Goal: Information Seeking & Learning: Check status

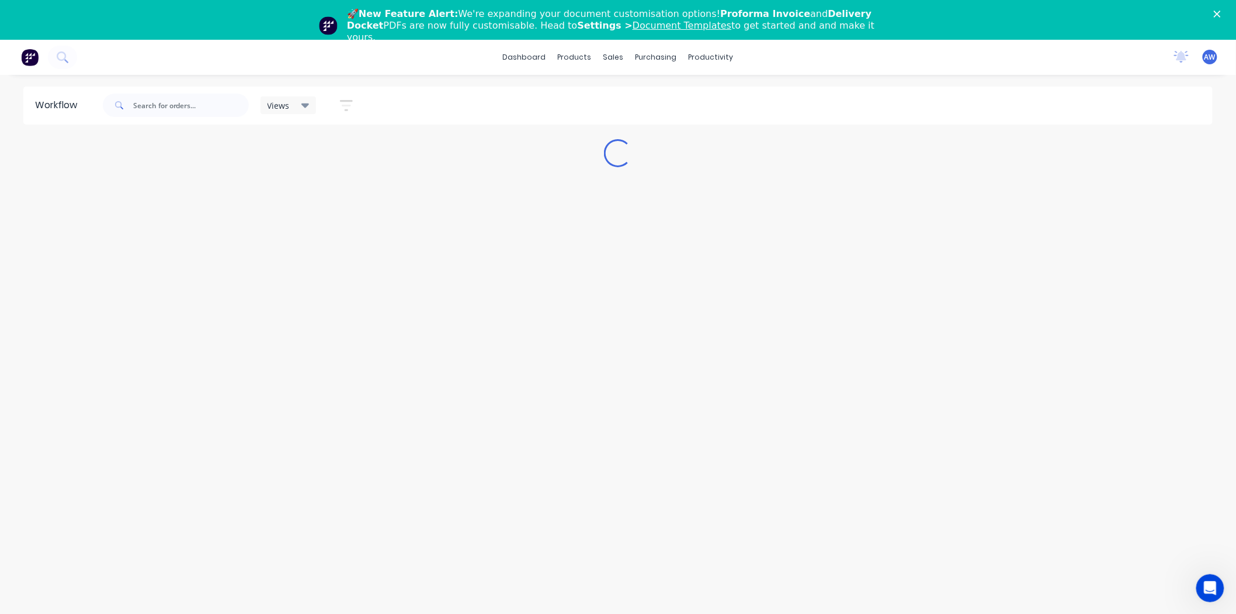
click at [1228, 8] on div "🚀 New Feature Alert: We're expanding your document customisation options! Profo…" at bounding box center [618, 26] width 1236 height 42
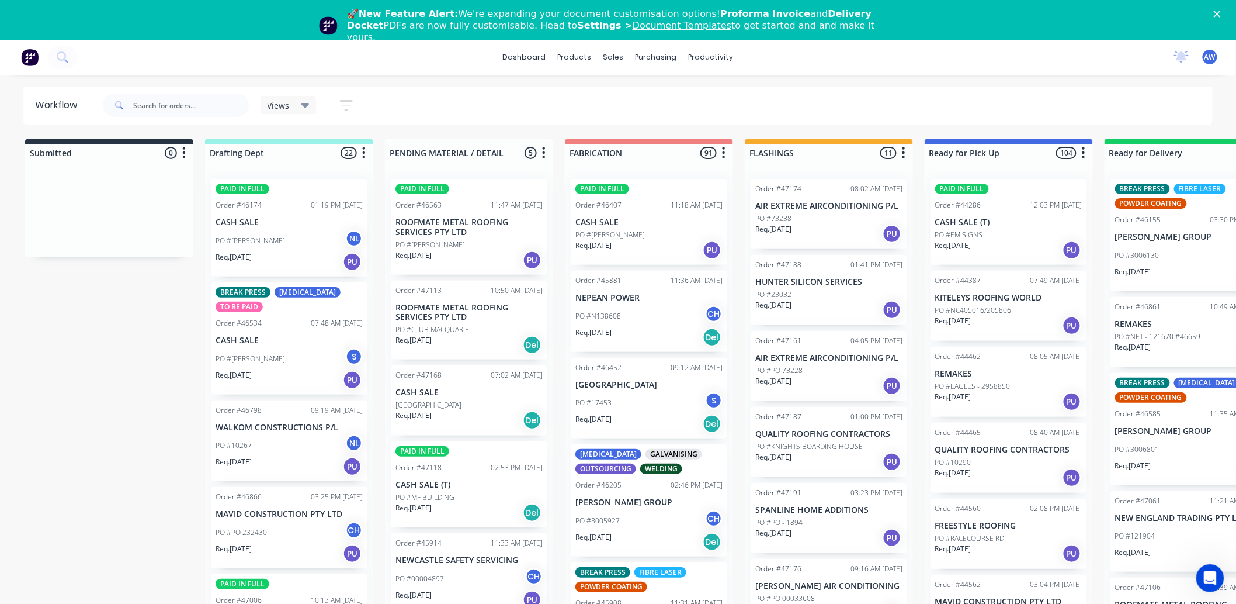
click at [1221, 13] on icon "Close" at bounding box center [1217, 14] width 7 height 7
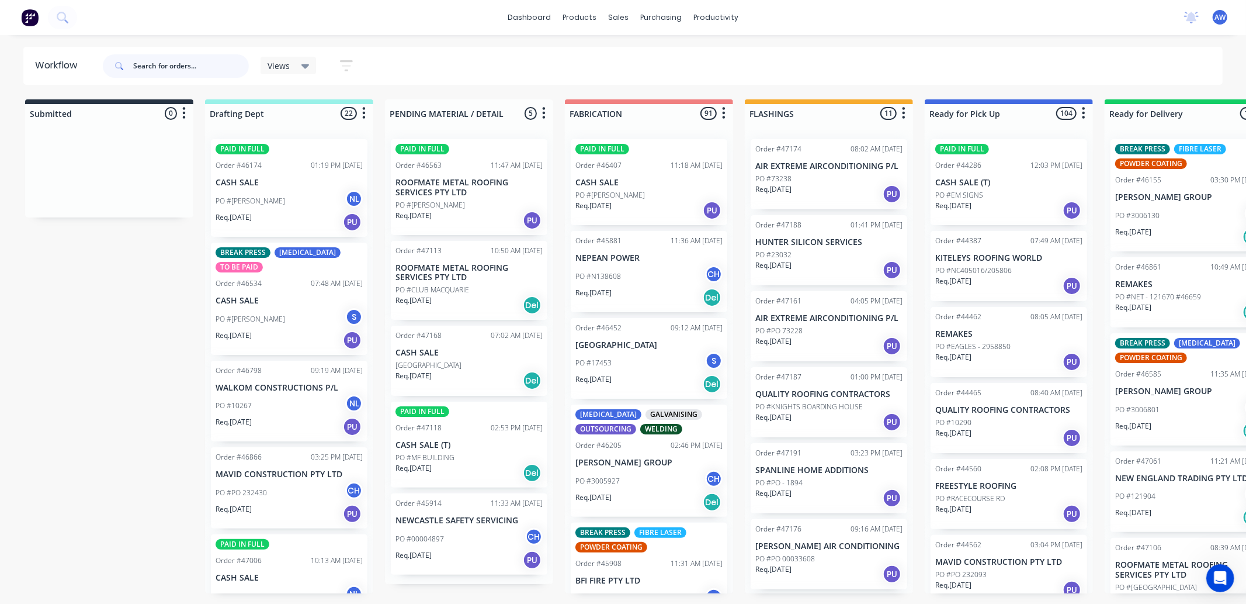
click at [174, 71] on input "text" at bounding box center [191, 65] width 116 height 23
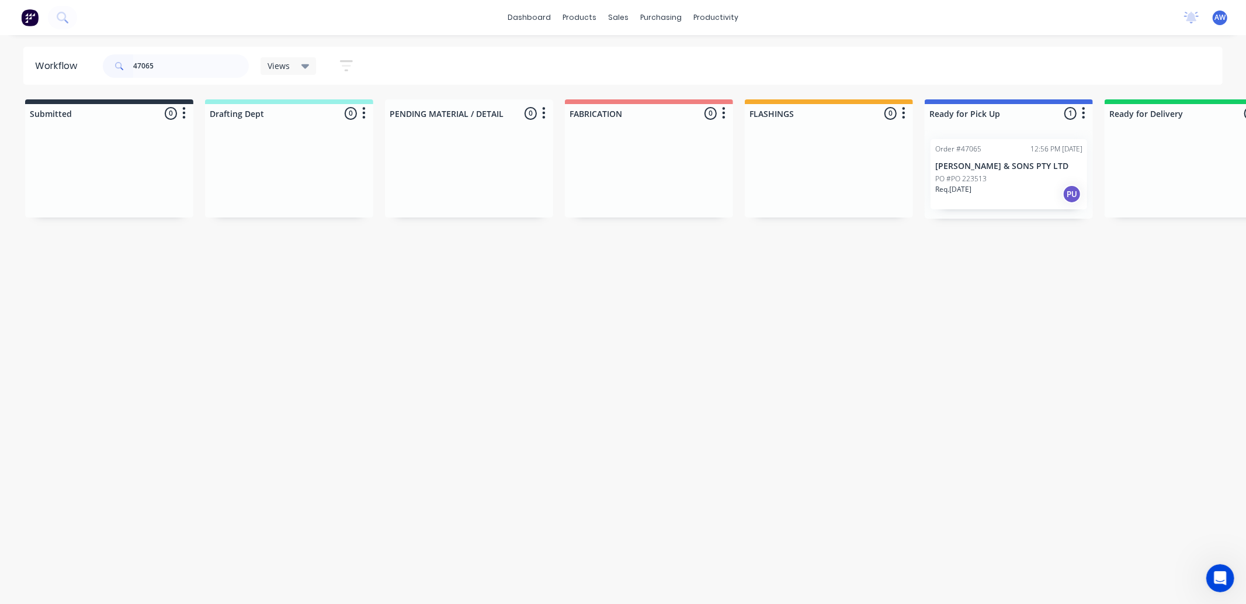
click at [992, 193] on div "Req. 21/08/25 PU" at bounding box center [1009, 194] width 147 height 20
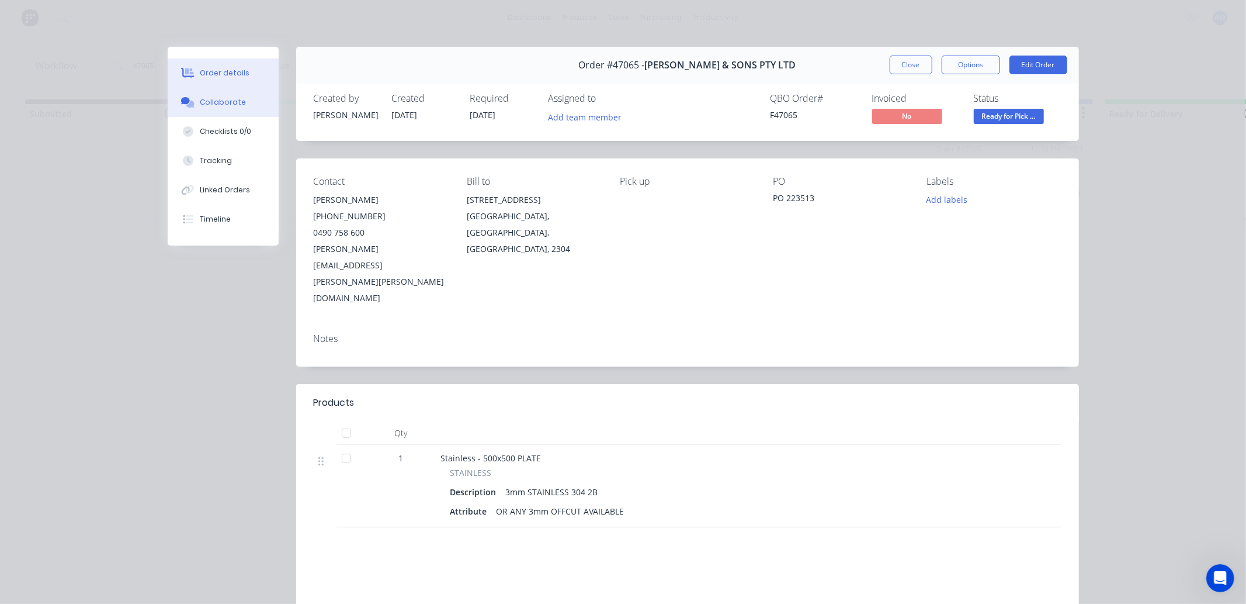
click at [219, 101] on div "Collaborate" at bounding box center [223, 102] width 46 height 11
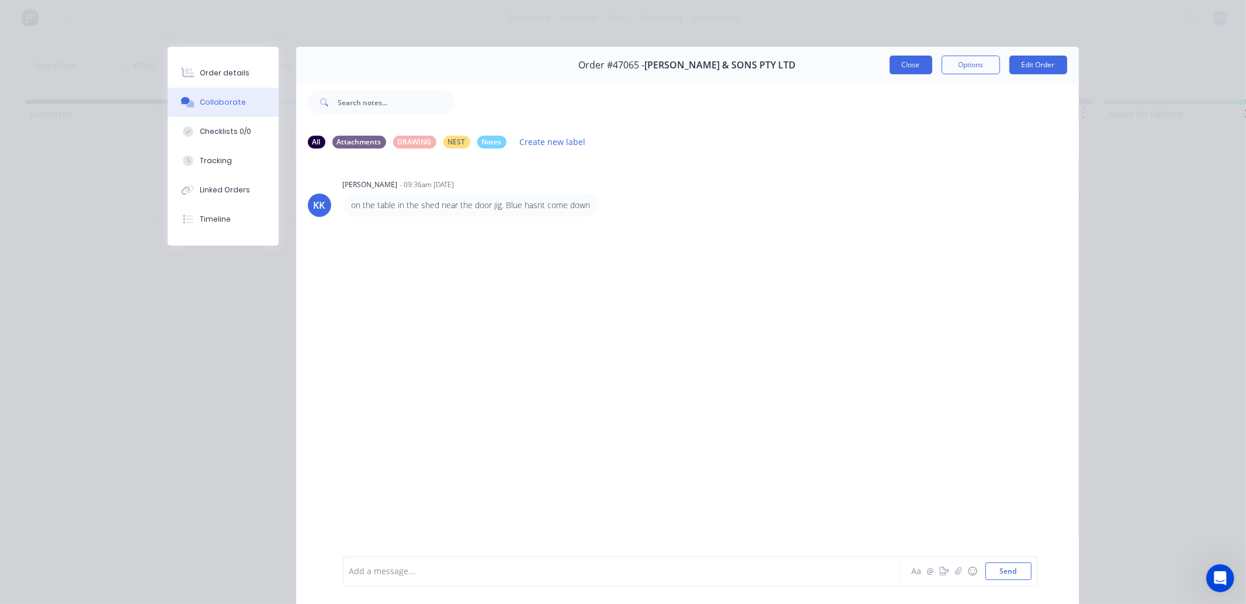
click at [913, 63] on button "Close" at bounding box center [911, 65] width 43 height 19
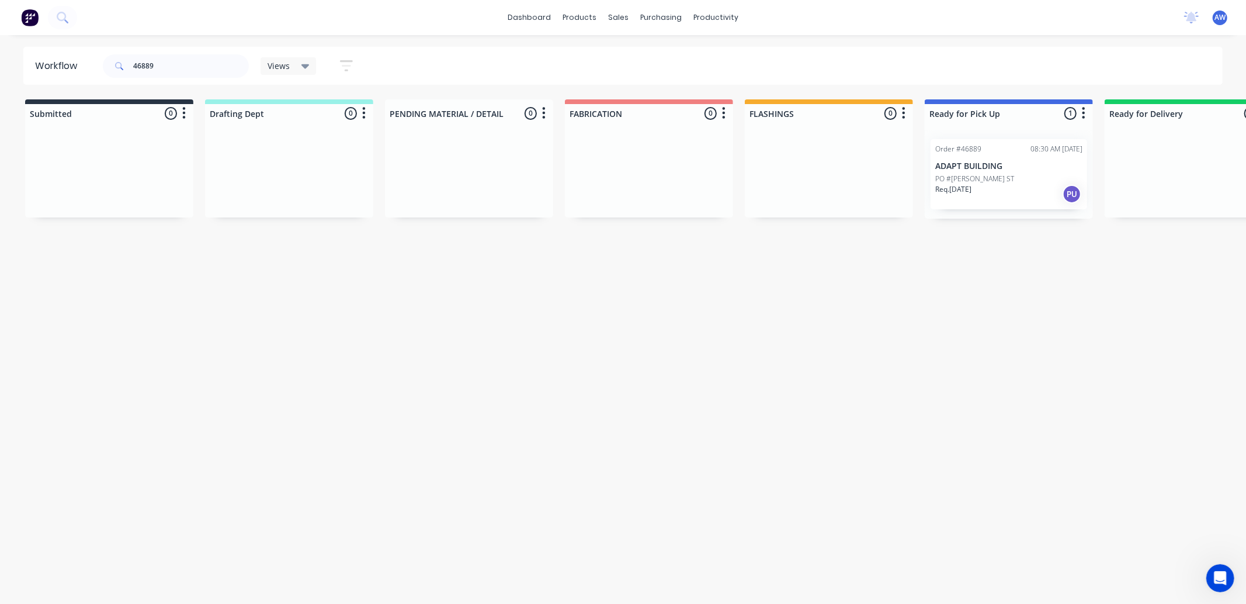
click at [1014, 202] on div "Req. 20/08/25 PU" at bounding box center [1009, 194] width 147 height 20
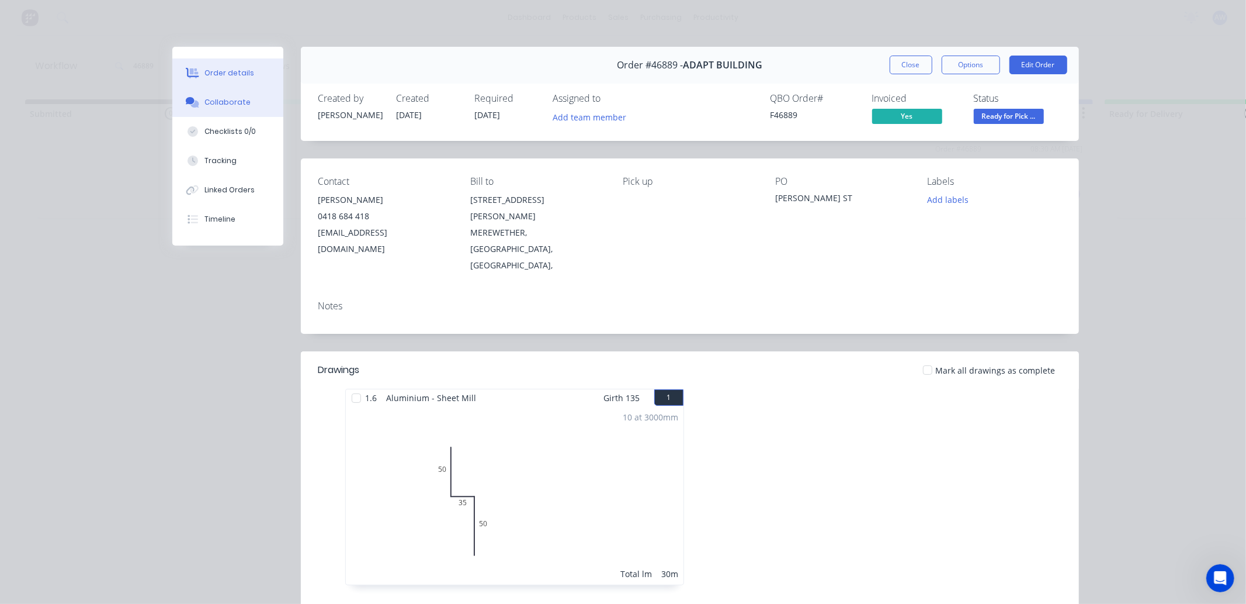
click at [230, 103] on div "Collaborate" at bounding box center [228, 102] width 46 height 11
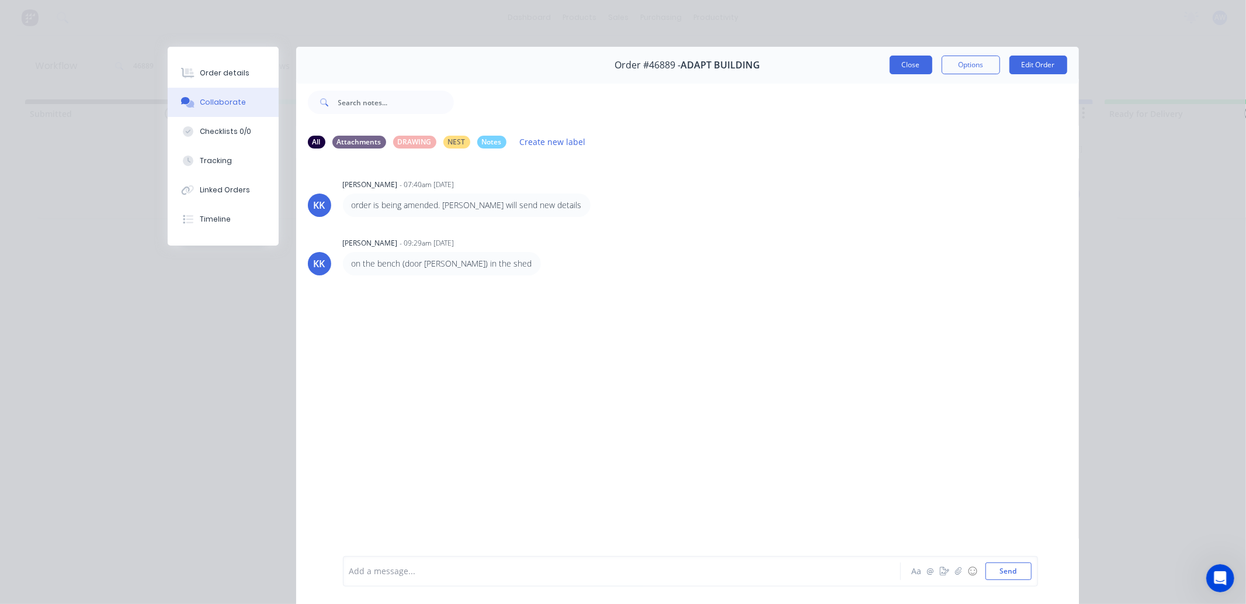
click at [906, 64] on button "Close" at bounding box center [911, 65] width 43 height 19
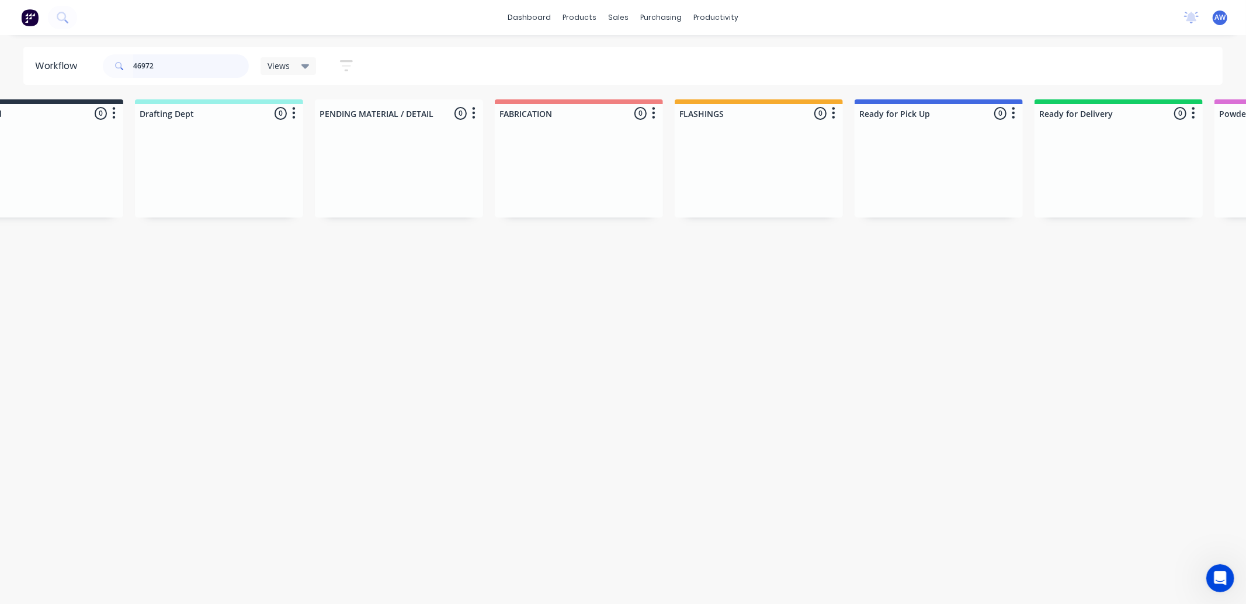
scroll to position [0, 65]
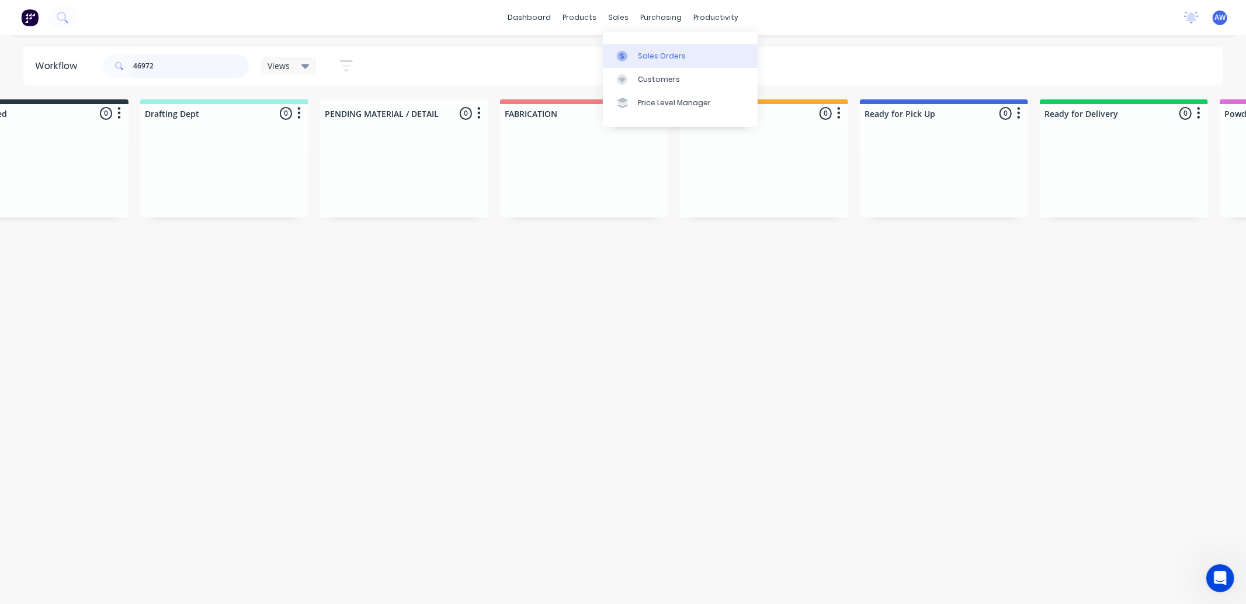
type input "46972"
click at [656, 49] on link "Sales Orders" at bounding box center [680, 55] width 155 height 23
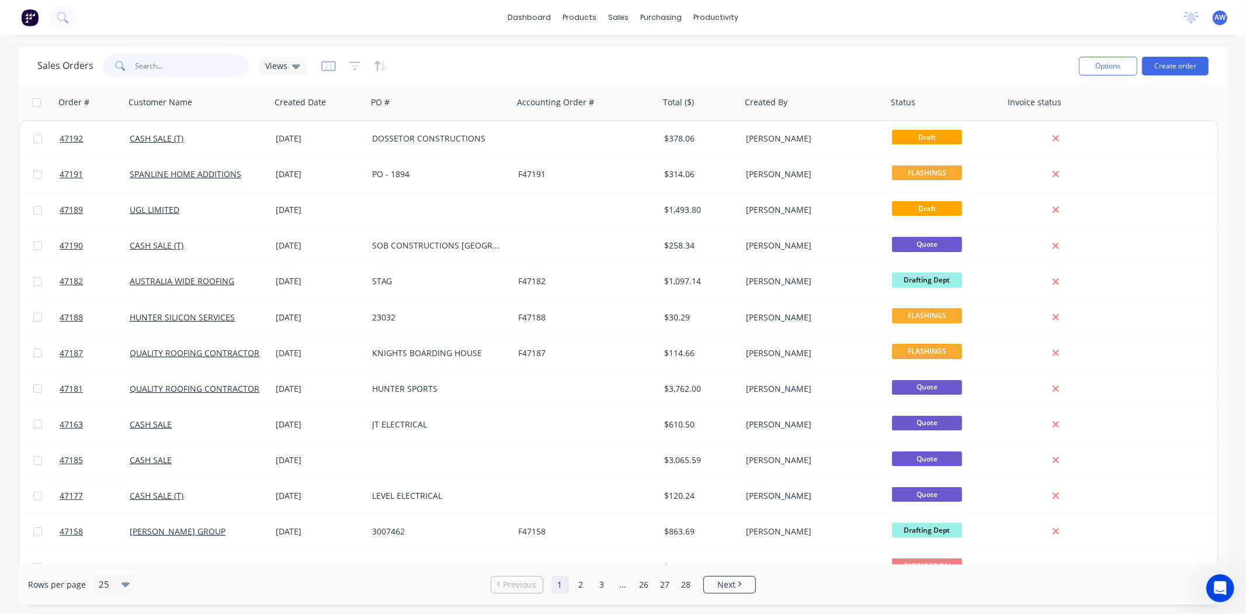
click at [184, 68] on input "text" at bounding box center [193, 65] width 114 height 23
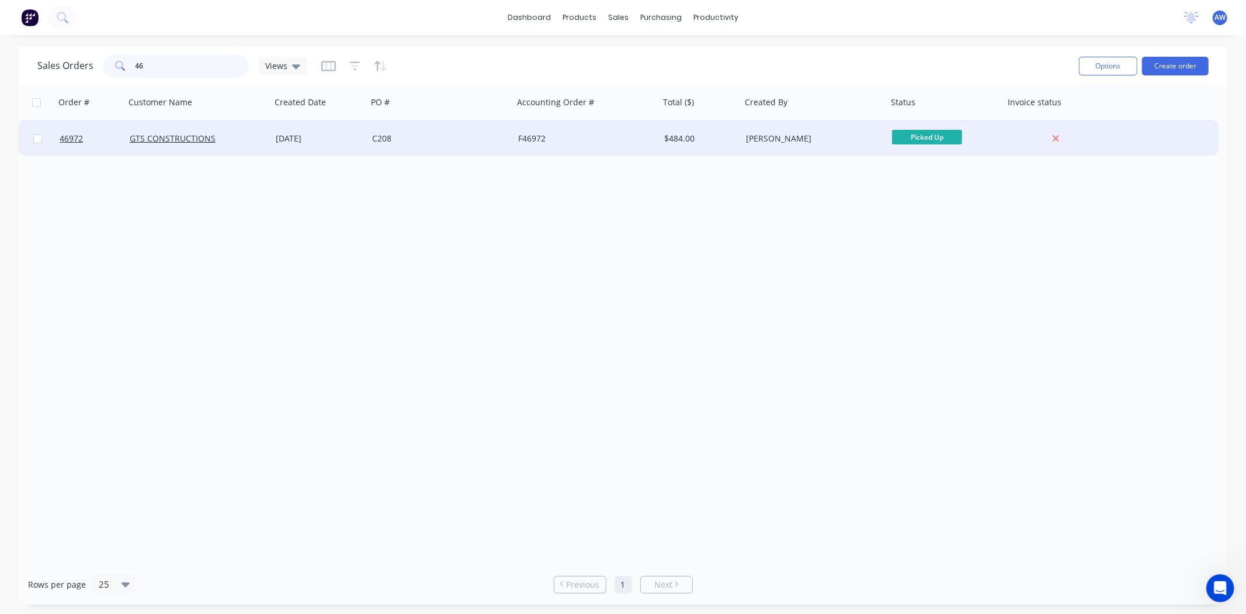
type input "4"
type input "46369"
click at [381, 137] on div "DAVID WALSHE" at bounding box center [437, 139] width 130 height 12
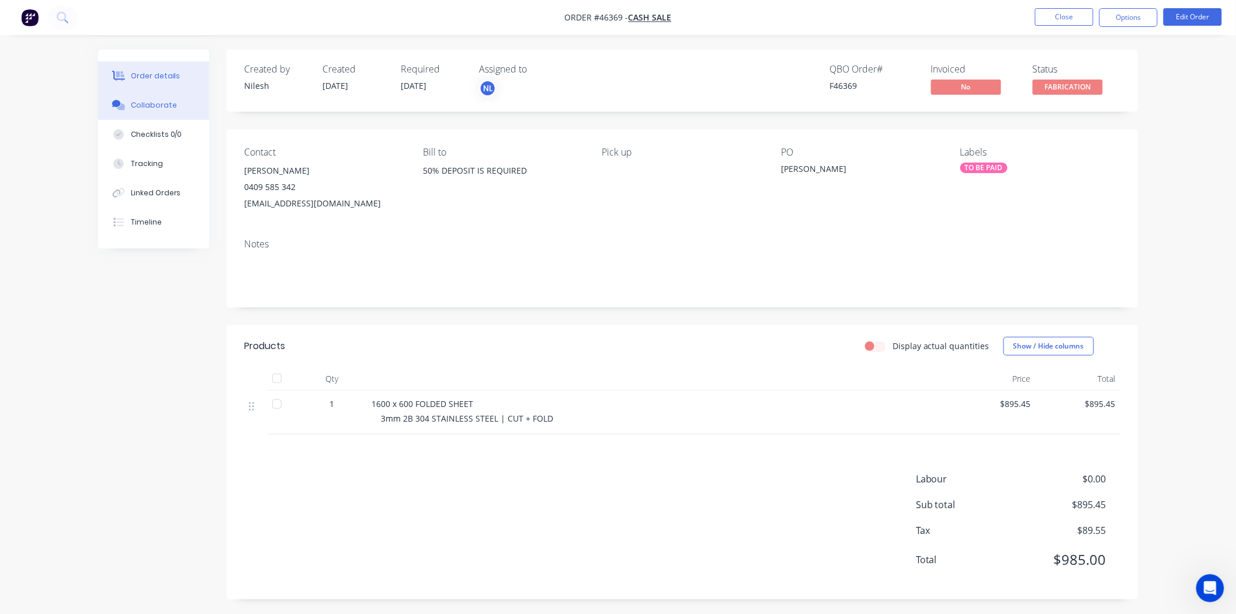
click at [172, 108] on button "Collaborate" at bounding box center [153, 105] width 111 height 29
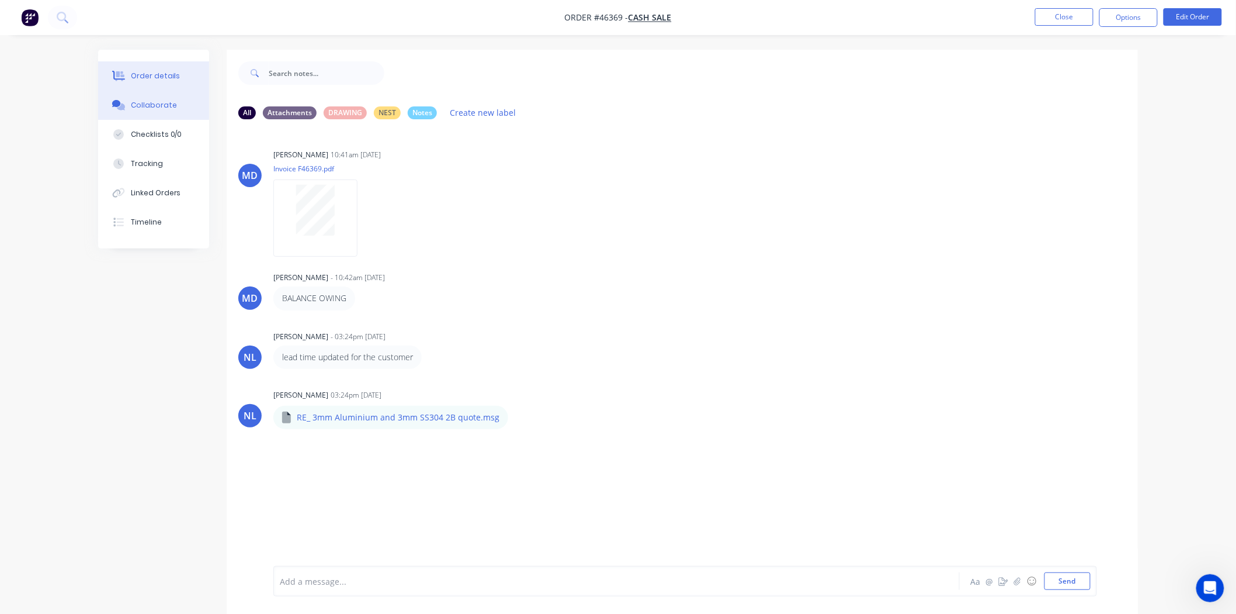
click at [153, 82] on button "Order details" at bounding box center [153, 75] width 111 height 29
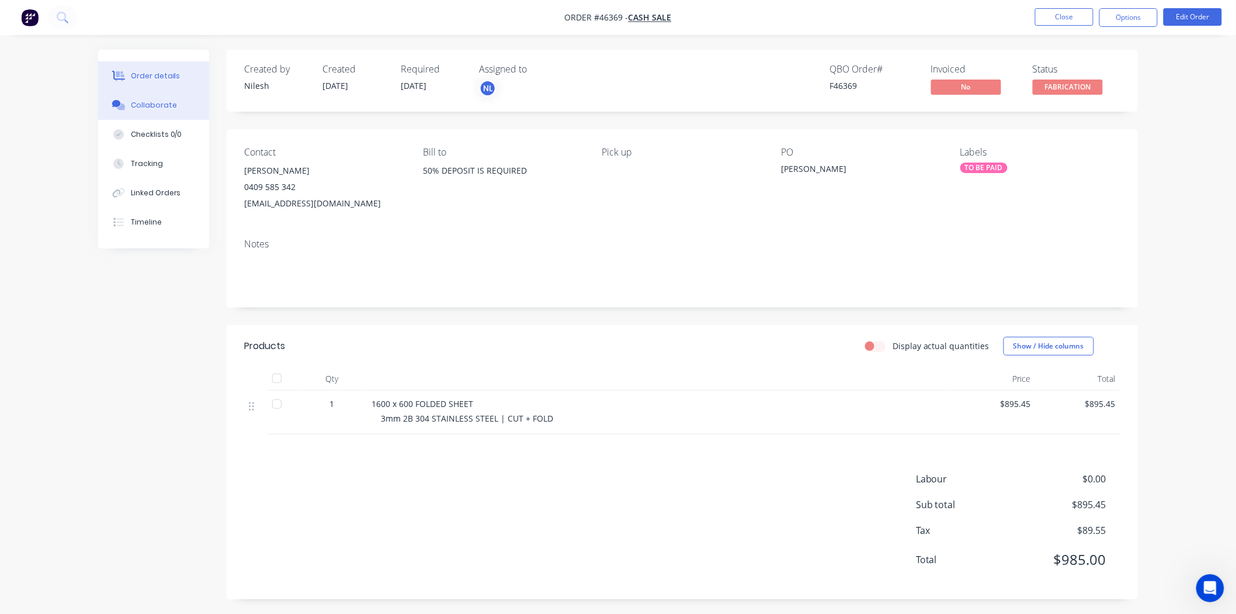
click at [167, 109] on div "Collaborate" at bounding box center [154, 105] width 46 height 11
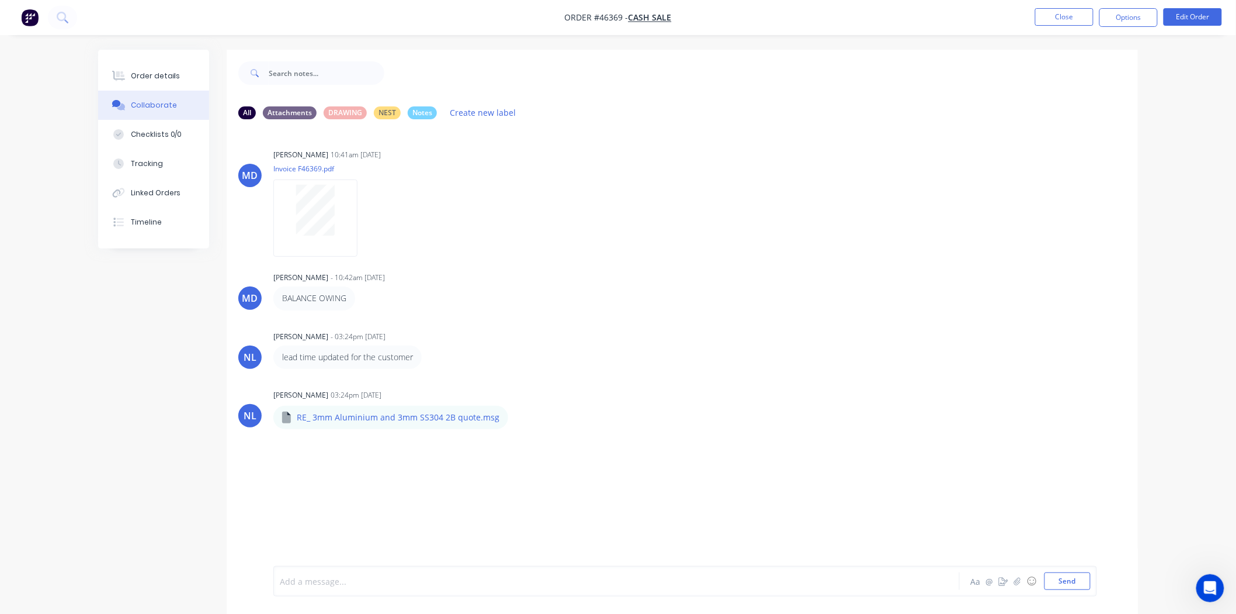
click at [335, 583] on div at bounding box center [584, 581] width 608 height 12
drag, startPoint x: 404, startPoint y: 582, endPoint x: 409, endPoint y: 590, distance: 9.7
click at [404, 582] on span "in pool room leaning on the 'M' shelves" at bounding box center [358, 581] width 156 height 11
click at [1051, 13] on button "Close" at bounding box center [1064, 17] width 58 height 18
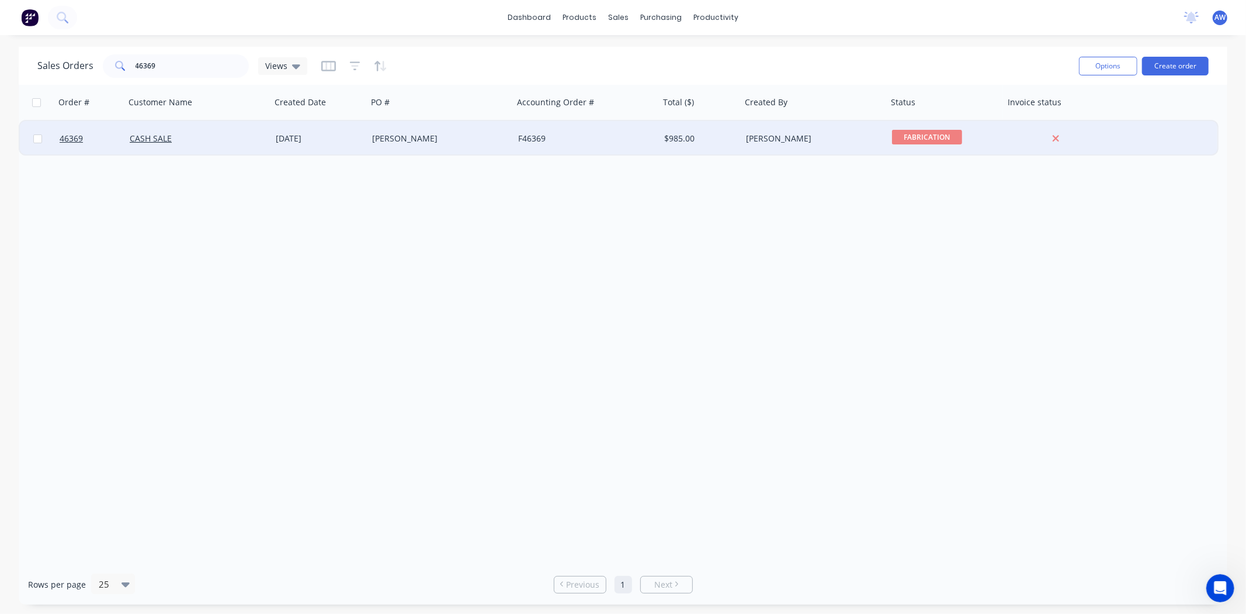
click at [908, 137] on span "FABRICATION" at bounding box center [927, 137] width 70 height 15
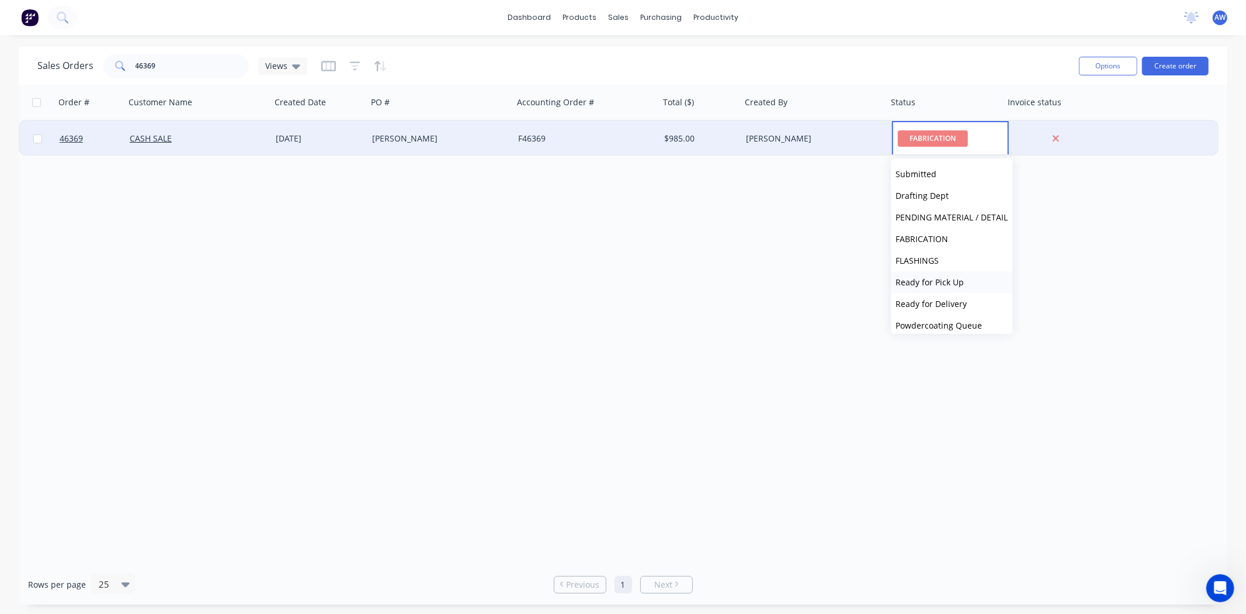
click at [928, 281] on span "Ready for Pick Up" at bounding box center [930, 281] width 68 height 11
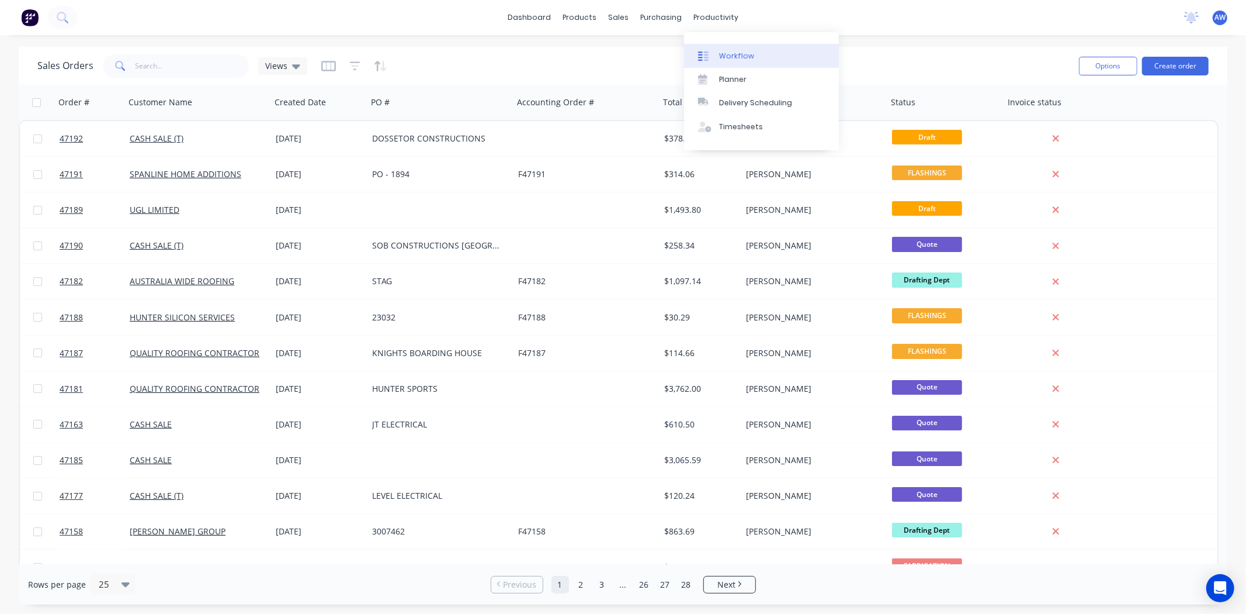
click at [737, 61] on link "Workflow" at bounding box center [761, 55] width 155 height 23
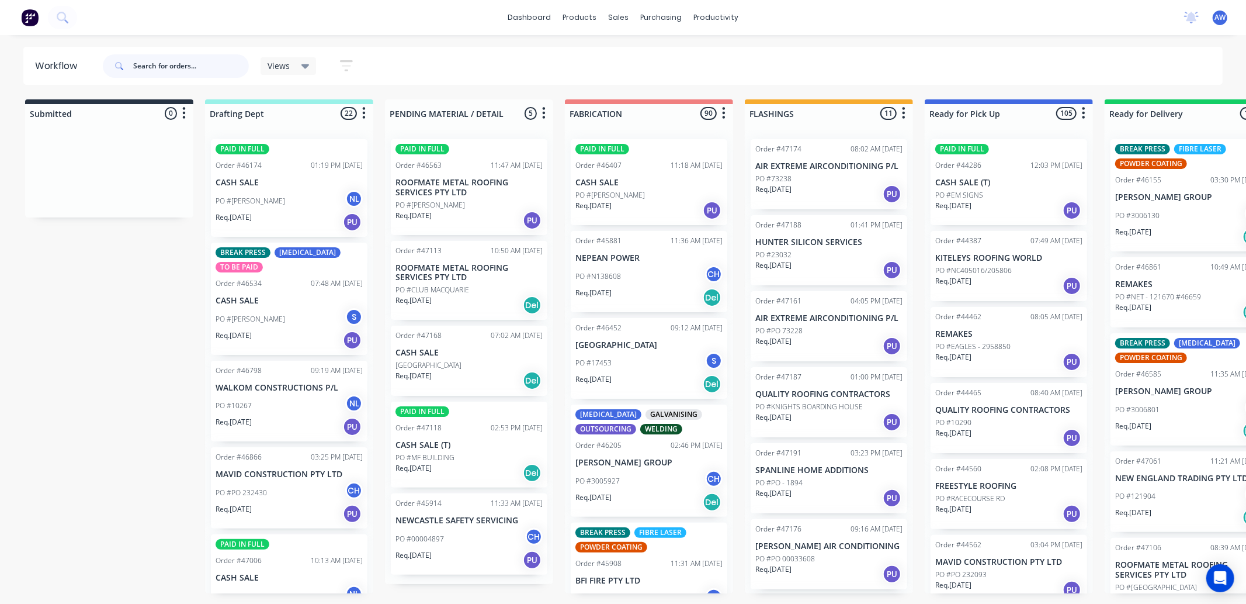
drag, startPoint x: 174, startPoint y: 64, endPoint x: 183, endPoint y: 68, distance: 10.5
click at [176, 65] on input "text" at bounding box center [191, 65] width 116 height 23
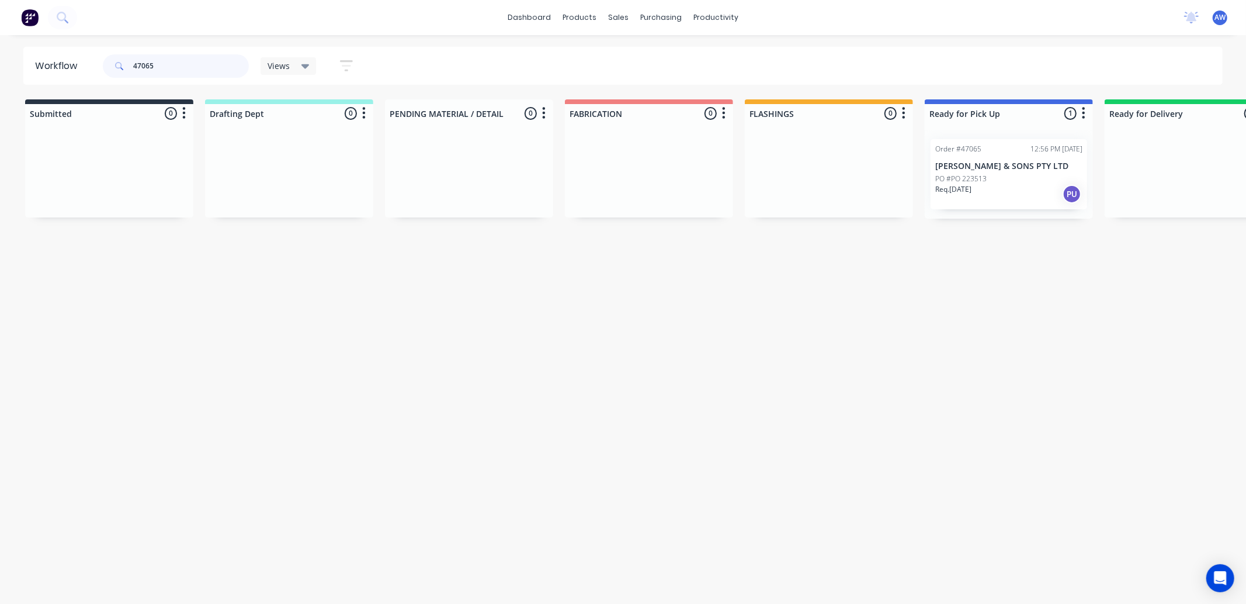
type input "47065"
click at [1012, 179] on div "PO #PO 223513" at bounding box center [1009, 179] width 147 height 11
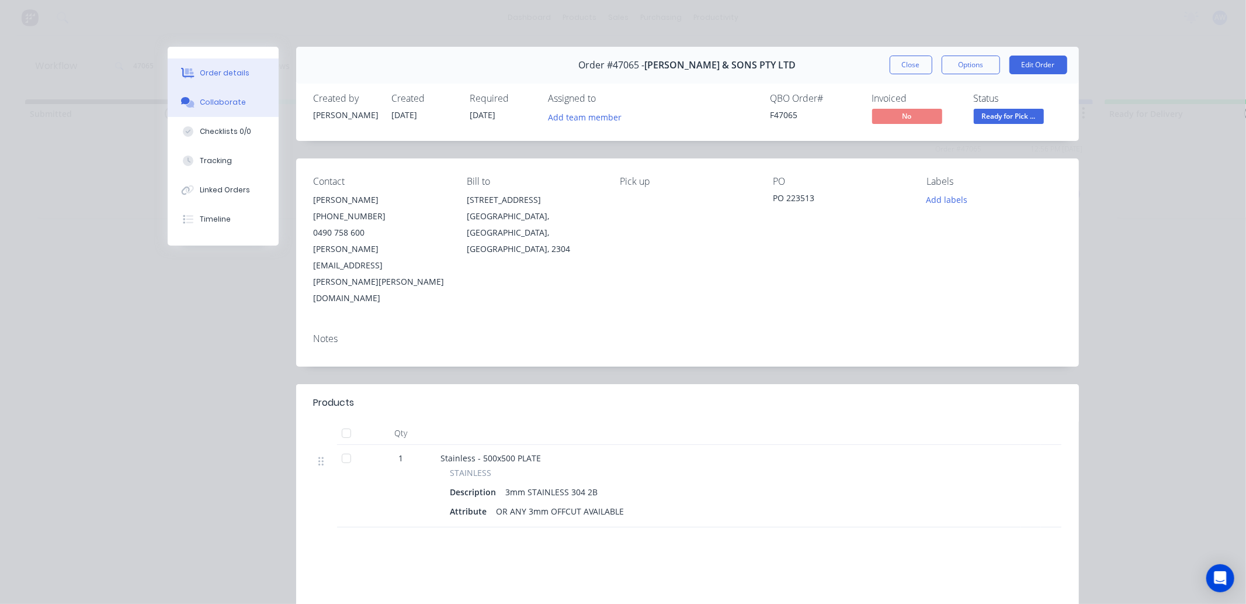
click at [214, 98] on div "Collaborate" at bounding box center [223, 102] width 46 height 11
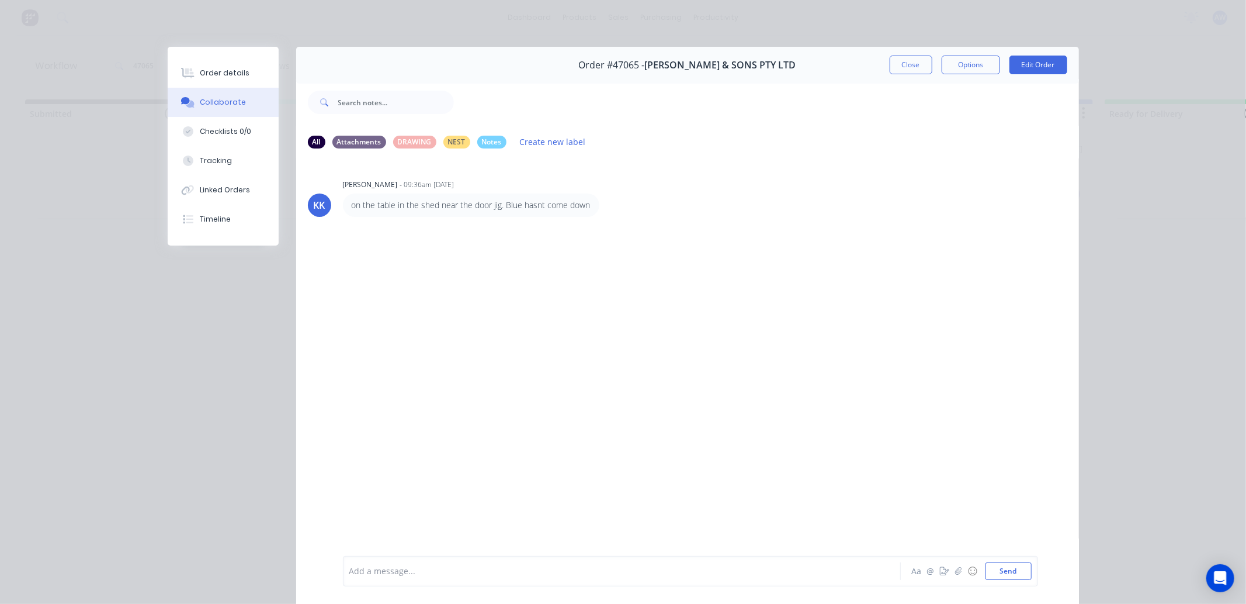
click at [382, 573] on div at bounding box center [605, 571] width 511 height 12
click at [906, 68] on button "Close" at bounding box center [911, 65] width 43 height 19
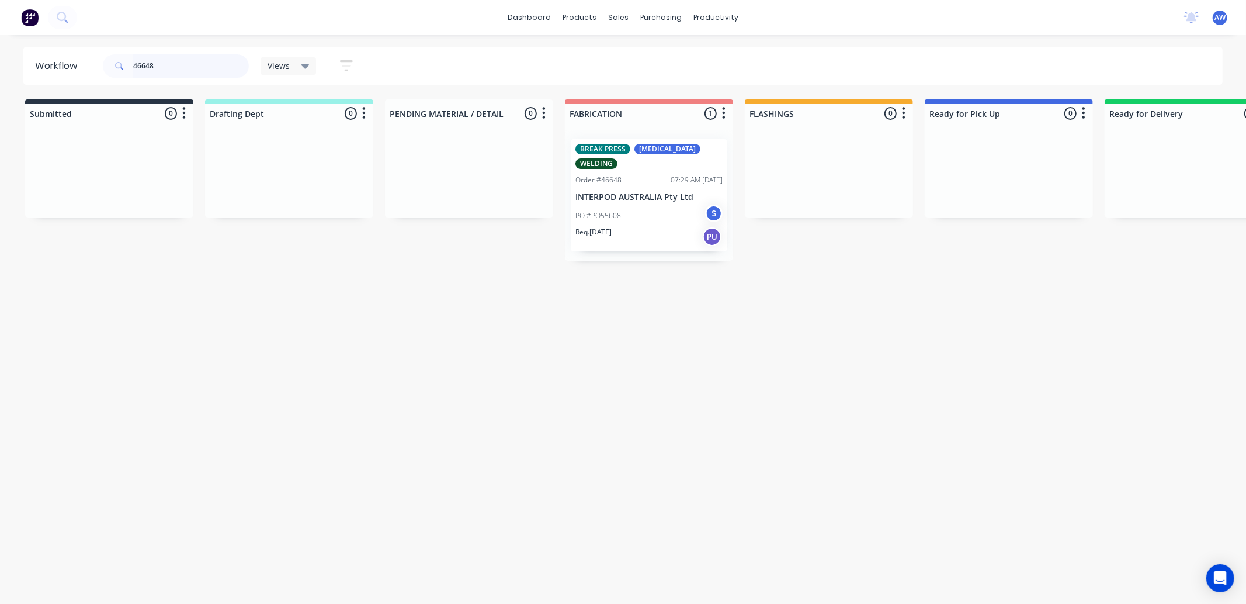
type input "46648"
click at [662, 227] on div "Req. 13/08/25 PU" at bounding box center [649, 237] width 147 height 20
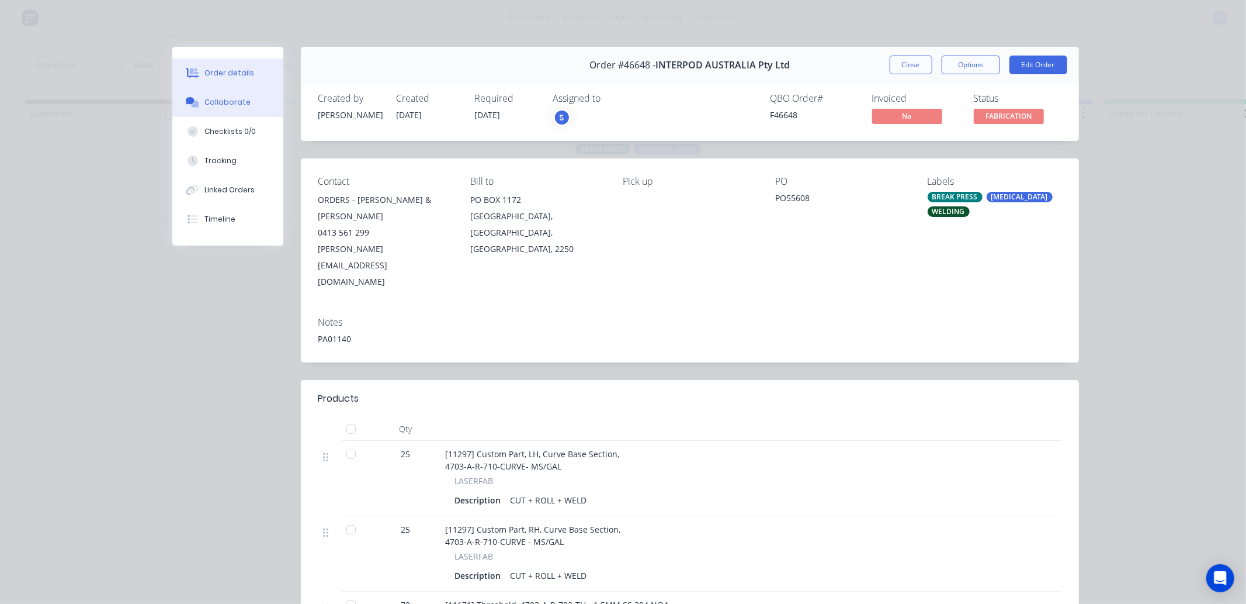
click at [225, 101] on div "Collaborate" at bounding box center [228, 102] width 46 height 11
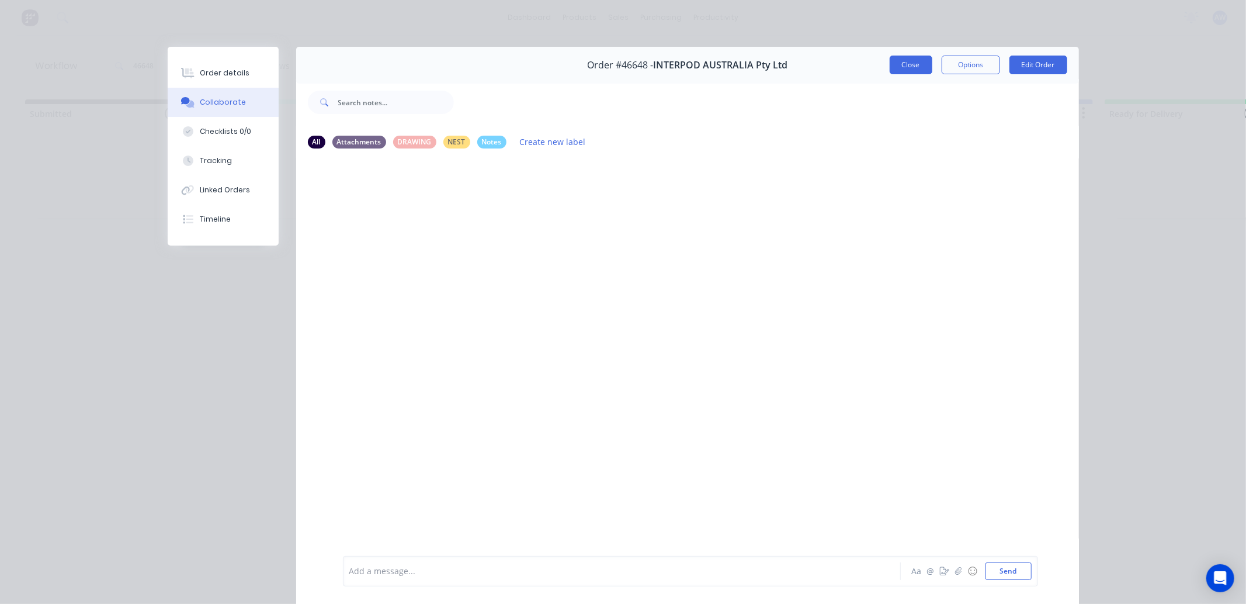
click at [914, 63] on button "Close" at bounding box center [911, 65] width 43 height 19
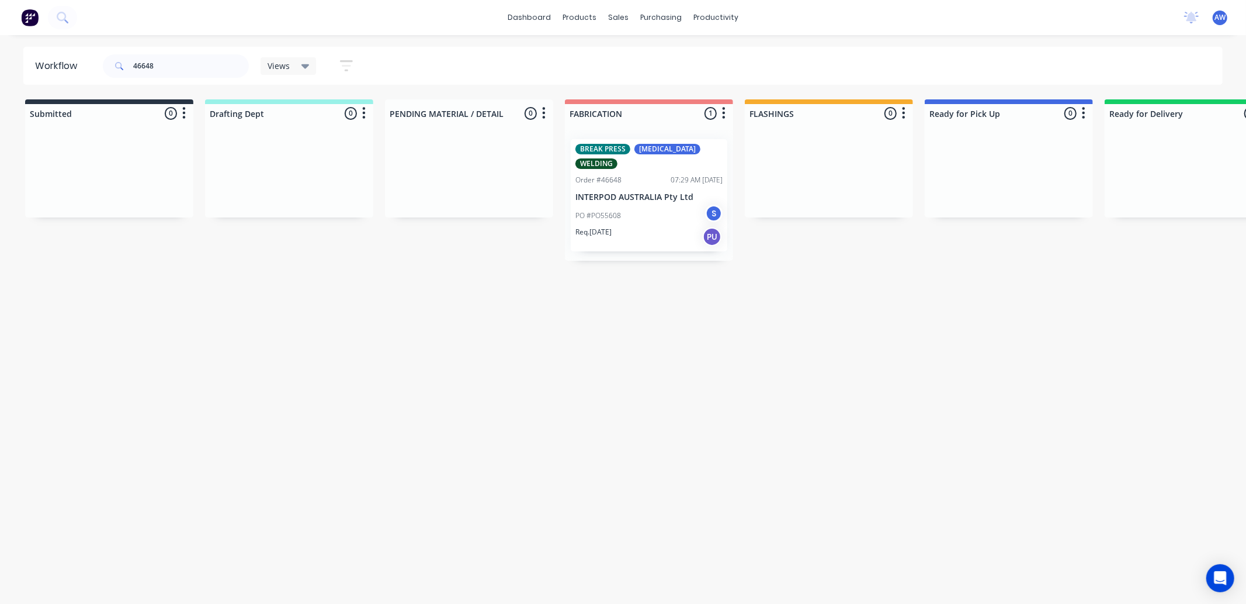
click at [684, 192] on p "INTERPOD AUSTRALIA Pty Ltd" at bounding box center [649, 197] width 147 height 10
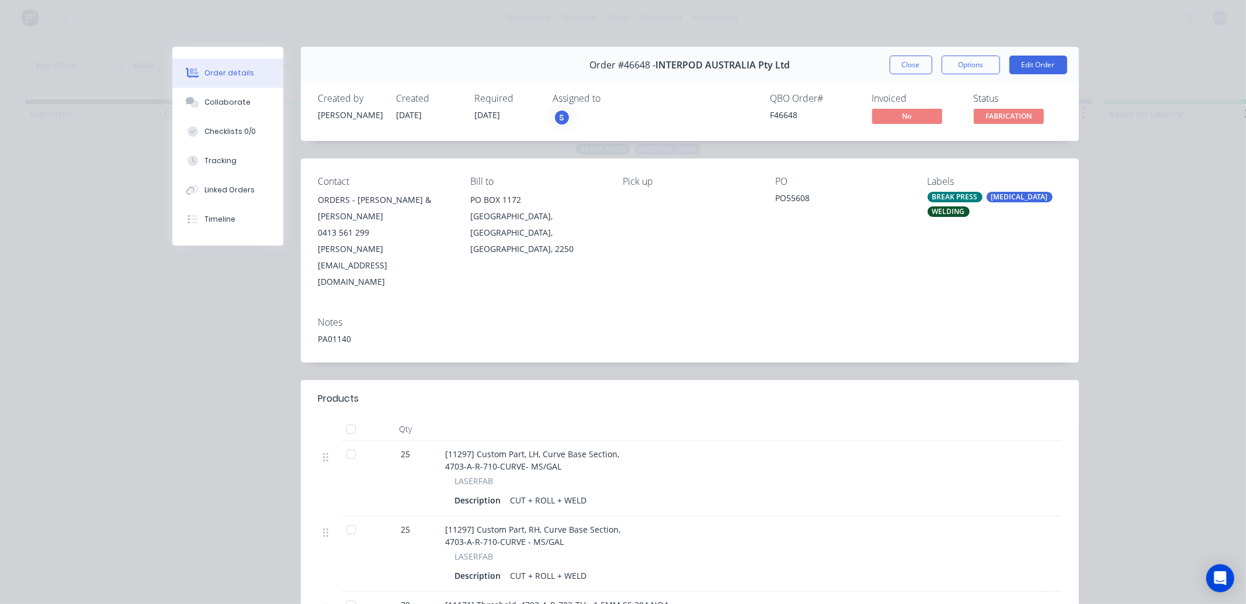
click at [345, 442] on div at bounding box center [351, 453] width 23 height 23
click at [342, 518] on div at bounding box center [351, 529] width 23 height 23
click at [223, 104] on div "Collaborate" at bounding box center [228, 102] width 46 height 11
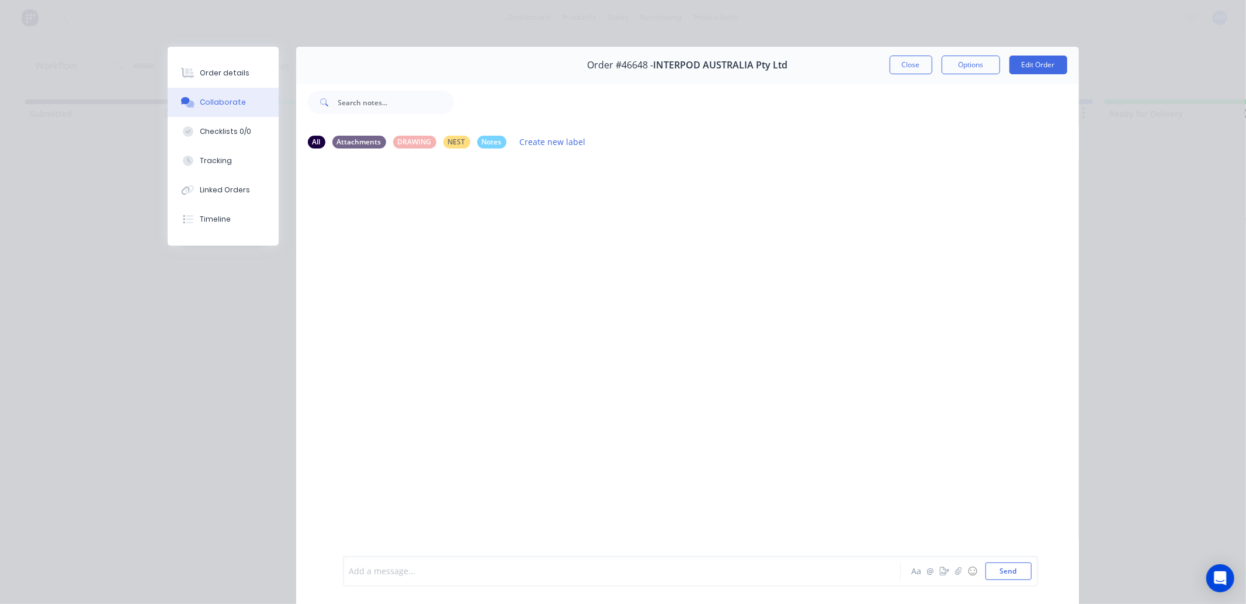
click at [388, 575] on div at bounding box center [605, 571] width 511 height 12
click at [902, 63] on button "Close" at bounding box center [911, 65] width 43 height 19
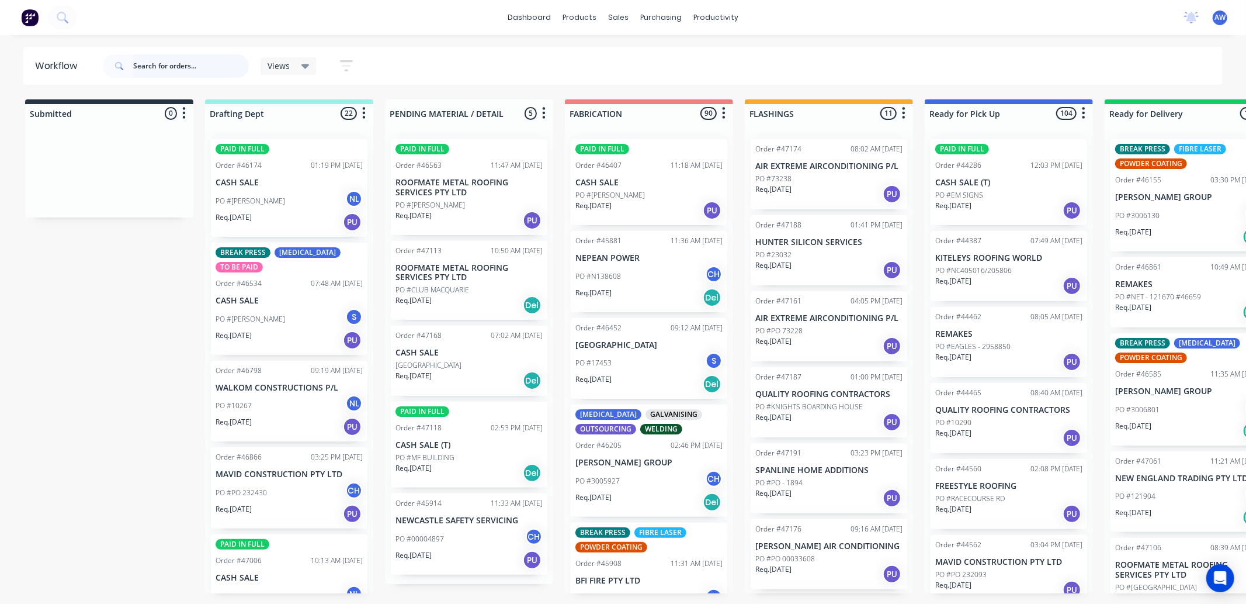
click at [164, 63] on input "text" at bounding box center [191, 65] width 116 height 23
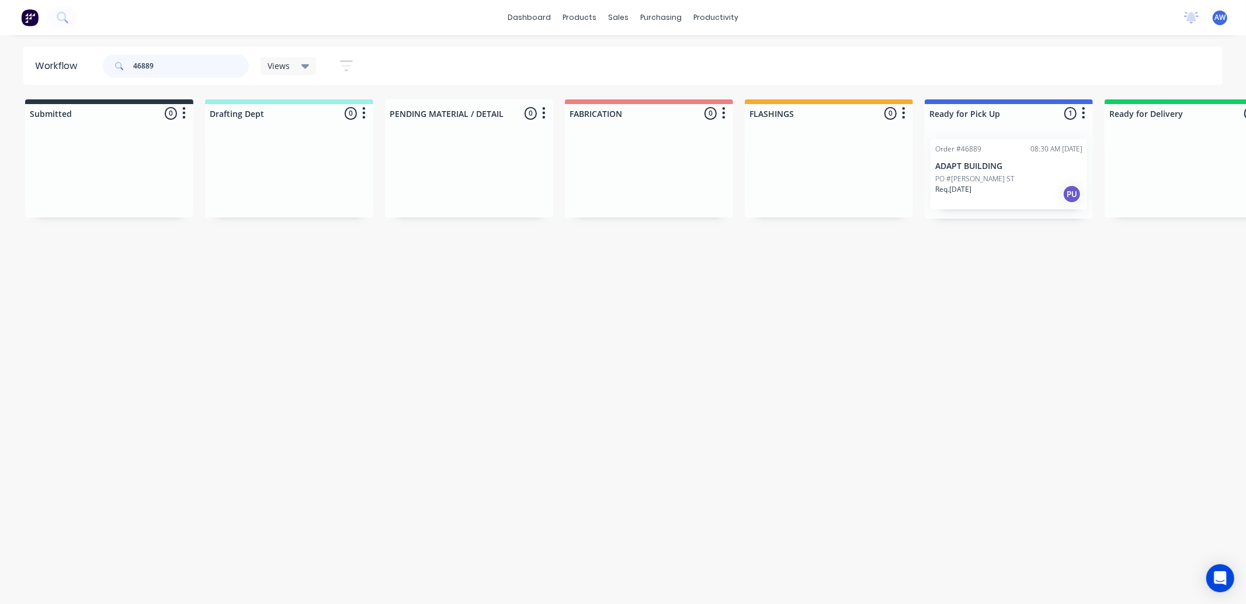
type input "46889"
click at [1016, 175] on div "PO #[PERSON_NAME] ST" at bounding box center [1009, 179] width 147 height 11
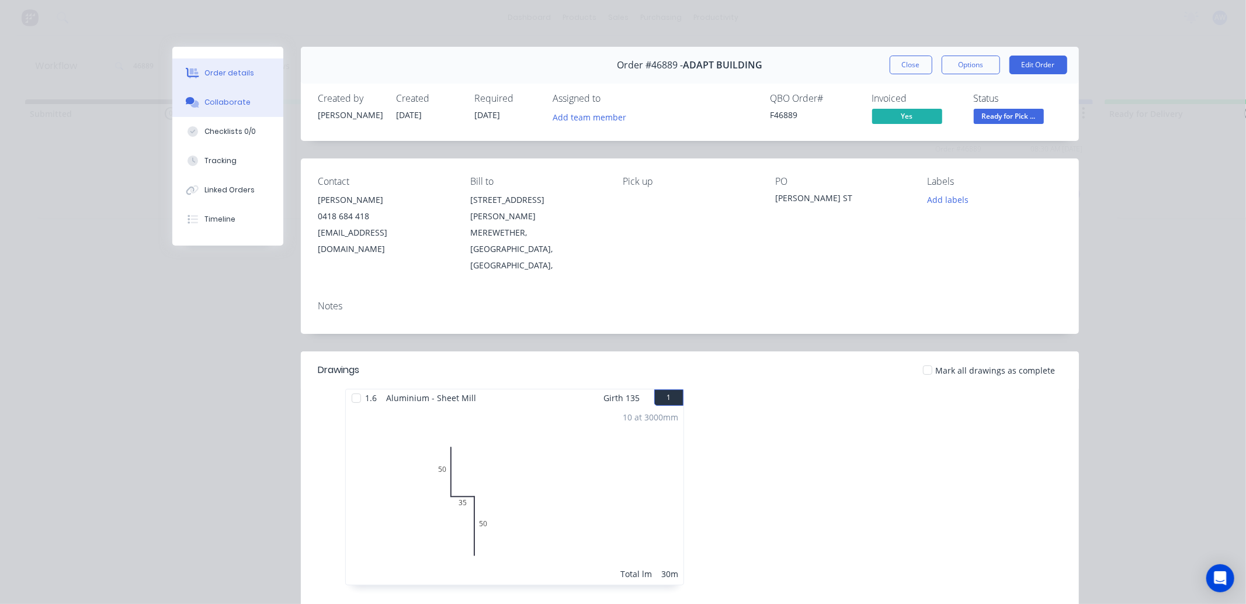
click at [193, 101] on icon at bounding box center [192, 102] width 13 height 11
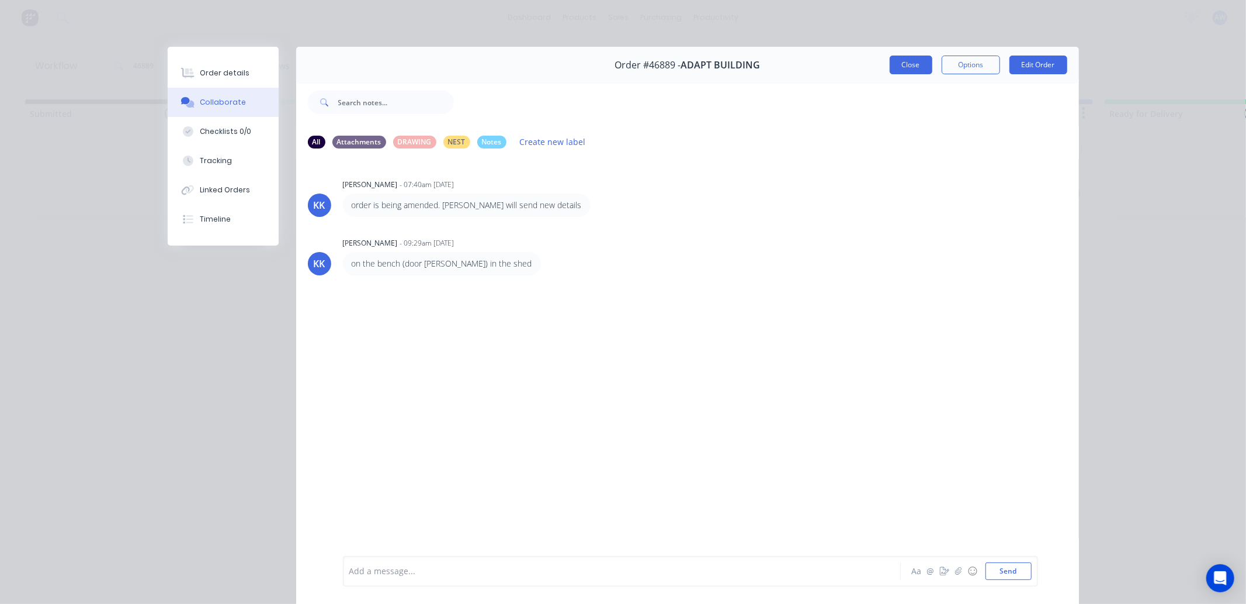
click at [900, 63] on button "Close" at bounding box center [911, 65] width 43 height 19
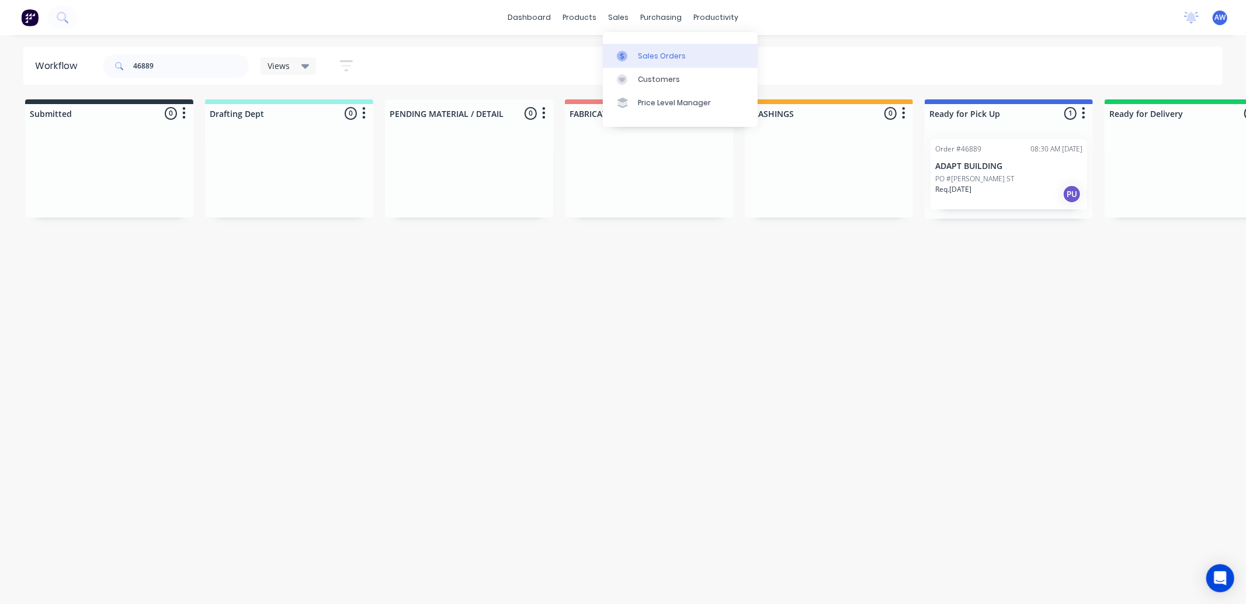
click at [651, 55] on div "Sales Orders" at bounding box center [662, 56] width 48 height 11
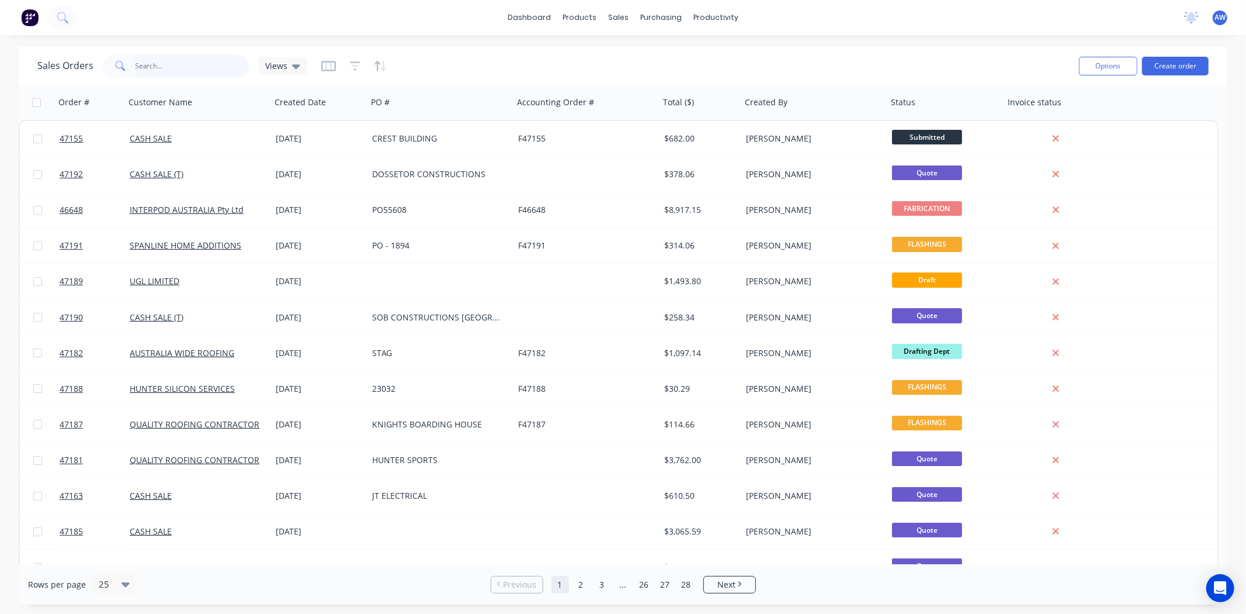
click at [167, 60] on input "text" at bounding box center [193, 65] width 114 height 23
type input "45728"
click at [725, 48] on link "Workflow" at bounding box center [761, 55] width 155 height 23
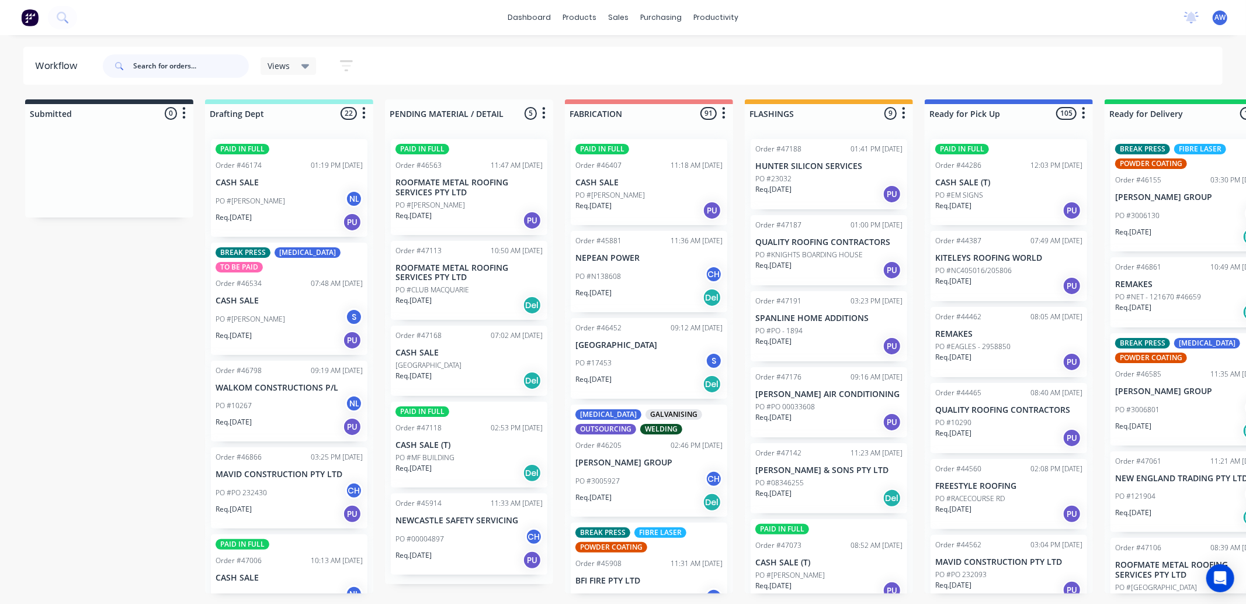
click at [162, 71] on input "text" at bounding box center [191, 65] width 116 height 23
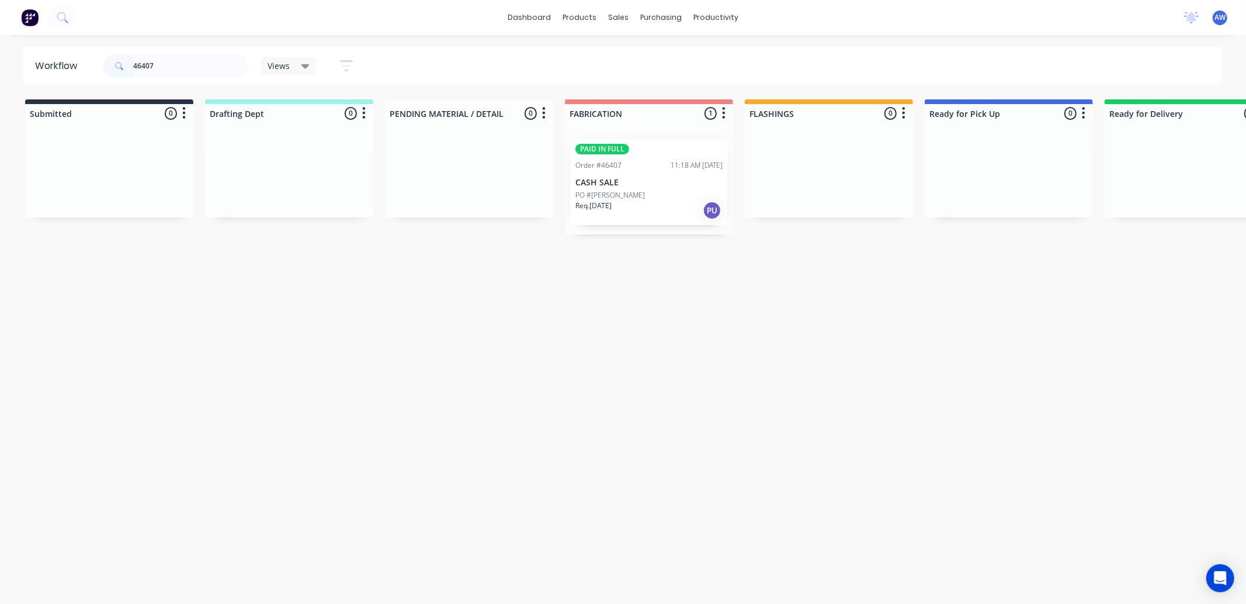
click at [640, 194] on div "PO #[PERSON_NAME]" at bounding box center [649, 195] width 147 height 11
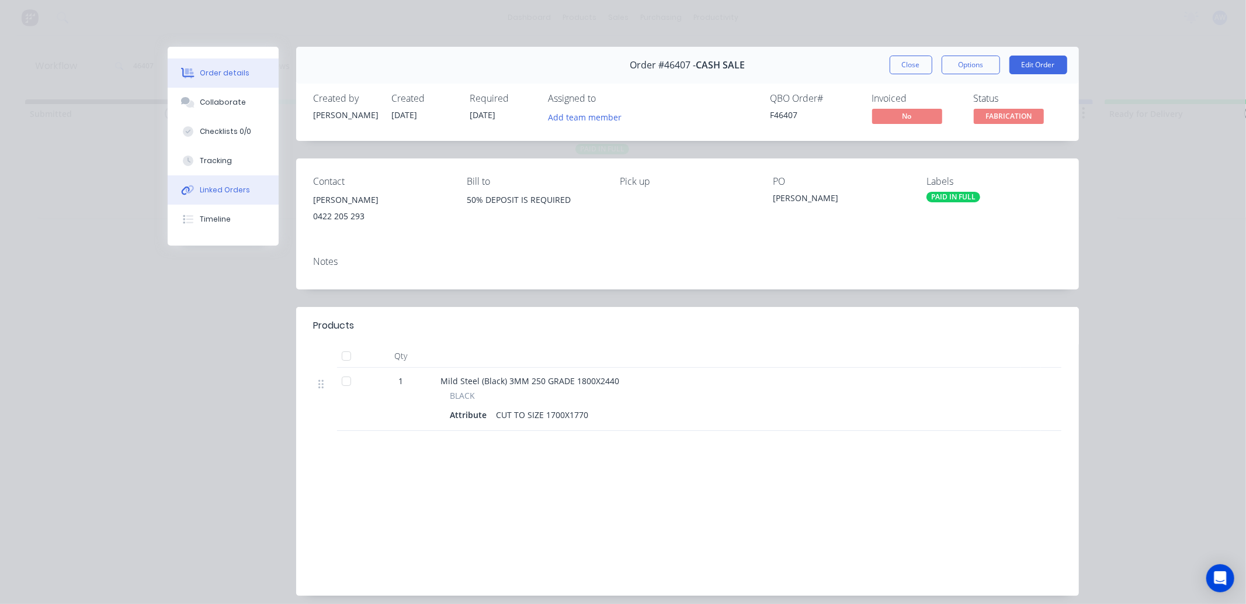
click at [219, 188] on div "Linked Orders" at bounding box center [225, 190] width 50 height 11
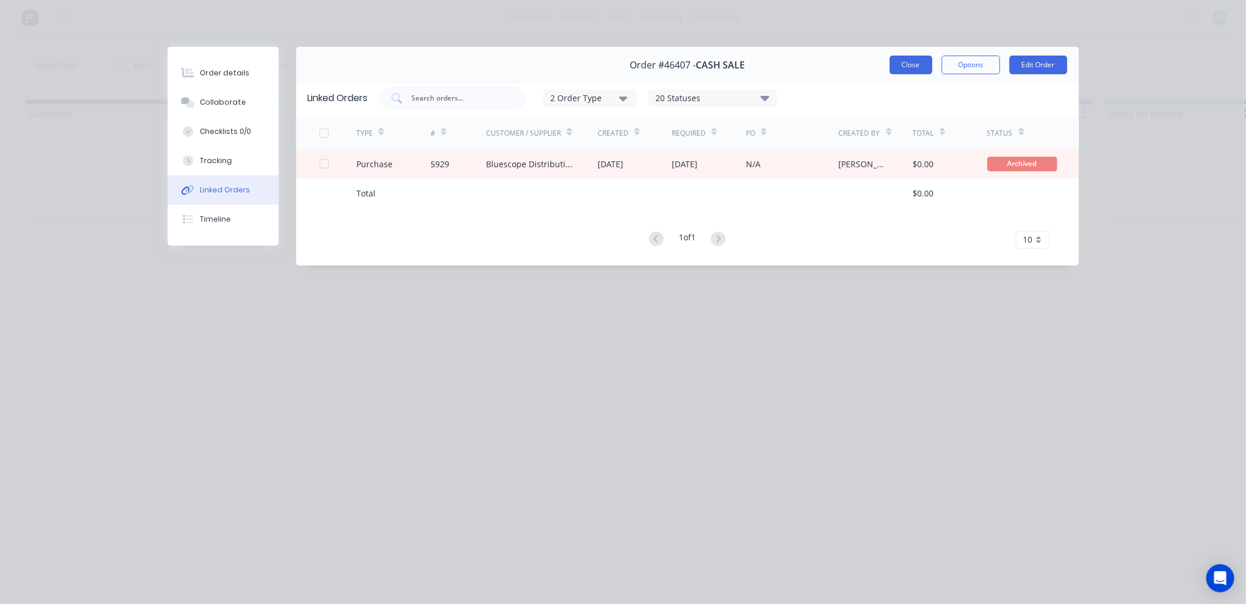
click at [901, 56] on button "Close" at bounding box center [911, 65] width 43 height 19
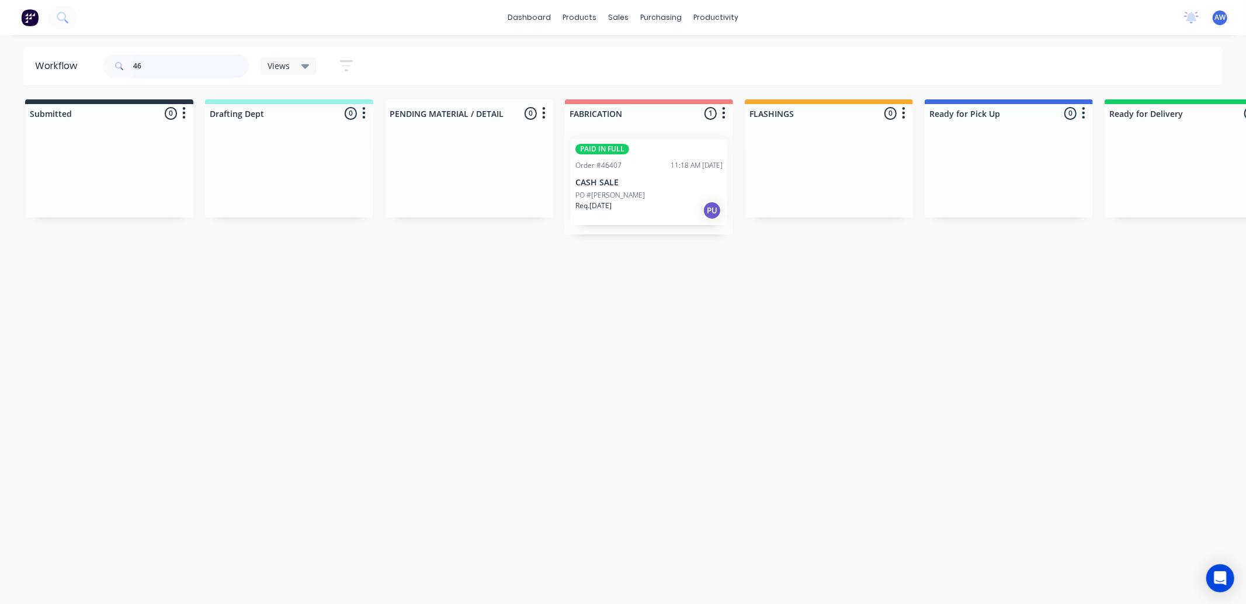
type input "4"
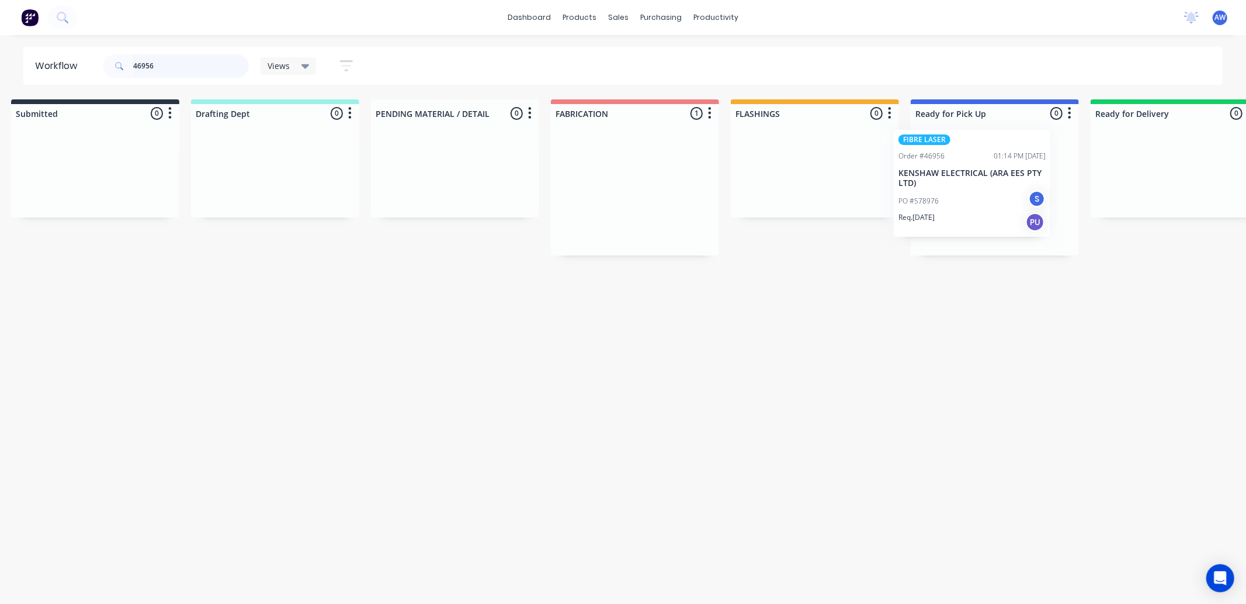
drag, startPoint x: 643, startPoint y: 215, endPoint x: 974, endPoint y: 207, distance: 331.4
click at [974, 207] on div "Submitted 0 Sort By Created date Required date Order number Customer name Most …" at bounding box center [951, 177] width 1949 height 156
type input "46956"
click at [971, 232] on div "Req. 21/08/25 PU" at bounding box center [993, 232] width 147 height 20
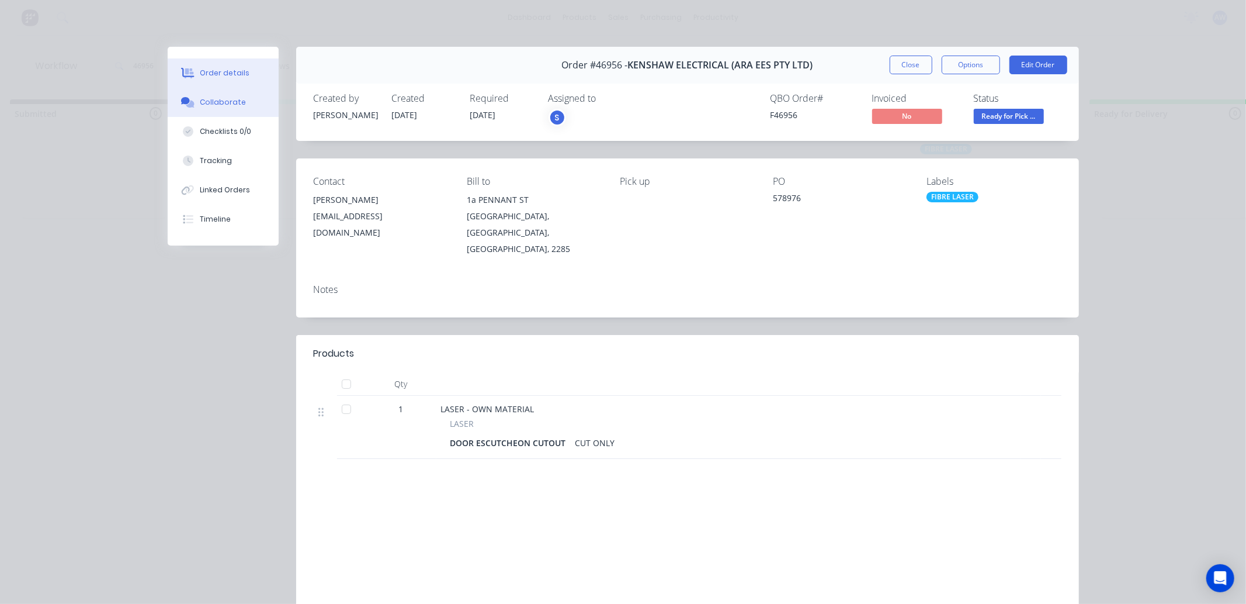
click at [213, 103] on div "Collaborate" at bounding box center [223, 102] width 46 height 11
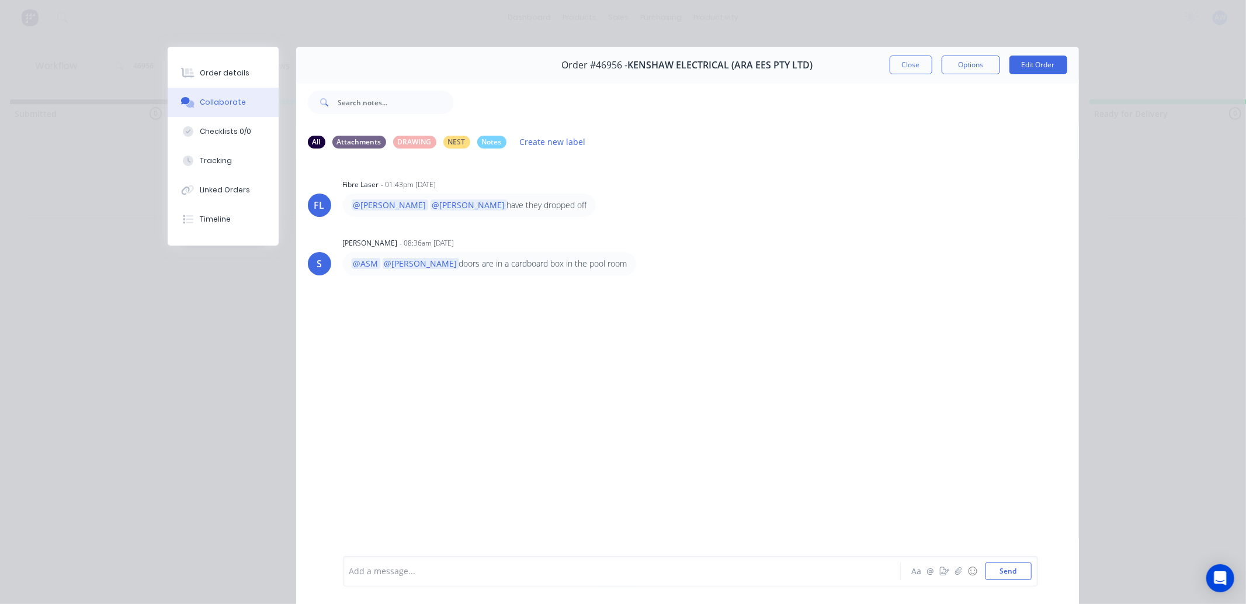
click at [374, 585] on div "Add a message... Aa @ ☺ Send" at bounding box center [690, 571] width 695 height 30
click at [383, 571] on div at bounding box center [605, 571] width 511 height 12
click at [913, 63] on button "Close" at bounding box center [911, 65] width 43 height 19
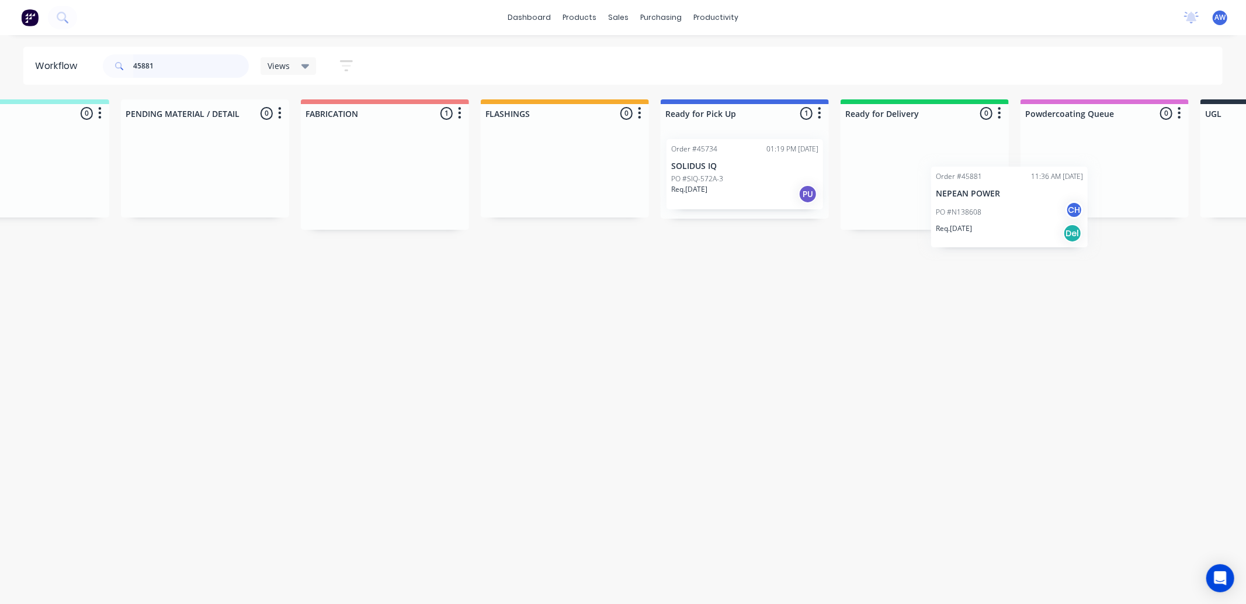
scroll to position [0, 265]
drag, startPoint x: 639, startPoint y: 184, endPoint x: 908, endPoint y: 167, distance: 269.4
click at [908, 167] on div "Submitted 0 Sort By Created date Required date Order number Customer name Most …" at bounding box center [701, 164] width 1949 height 130
type input "46675"
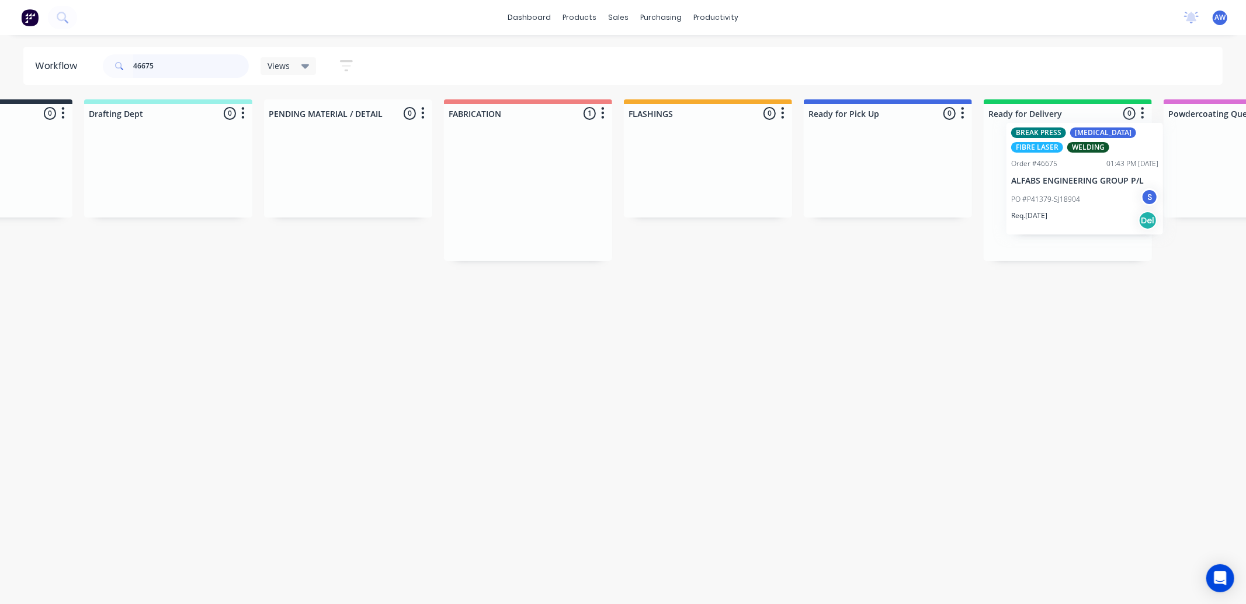
drag, startPoint x: 628, startPoint y: 203, endPoint x: 968, endPoint y: 214, distance: 340.3
click at [1039, 182] on div "Submitted 0 Sort By Created date Required date Order number Customer name Most …" at bounding box center [844, 179] width 1949 height 161
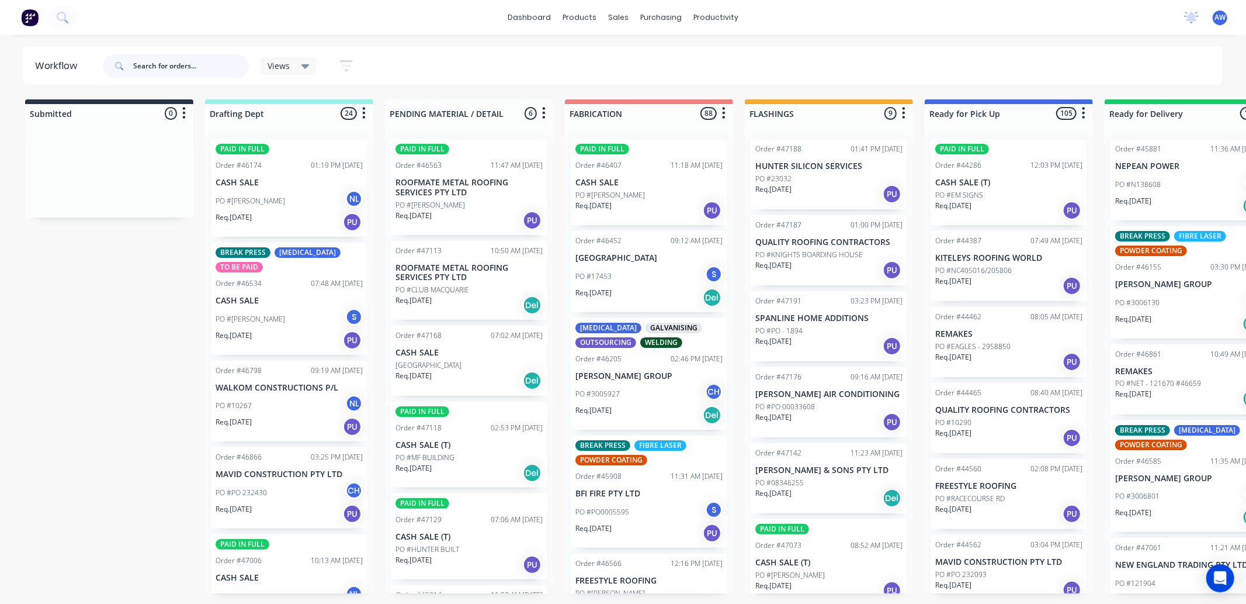
click at [147, 69] on input "text" at bounding box center [191, 65] width 116 height 23
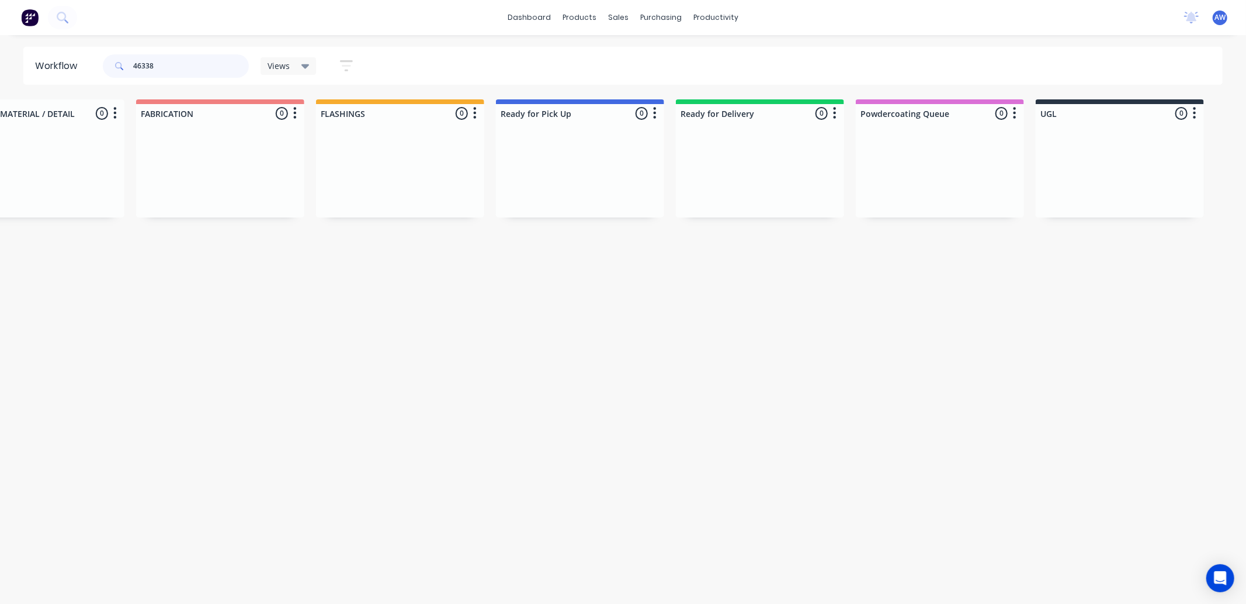
scroll to position [0, 347]
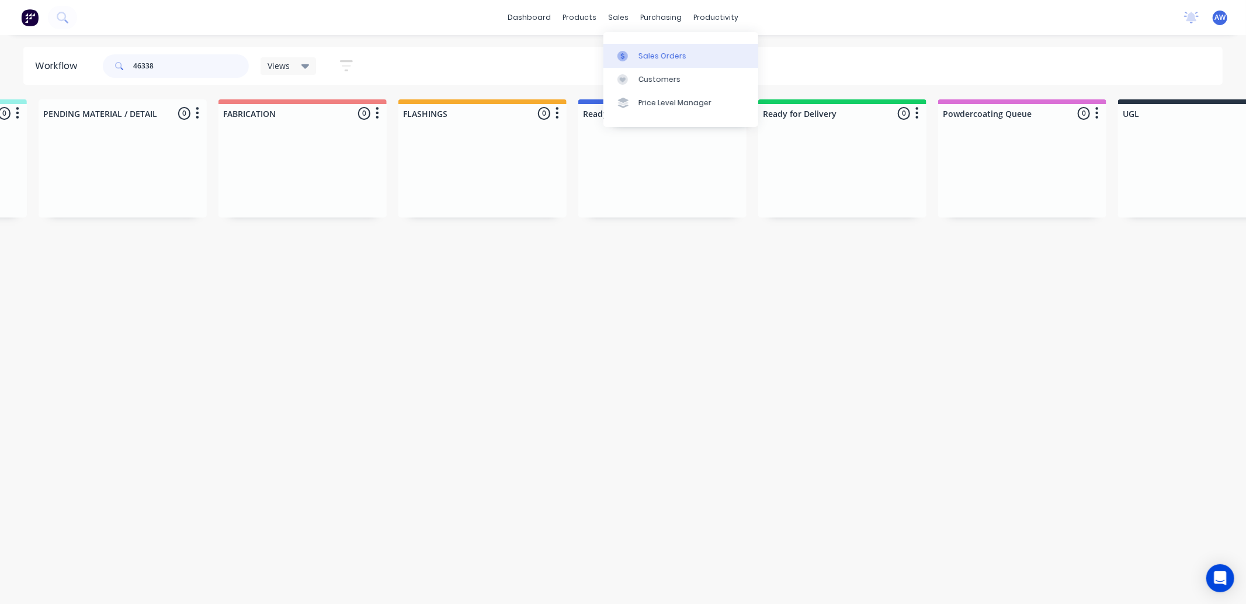
type input "46338"
click at [663, 54] on div "Sales Orders" at bounding box center [663, 56] width 48 height 11
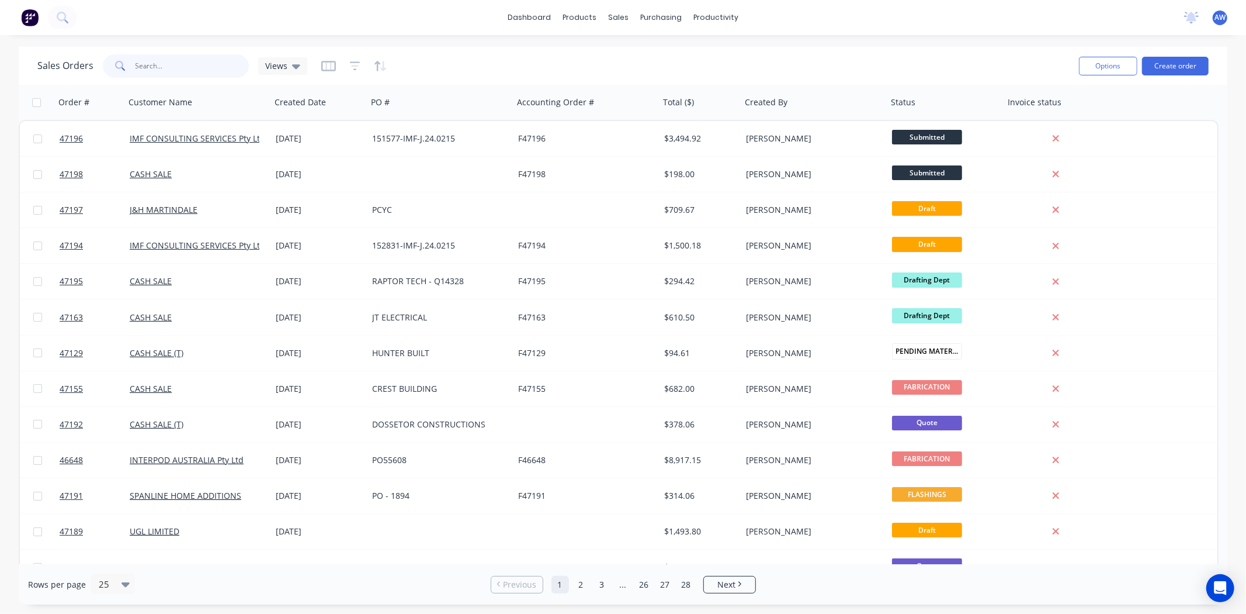
click at [179, 65] on input "text" at bounding box center [193, 65] width 114 height 23
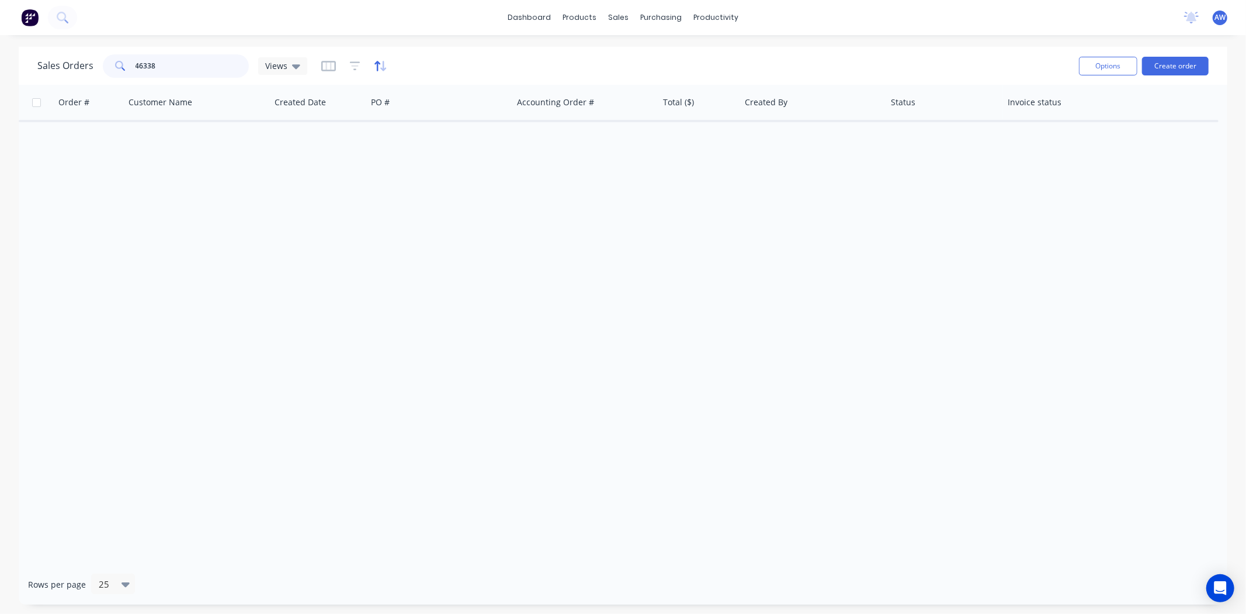
type input "46338"
click at [381, 63] on icon "button" at bounding box center [380, 66] width 13 height 12
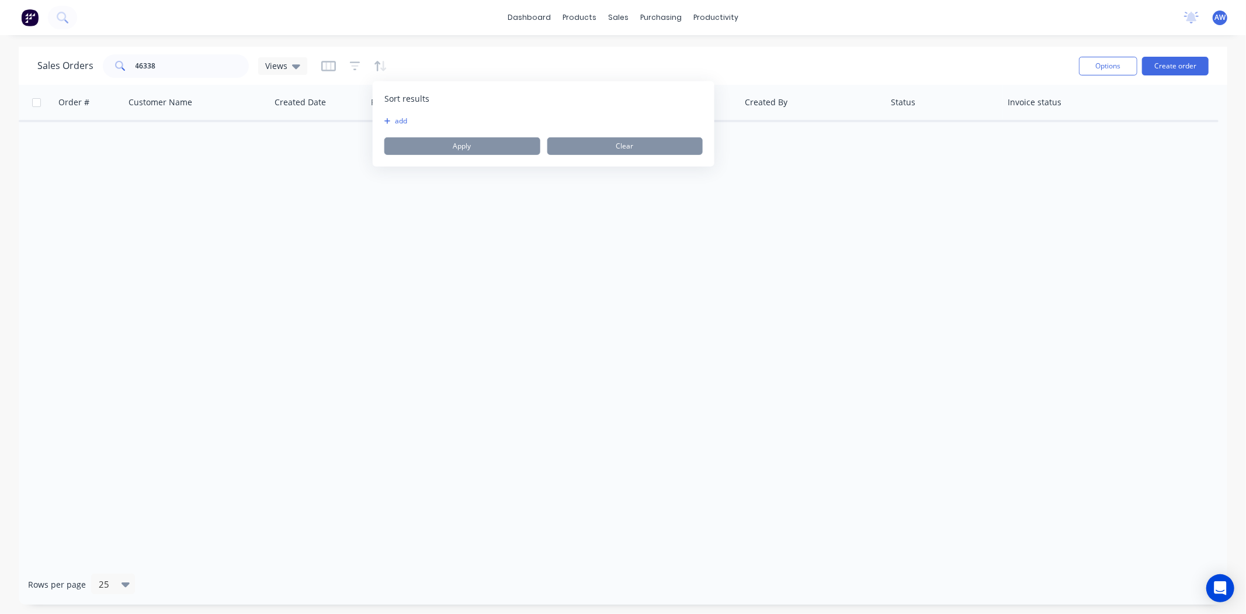
click at [392, 121] on button "add" at bounding box center [391, 120] width 15 height 9
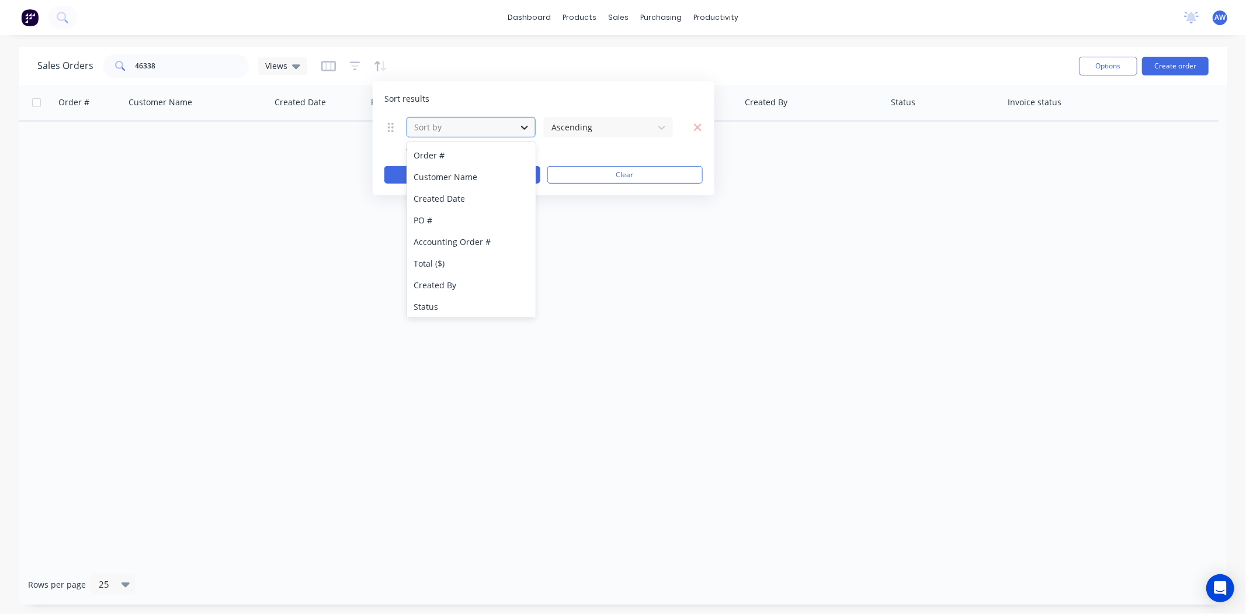
click at [521, 121] on icon at bounding box center [525, 127] width 12 height 12
click at [460, 235] on div "Status" at bounding box center [471, 242] width 129 height 22
click at [659, 127] on icon at bounding box center [662, 127] width 12 height 12
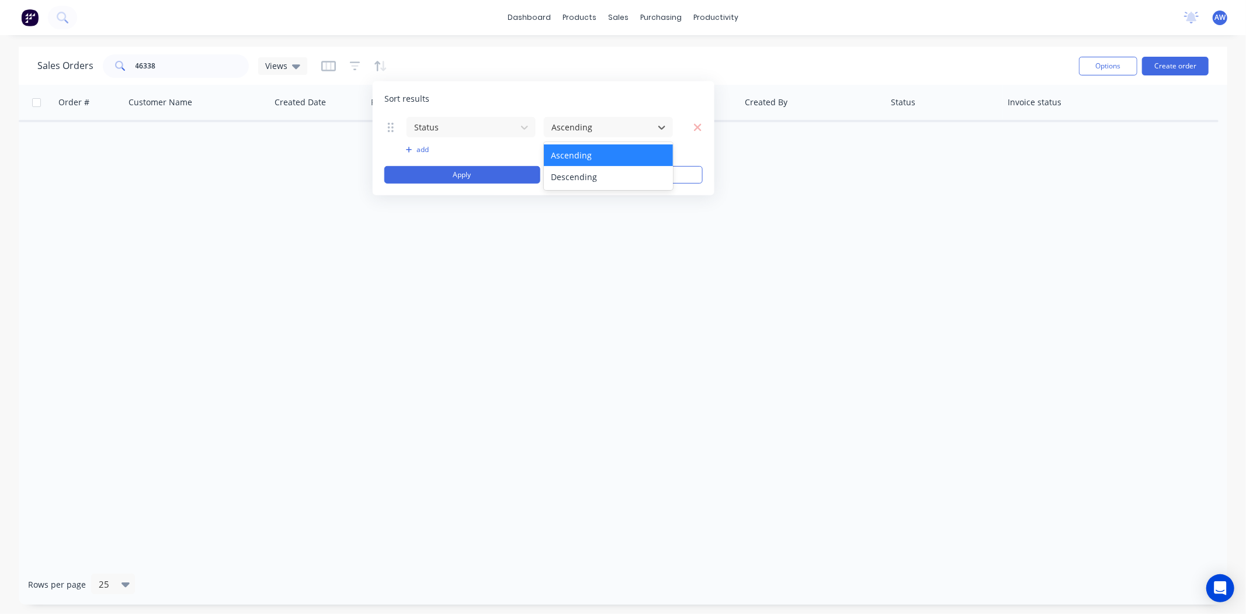
click at [949, 176] on div "Order # Customer Name Created Date PO # Accounting Order # Total ($) Created By…" at bounding box center [623, 324] width 1209 height 479
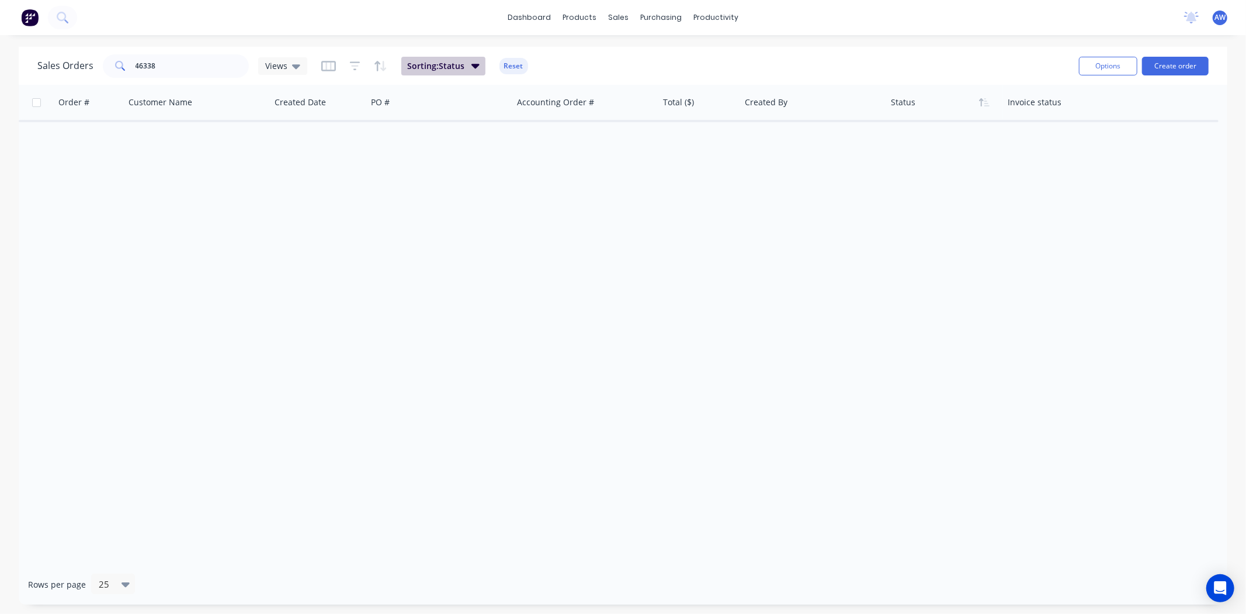
click at [473, 64] on icon "button" at bounding box center [476, 66] width 8 height 5
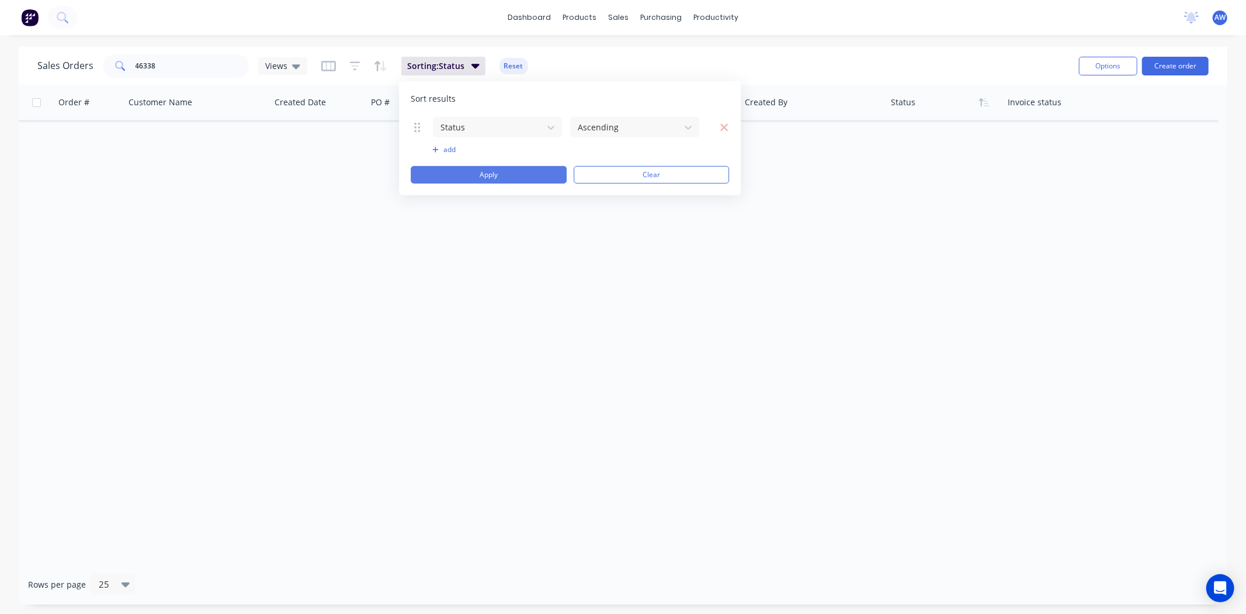
click at [510, 174] on button "Apply" at bounding box center [489, 175] width 156 height 18
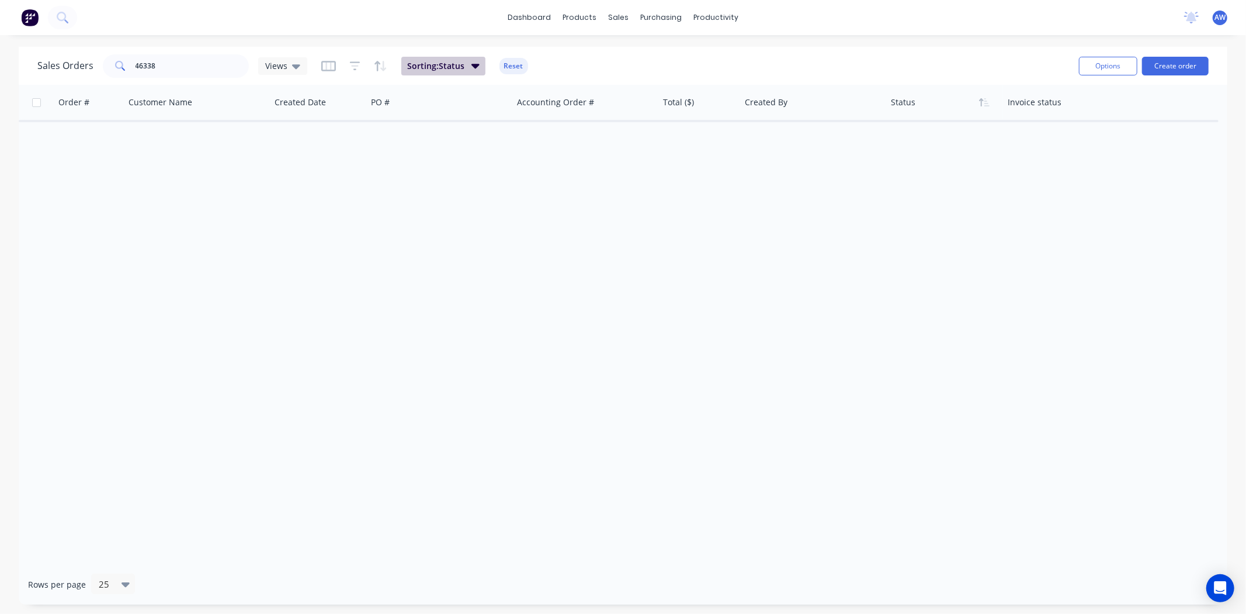
click at [472, 67] on icon "button" at bounding box center [476, 65] width 8 height 13
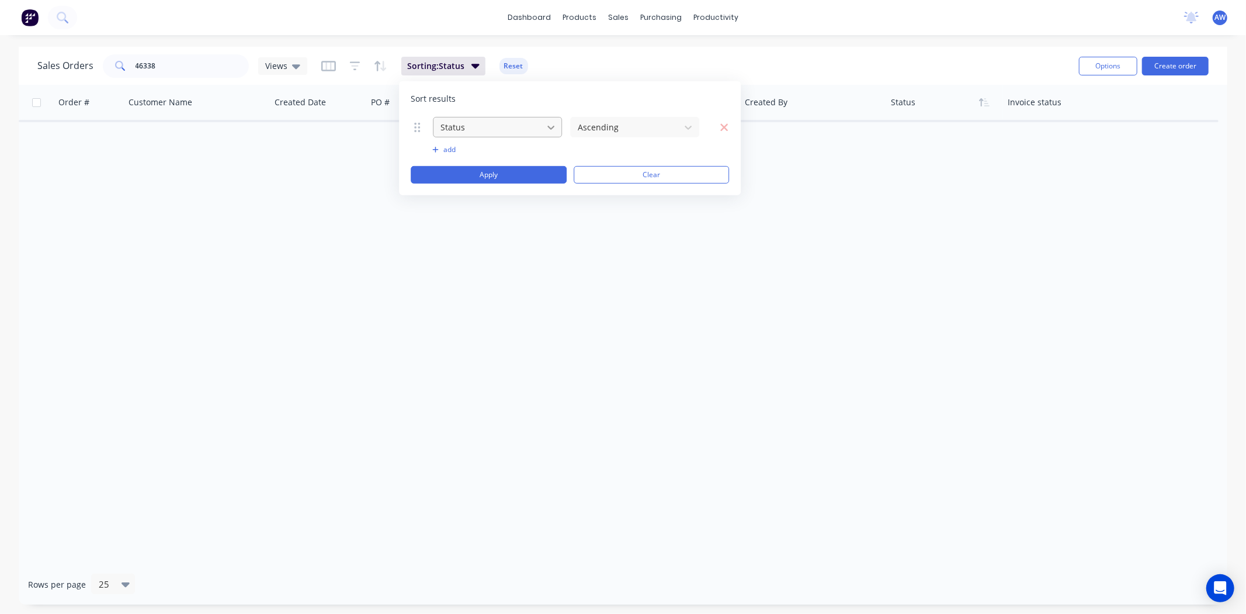
click at [552, 124] on icon at bounding box center [551, 127] width 12 height 12
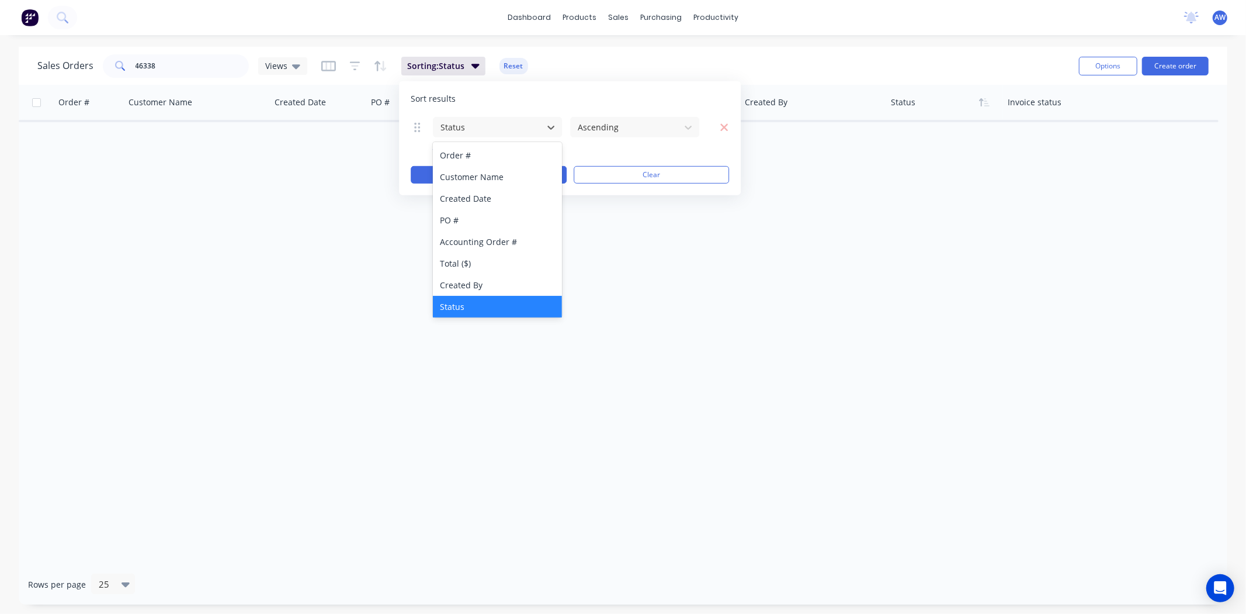
drag, startPoint x: 664, startPoint y: 237, endPoint x: 655, endPoint y: 235, distance: 8.9
click at [665, 237] on div "Order # Customer Name Created Date PO # Accounting Order # Total ($) Created By…" at bounding box center [623, 324] width 1209 height 479
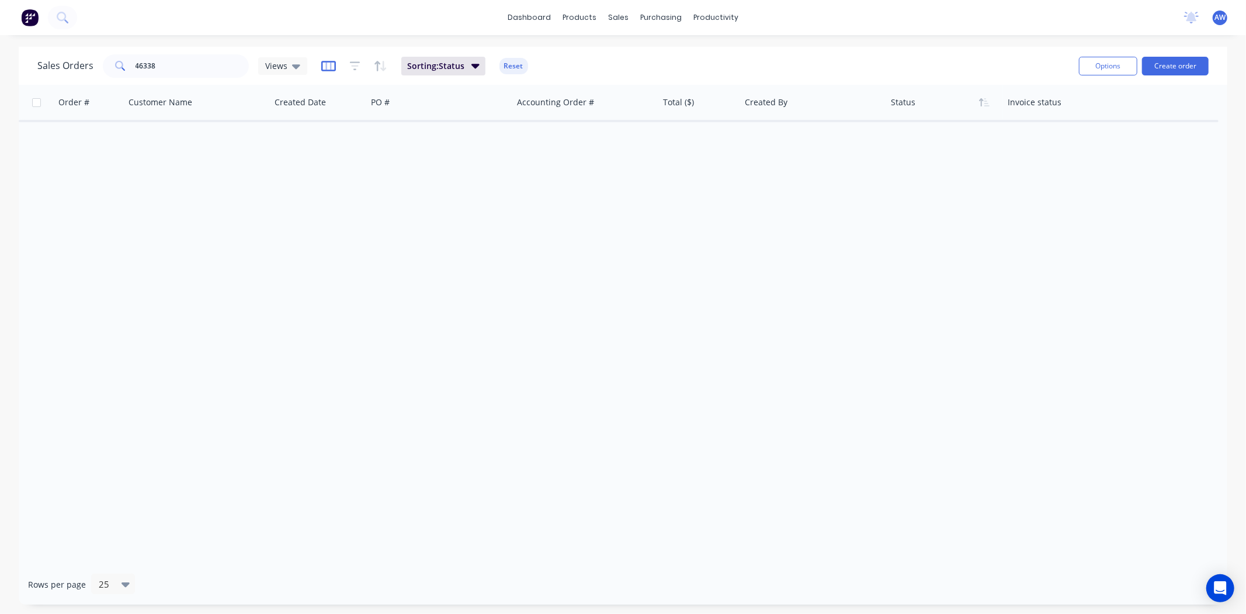
click at [328, 70] on icon "button" at bounding box center [328, 66] width 15 height 11
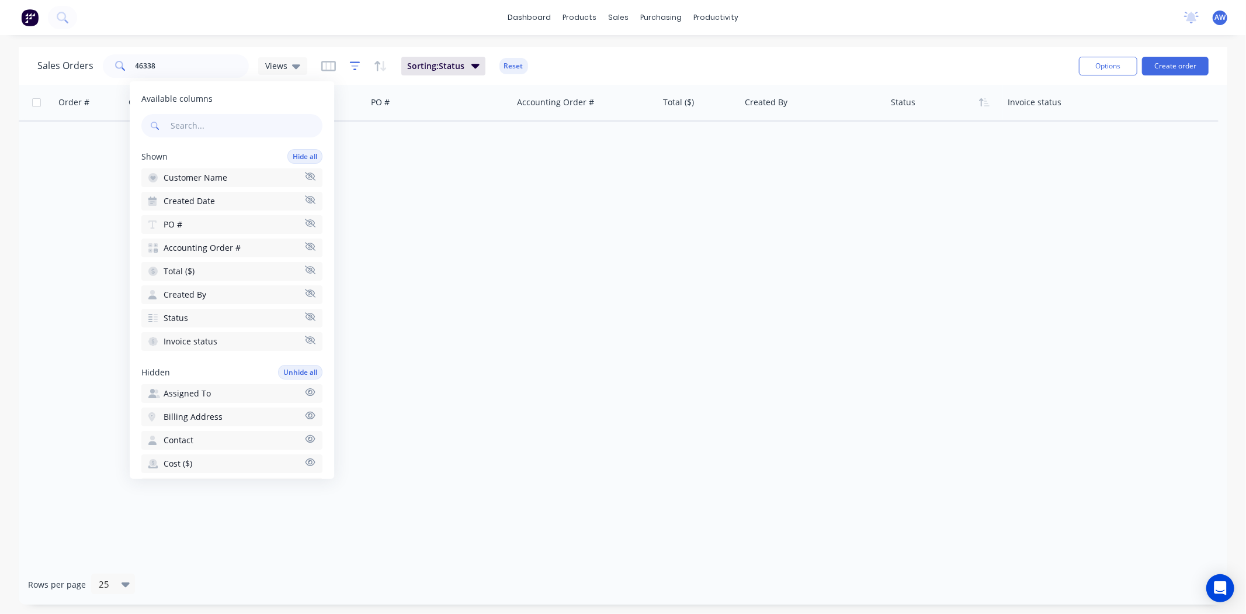
click at [356, 64] on icon "button" at bounding box center [355, 66] width 11 height 12
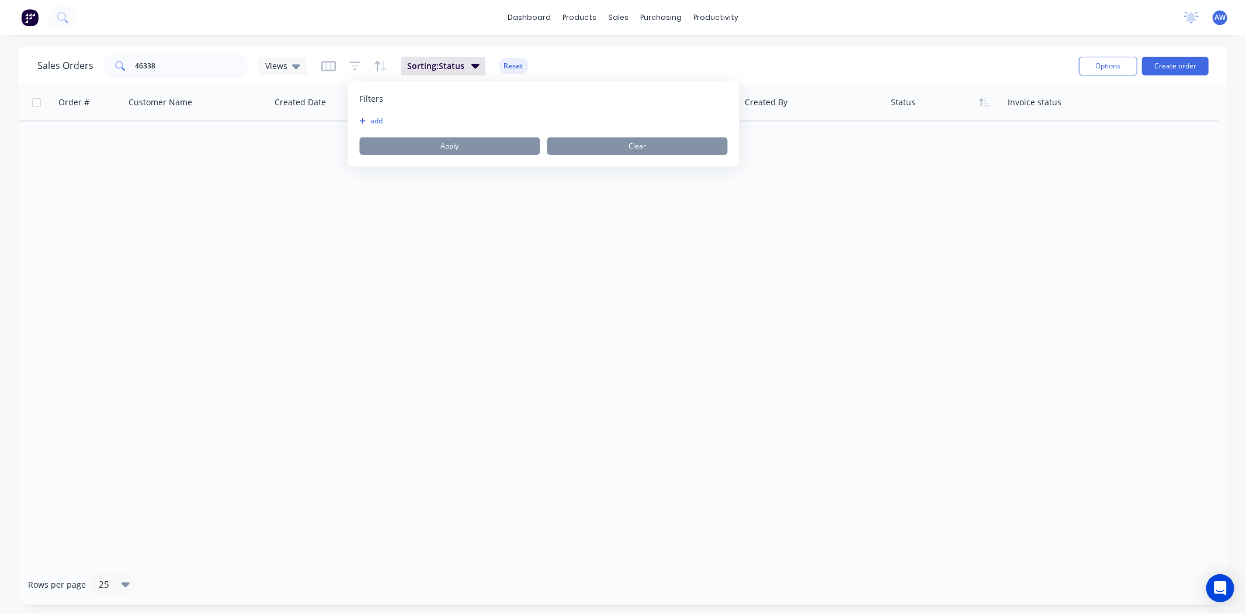
click at [371, 123] on button "add" at bounding box center [374, 120] width 29 height 9
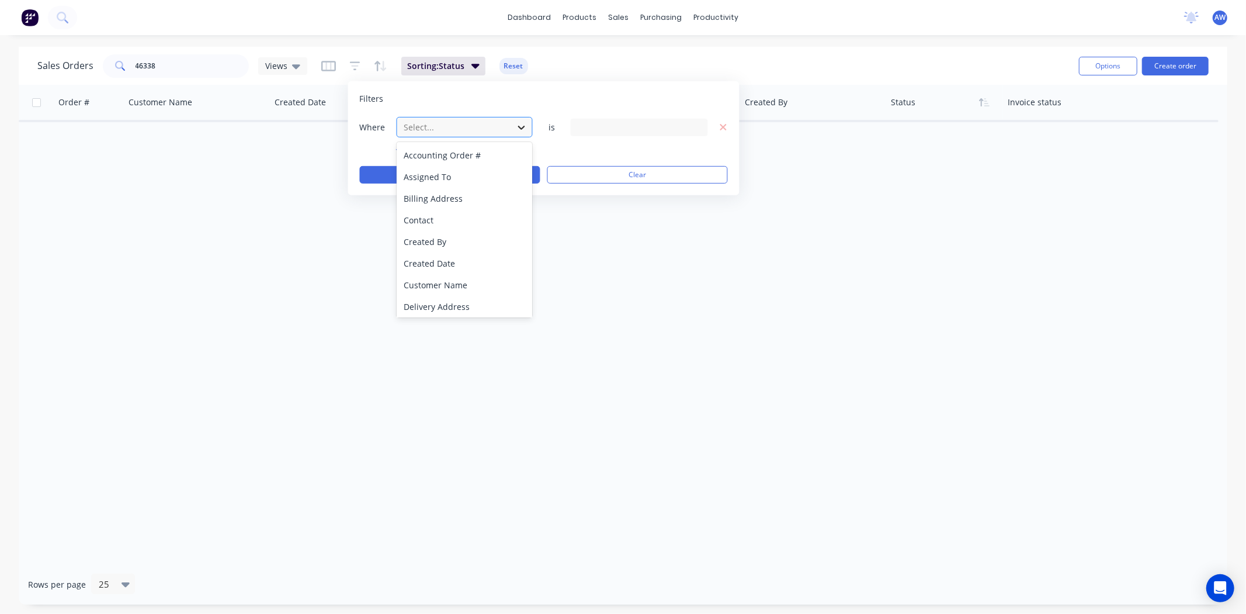
click at [517, 124] on icon at bounding box center [522, 127] width 12 height 12
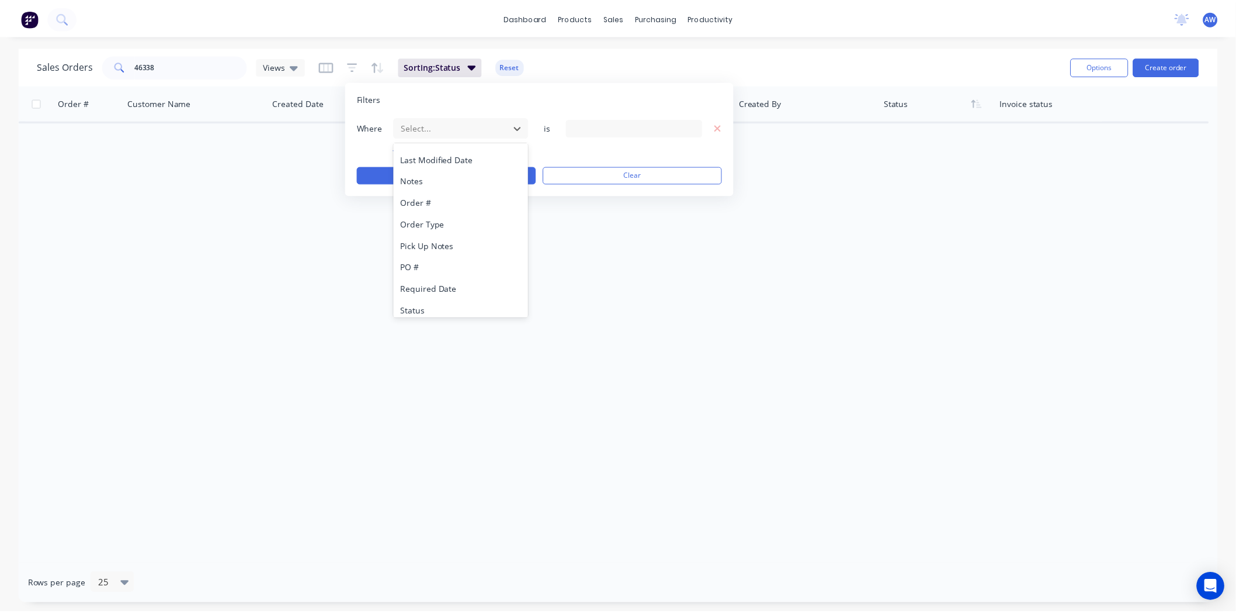
scroll to position [283, 0]
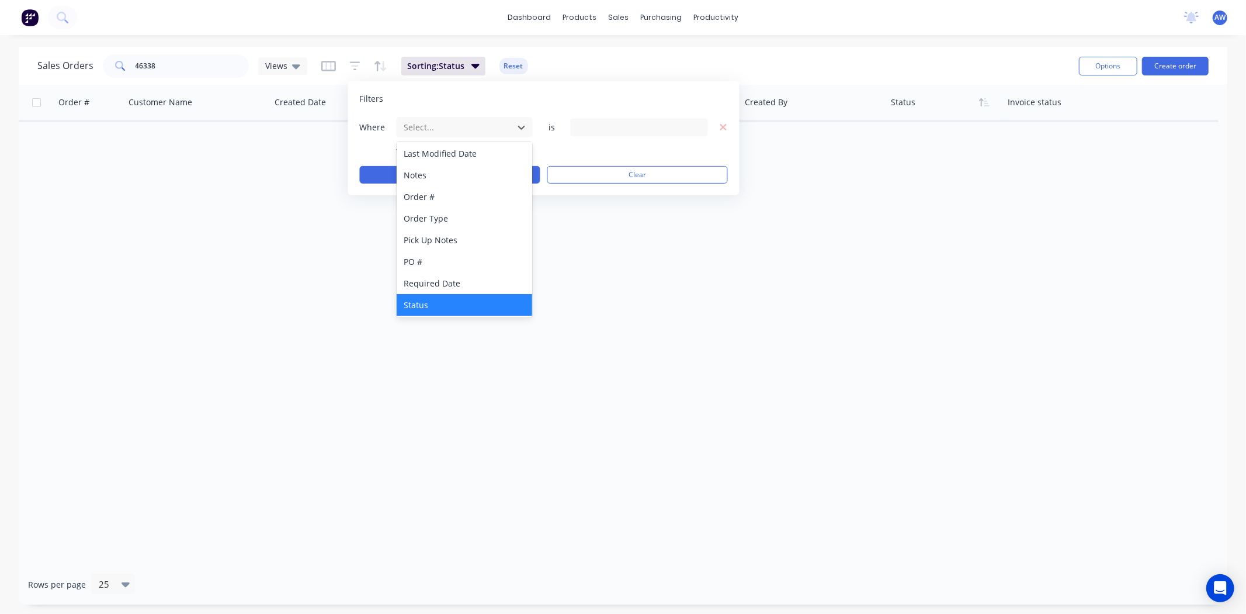
click at [438, 298] on div "Status" at bounding box center [465, 305] width 136 height 22
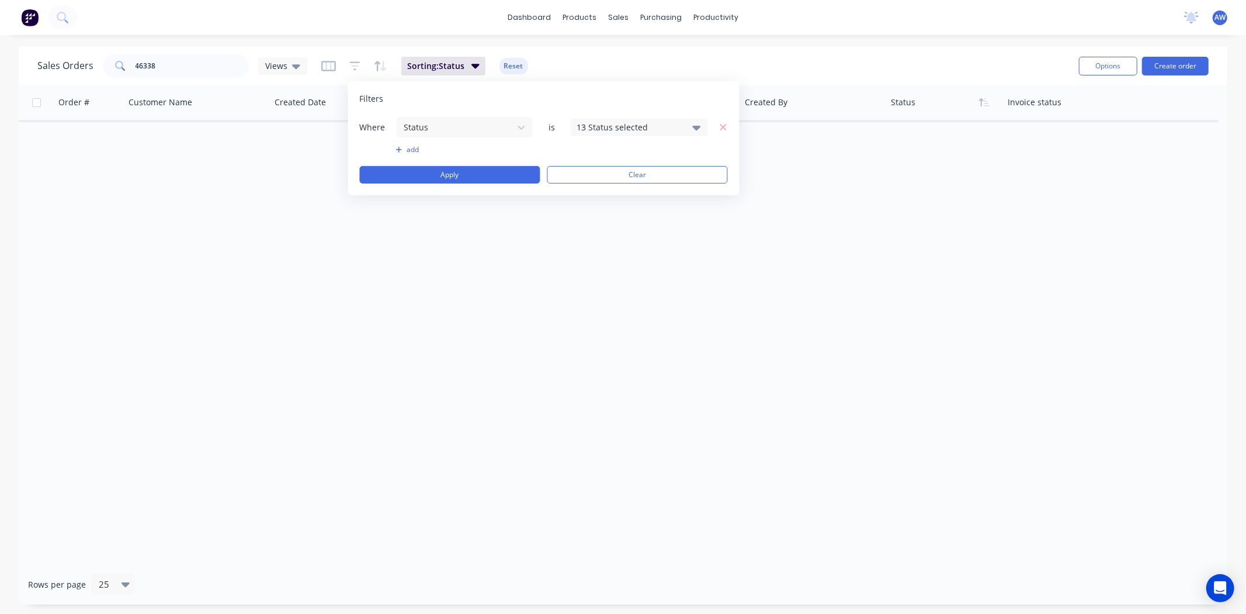
click at [695, 126] on icon at bounding box center [697, 128] width 8 height 5
click at [591, 212] on div at bounding box center [589, 214] width 23 height 23
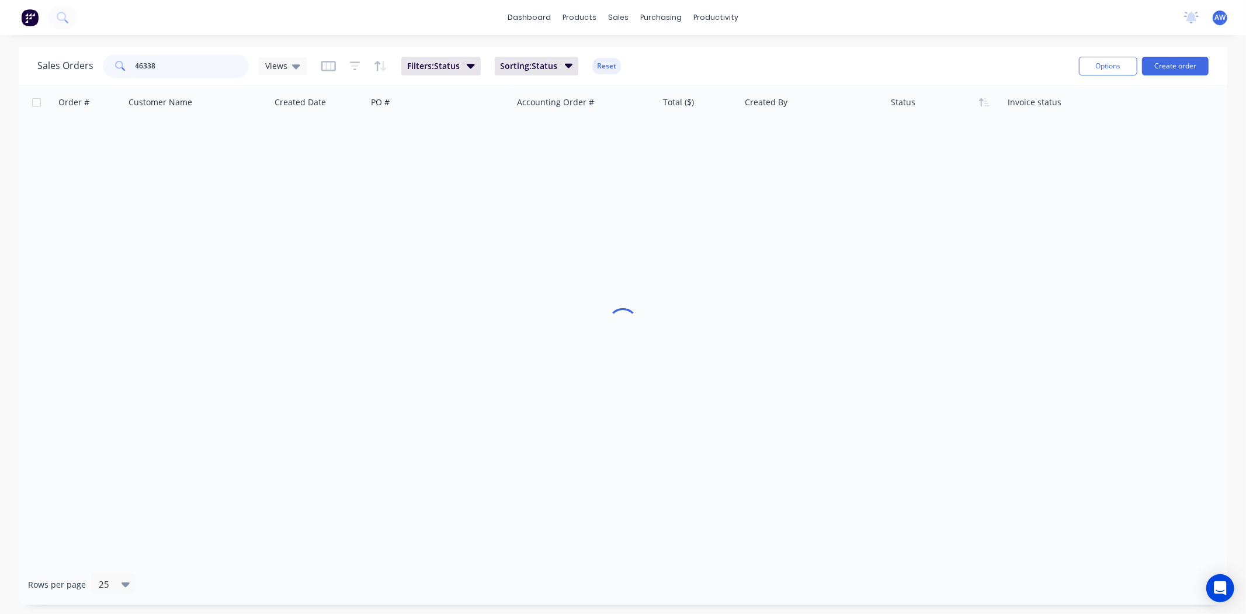
click at [209, 60] on input "46338" at bounding box center [193, 65] width 114 height 23
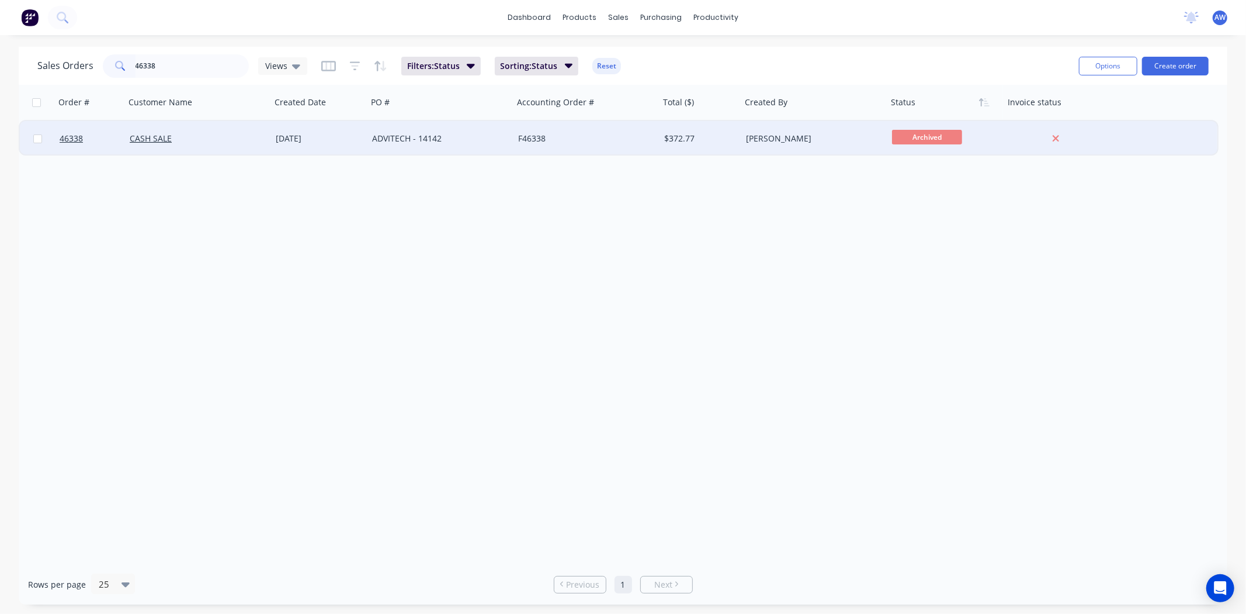
click at [268, 138] on div "CASH SALE" at bounding box center [198, 138] width 146 height 35
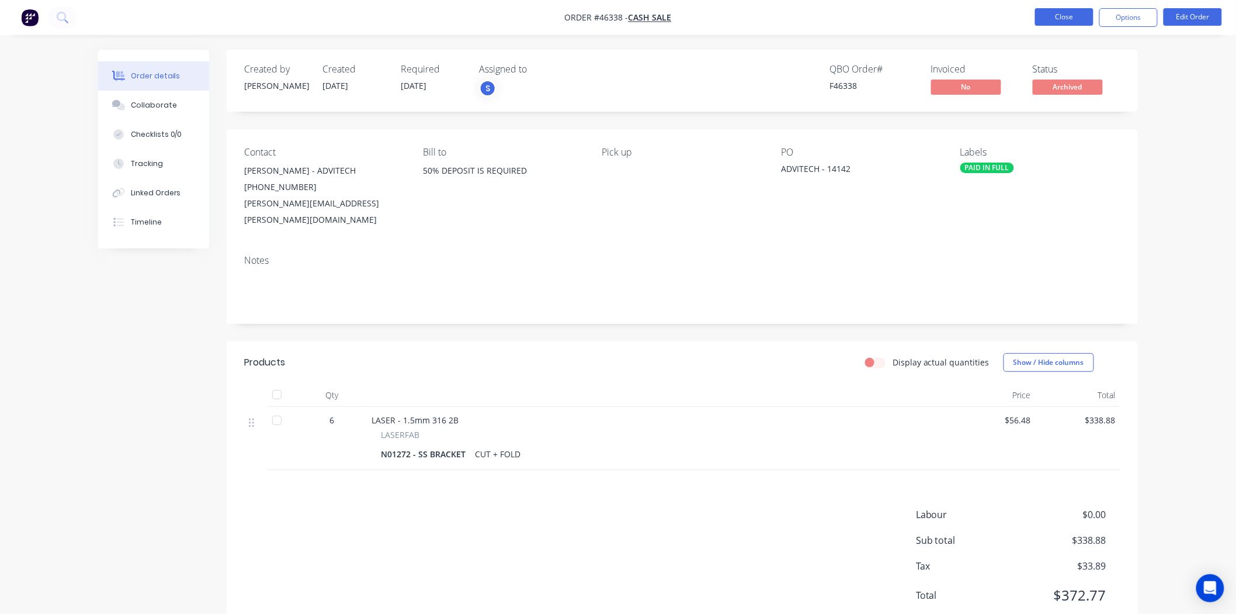
click at [1056, 14] on button "Close" at bounding box center [1064, 17] width 58 height 18
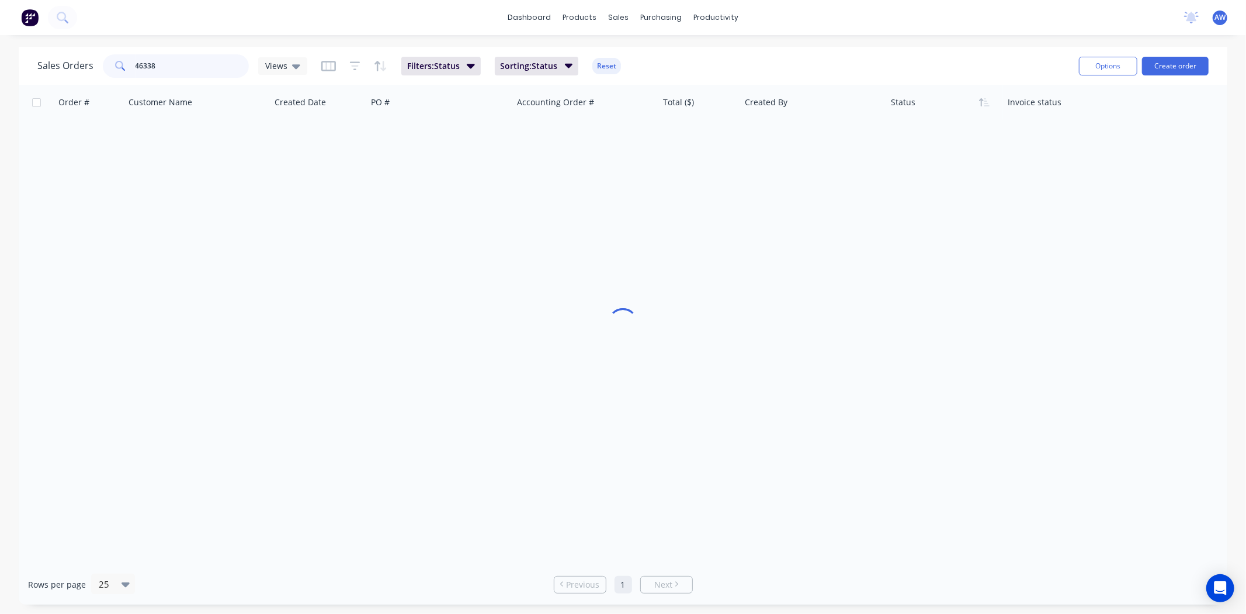
click at [170, 68] on input "46338" at bounding box center [193, 65] width 114 height 23
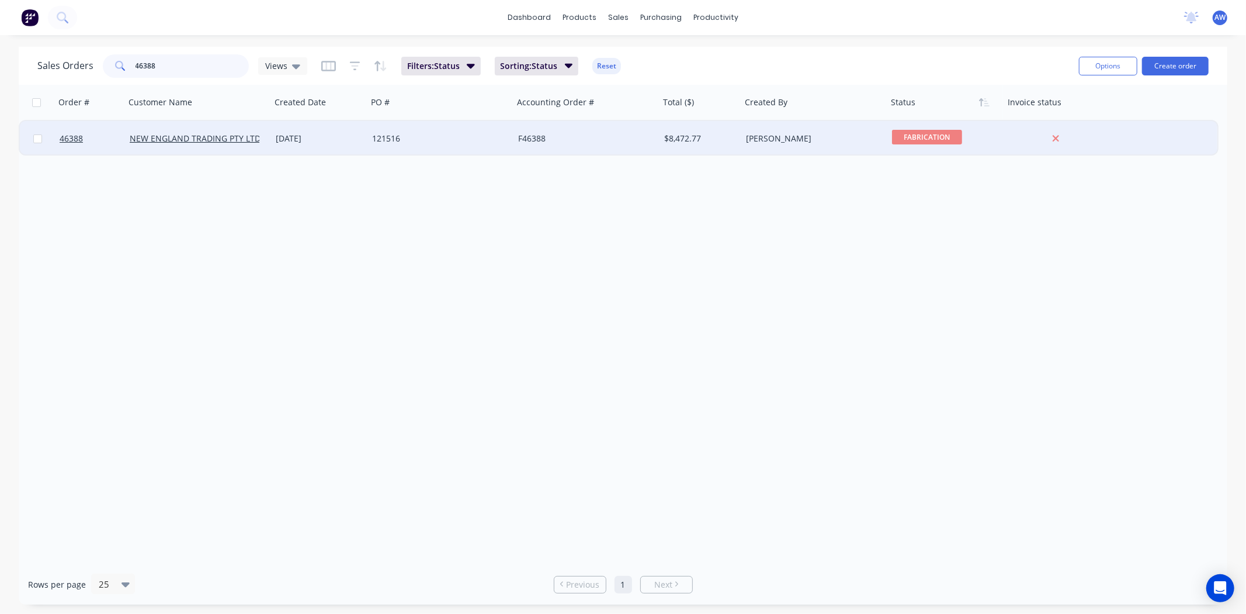
type input "46388"
click at [295, 138] on div "[DATE]" at bounding box center [319, 139] width 87 height 12
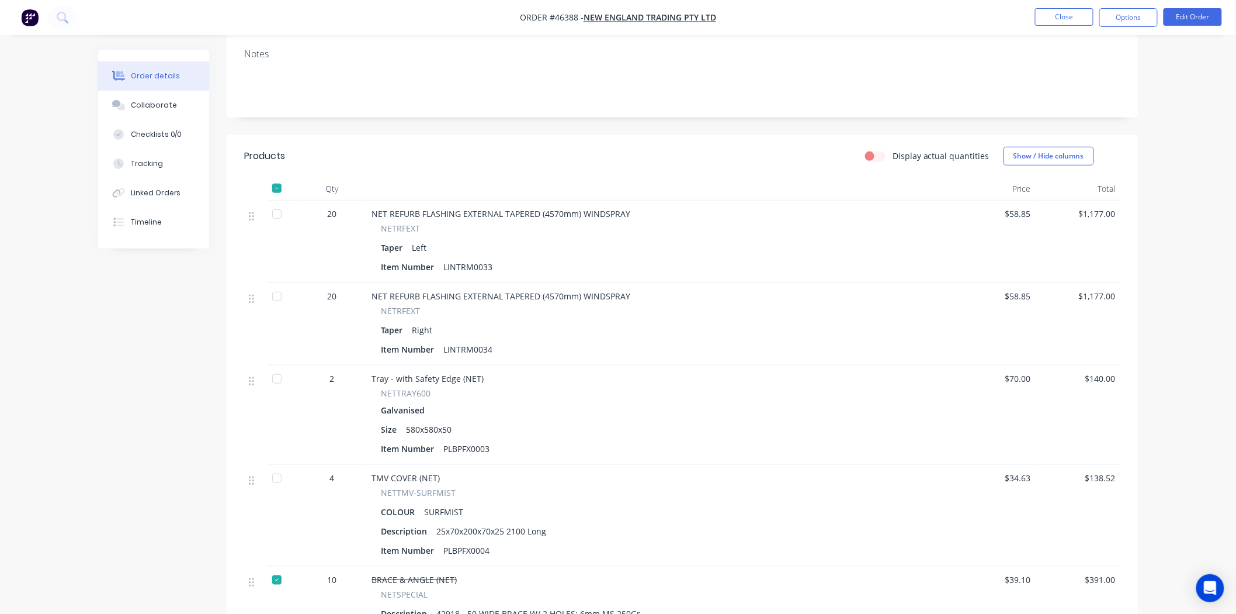
scroll to position [195, 0]
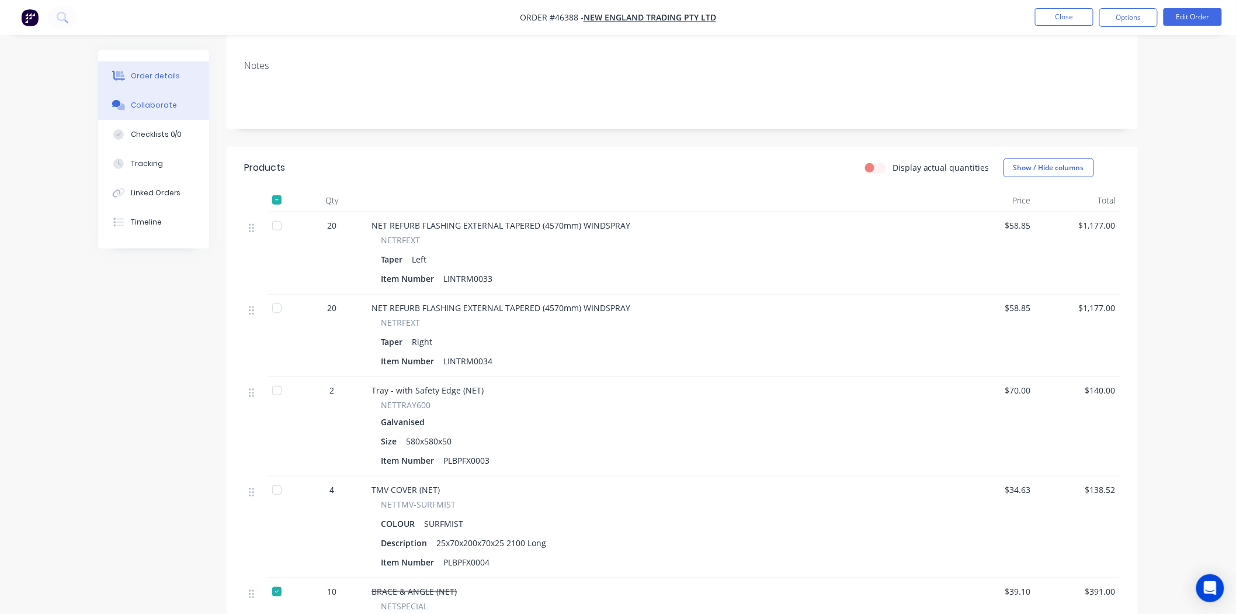
click at [167, 97] on button "Collaborate" at bounding box center [153, 105] width 111 height 29
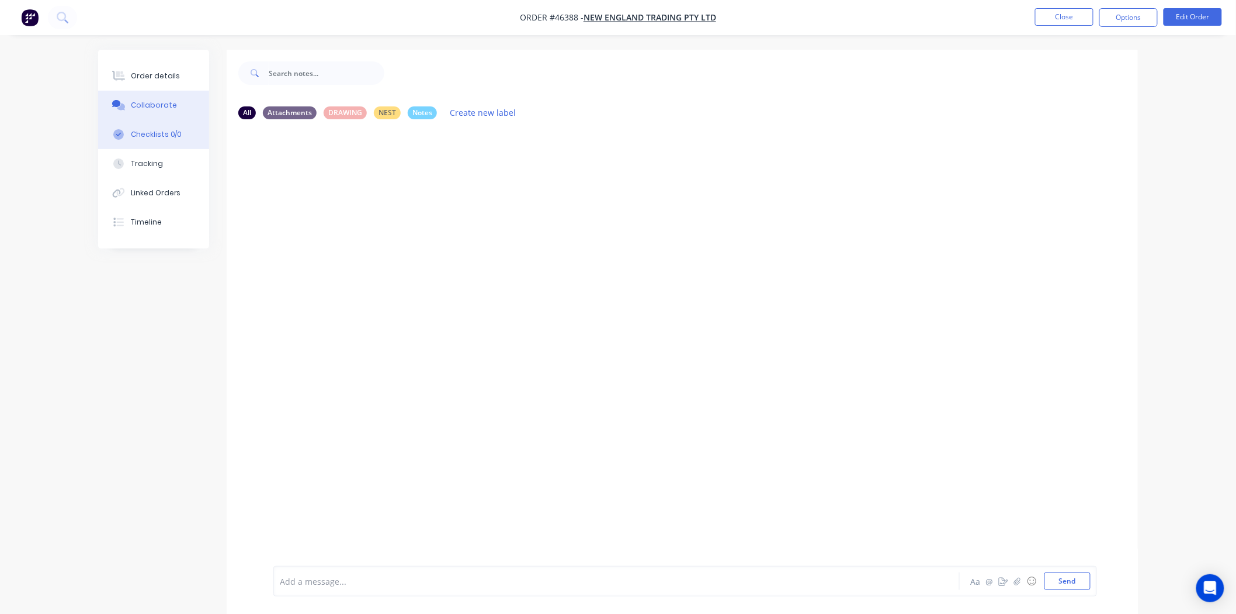
click at [160, 136] on div "Checklists 0/0" at bounding box center [156, 134] width 51 height 11
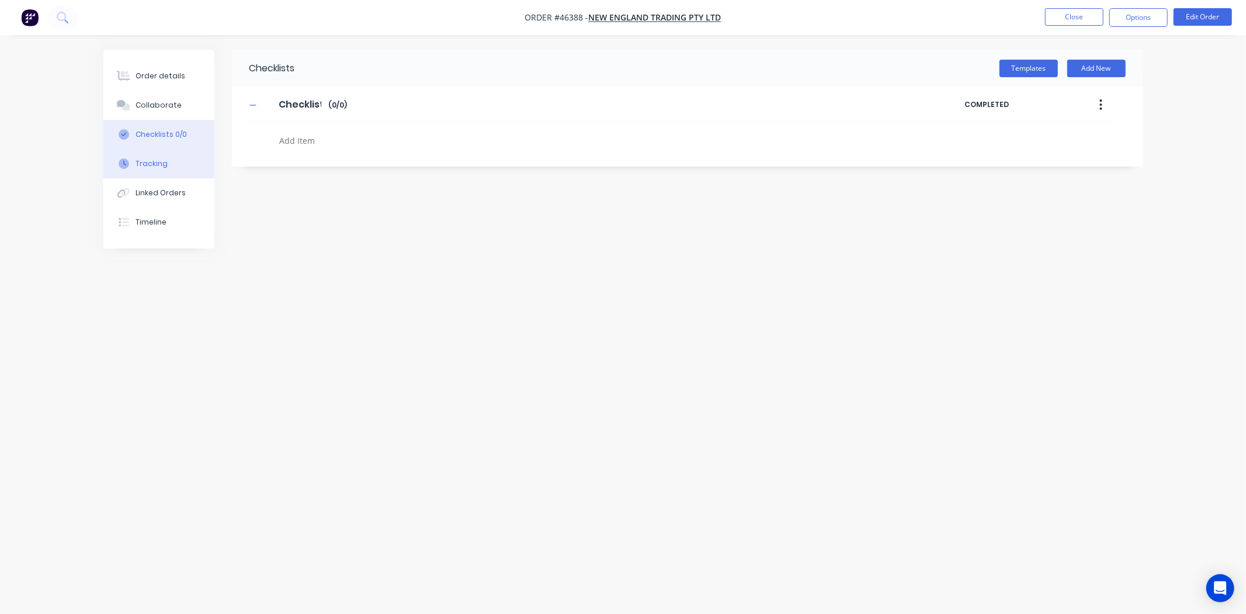
click at [154, 161] on div "Tracking" at bounding box center [152, 163] width 32 height 11
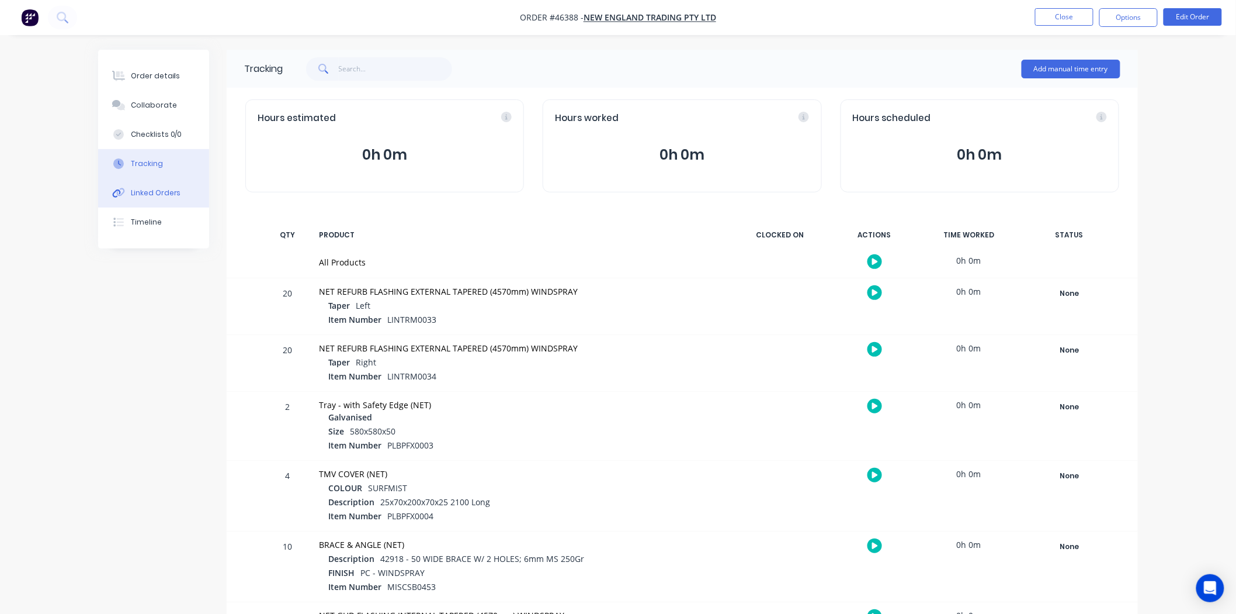
click at [165, 190] on div "Linked Orders" at bounding box center [156, 193] width 50 height 11
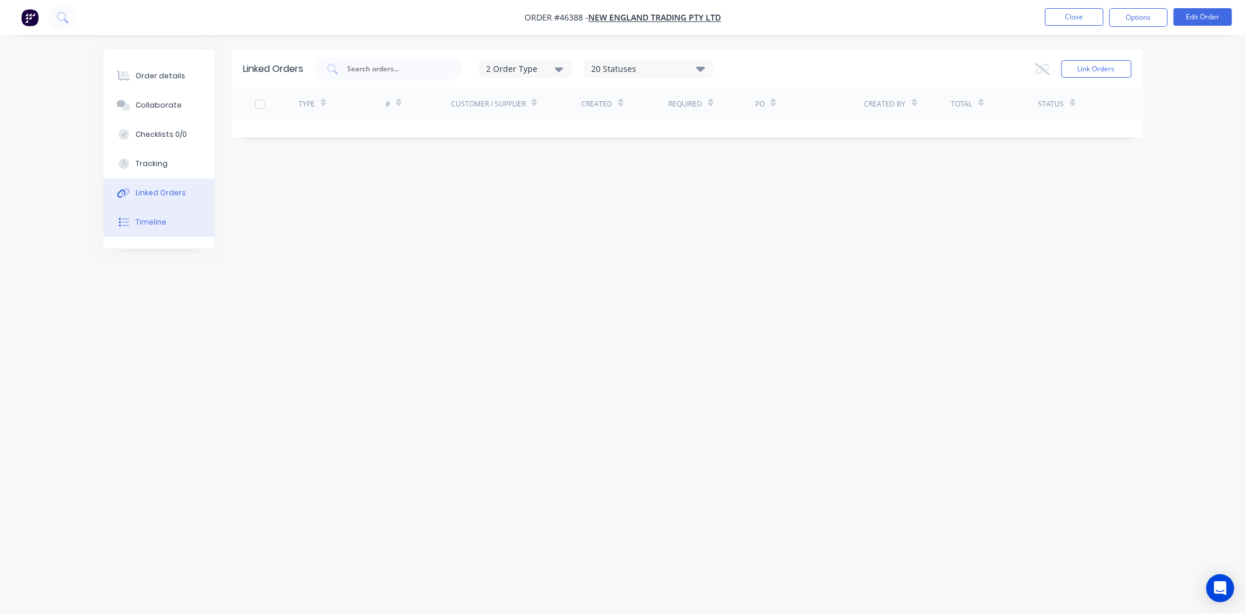
click at [162, 217] on div "Timeline" at bounding box center [151, 222] width 31 height 11
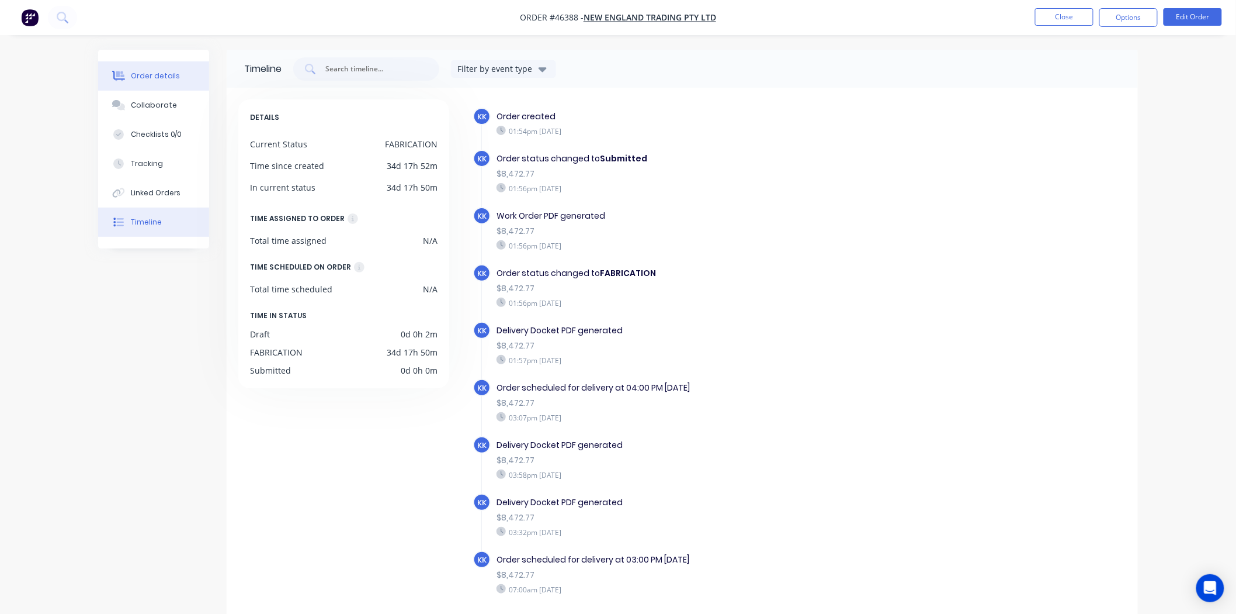
click at [147, 76] on div "Order details" at bounding box center [156, 76] width 50 height 11
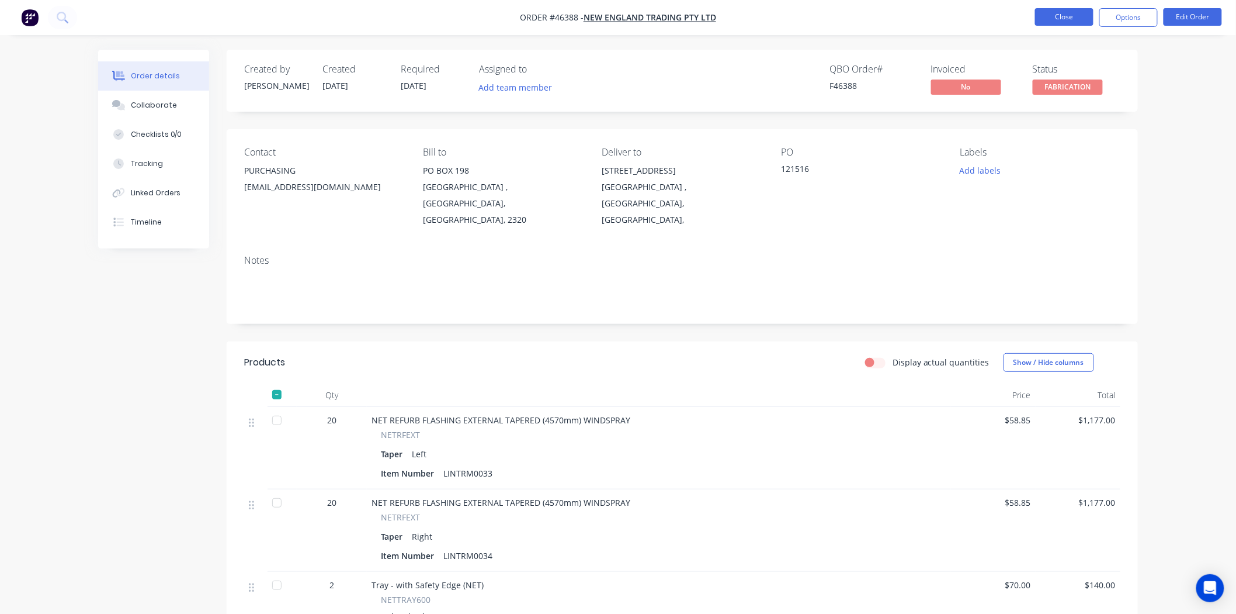
click at [1059, 12] on button "Close" at bounding box center [1064, 17] width 58 height 18
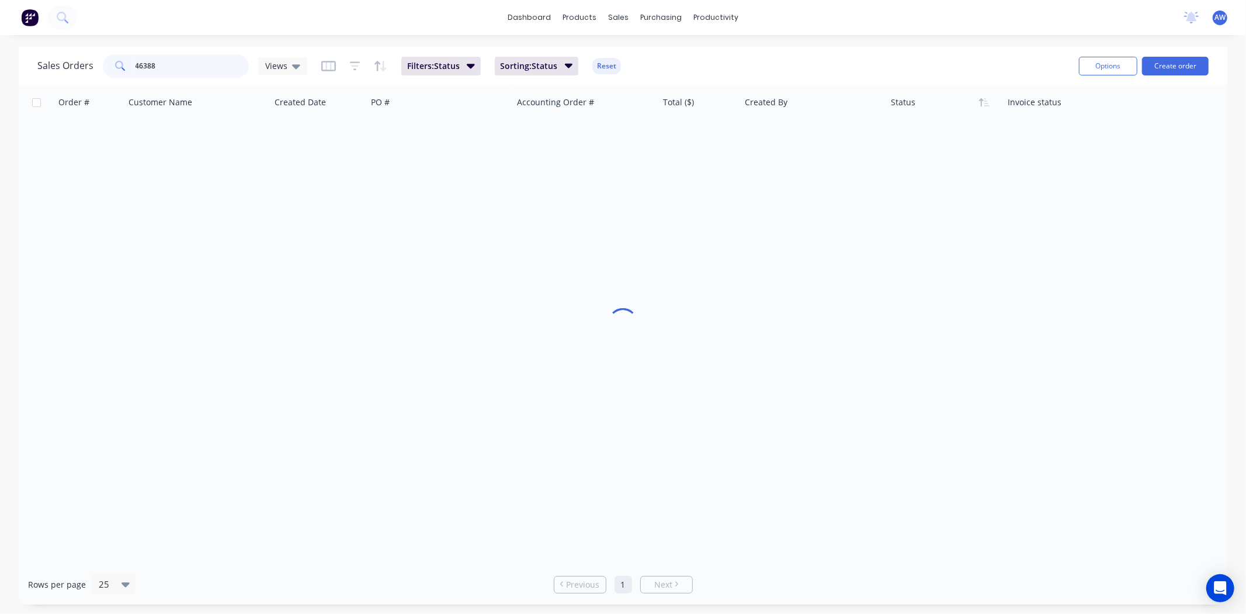
click at [175, 60] on input "46388" at bounding box center [193, 65] width 114 height 23
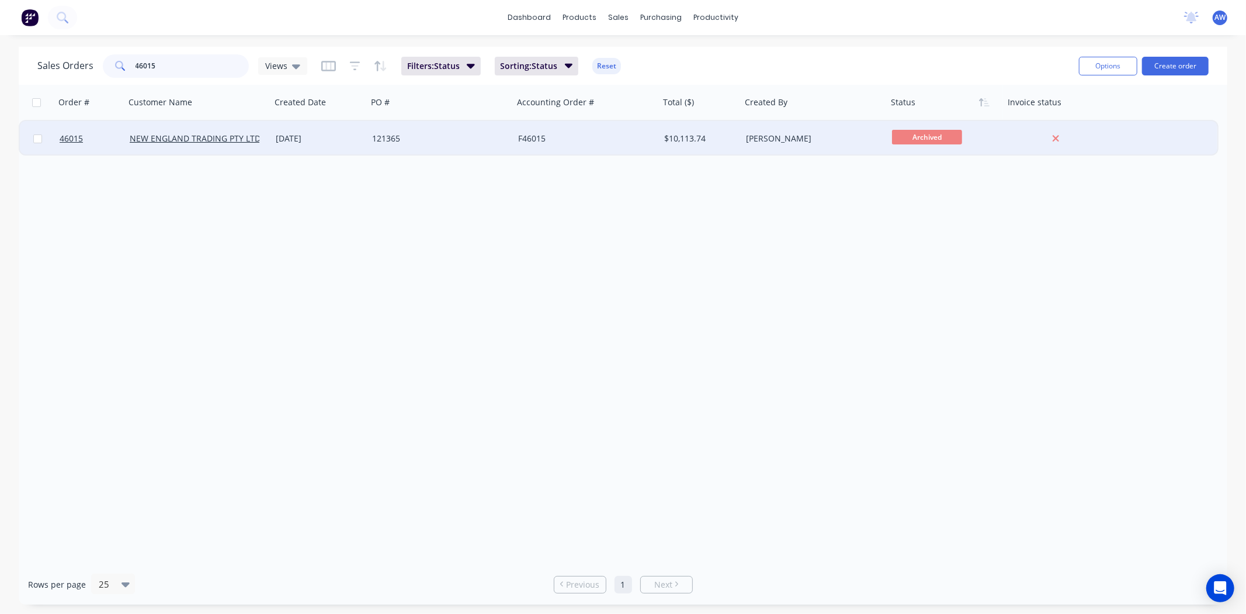
type input "46015"
click at [358, 142] on div "[DATE]" at bounding box center [319, 139] width 87 height 12
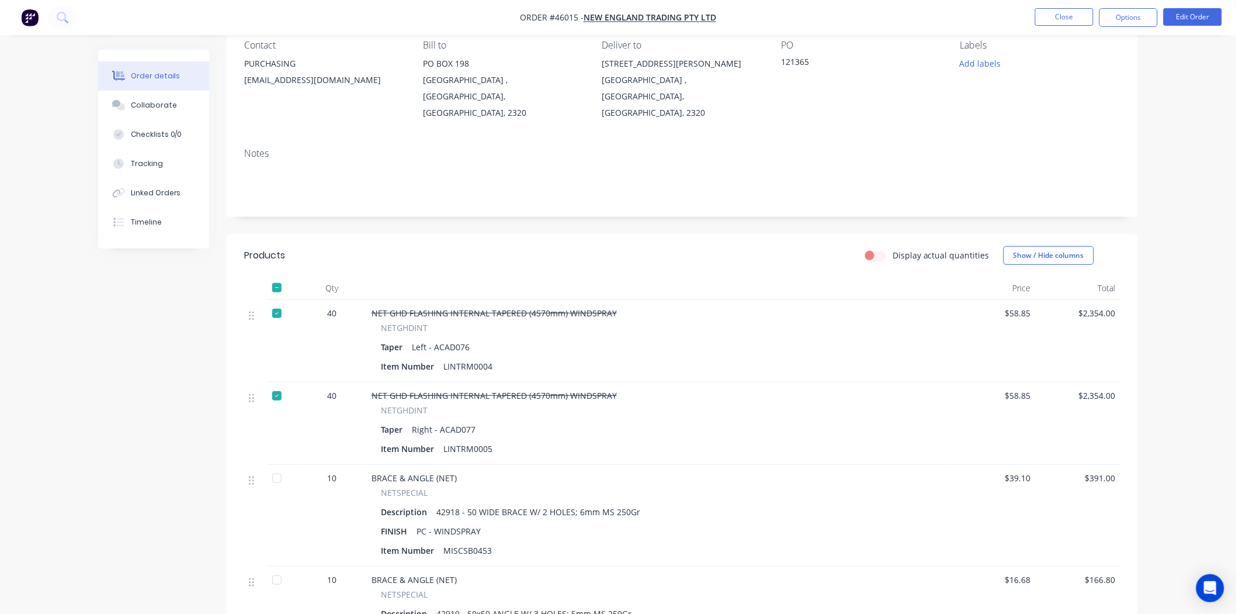
scroll to position [130, 0]
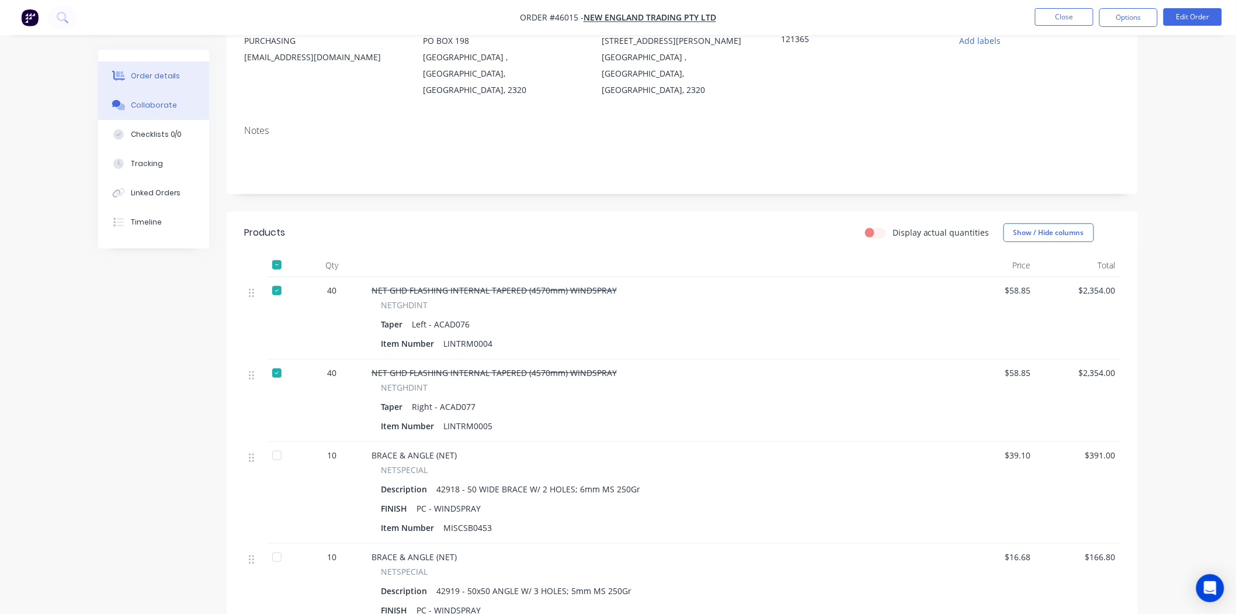
click at [167, 108] on div "Collaborate" at bounding box center [154, 105] width 46 height 11
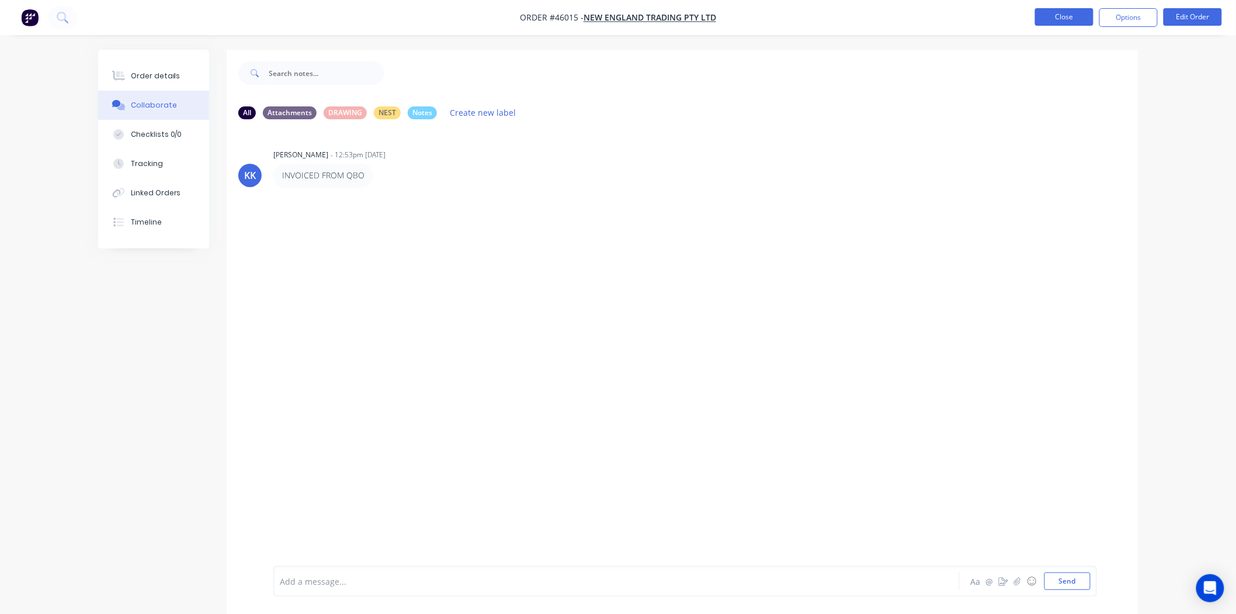
click at [1068, 13] on button "Close" at bounding box center [1064, 17] width 58 height 18
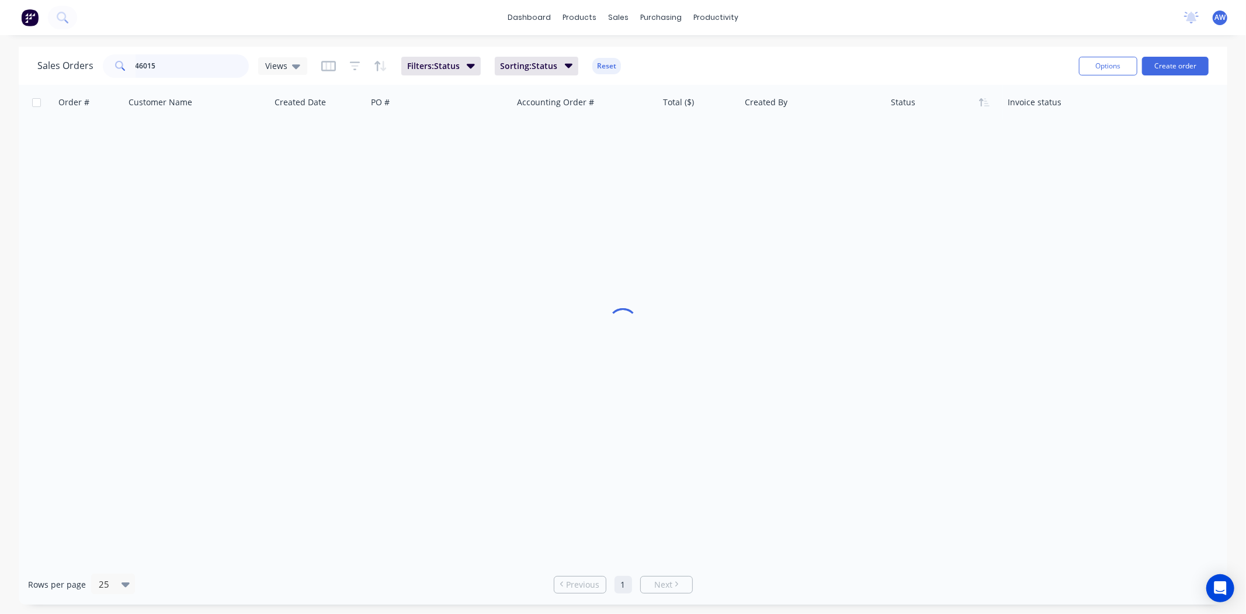
click at [160, 68] on input "46015" at bounding box center [193, 65] width 114 height 23
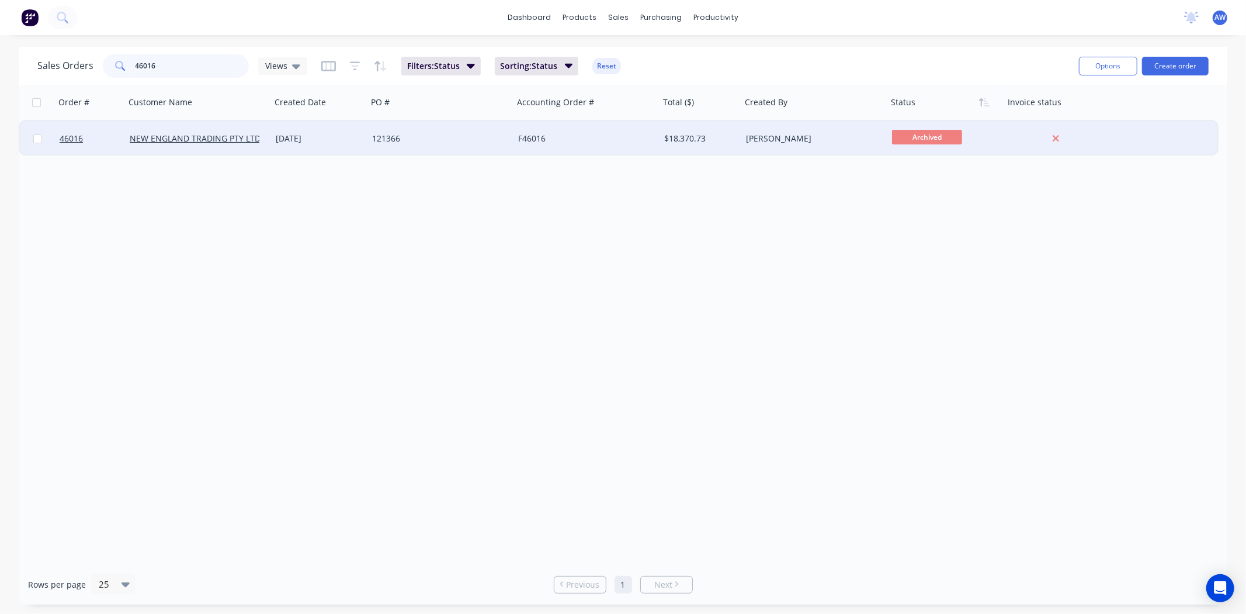
type input "46016"
click at [241, 146] on div "NEW ENGLAND TRADING PTY LTD" at bounding box center [198, 138] width 146 height 35
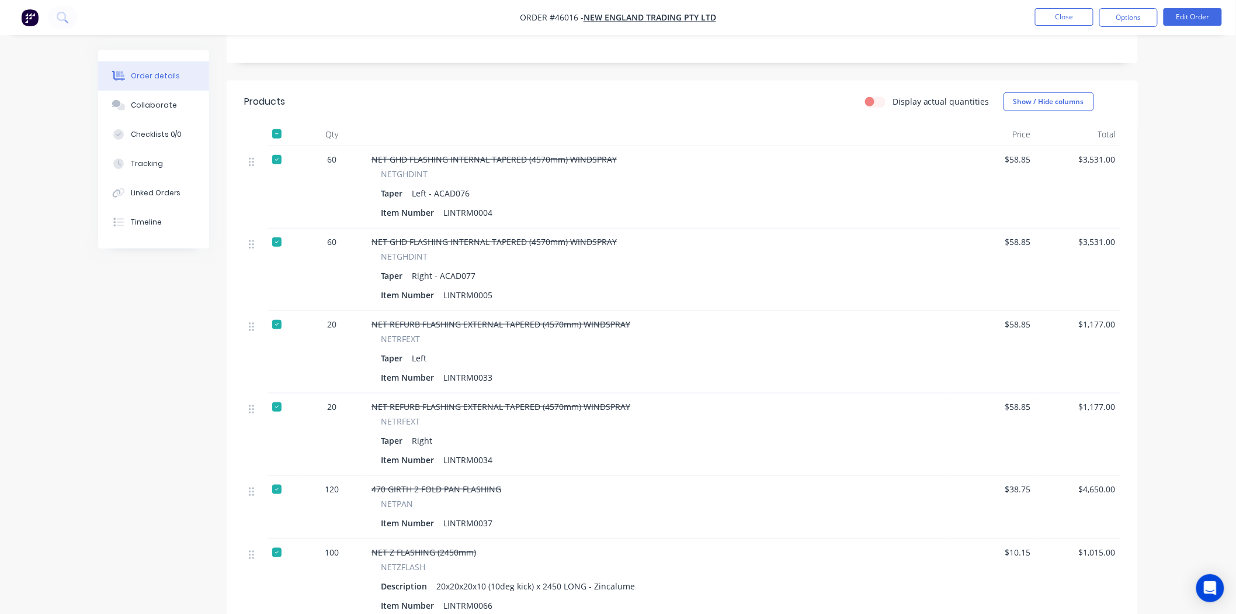
scroll to position [259, 0]
click at [1046, 16] on button "Close" at bounding box center [1064, 17] width 58 height 18
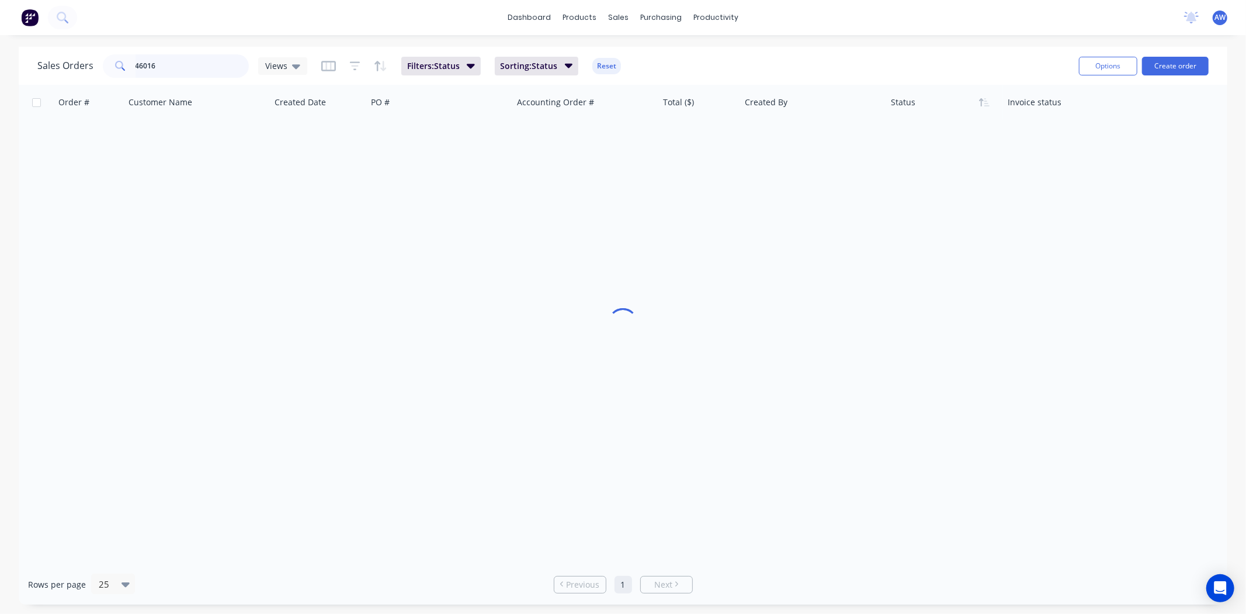
click at [165, 66] on input "46016" at bounding box center [193, 65] width 114 height 23
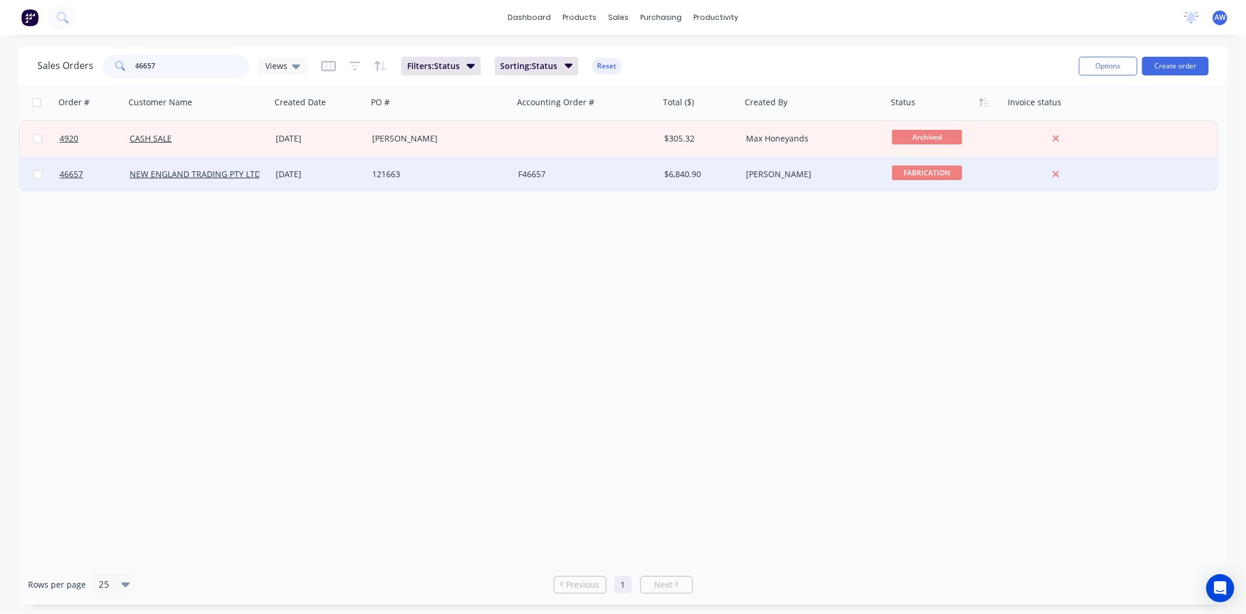
type input "46657"
click at [173, 166] on div "NEW ENGLAND TRADING PTY LTD" at bounding box center [198, 174] width 146 height 35
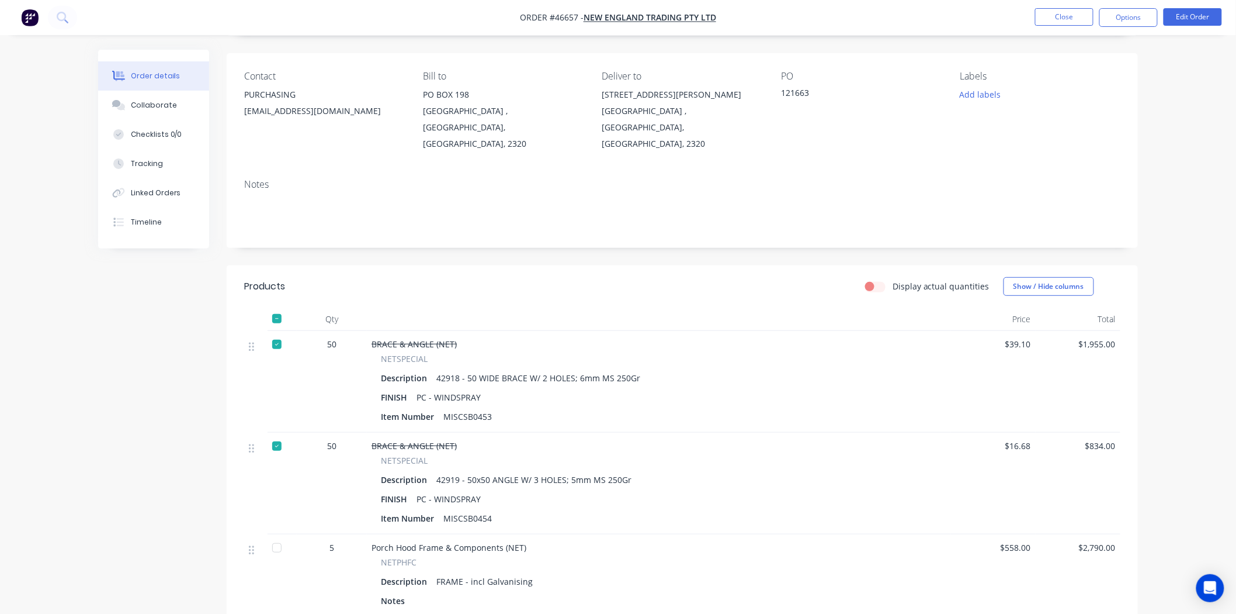
scroll to position [65, 0]
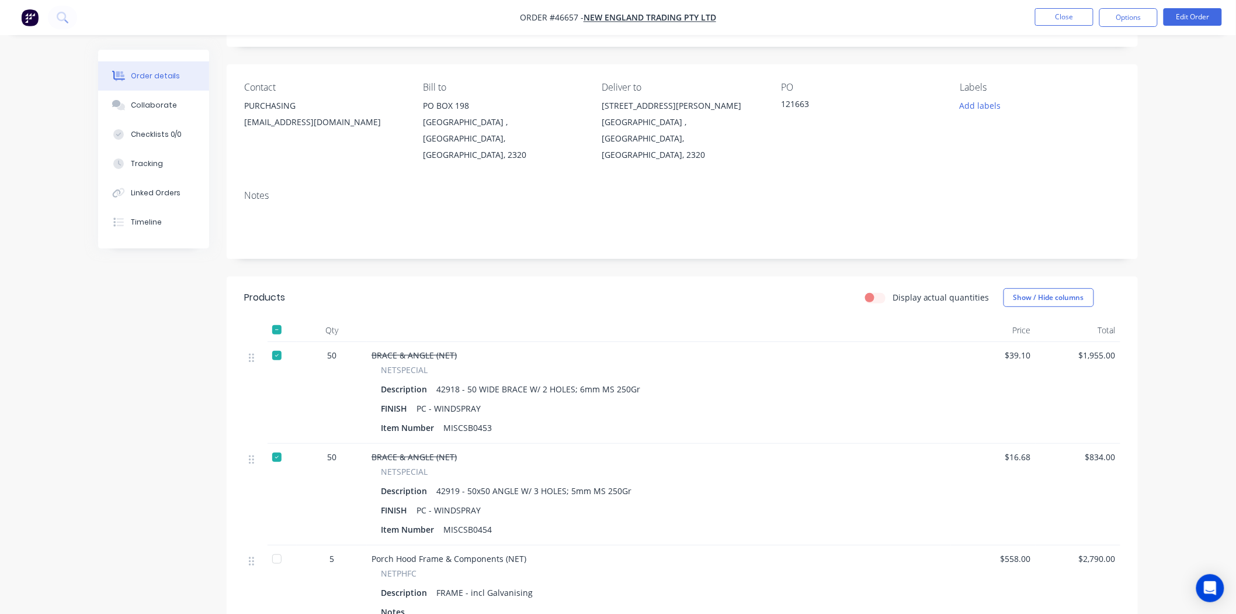
drag, startPoint x: 1048, startPoint y: 14, endPoint x: 990, endPoint y: 19, distance: 58.7
click at [1021, 20] on ul "Close Options Edit Order" at bounding box center [1128, 17] width 215 height 19
click at [1058, 20] on button "Close" at bounding box center [1064, 17] width 58 height 18
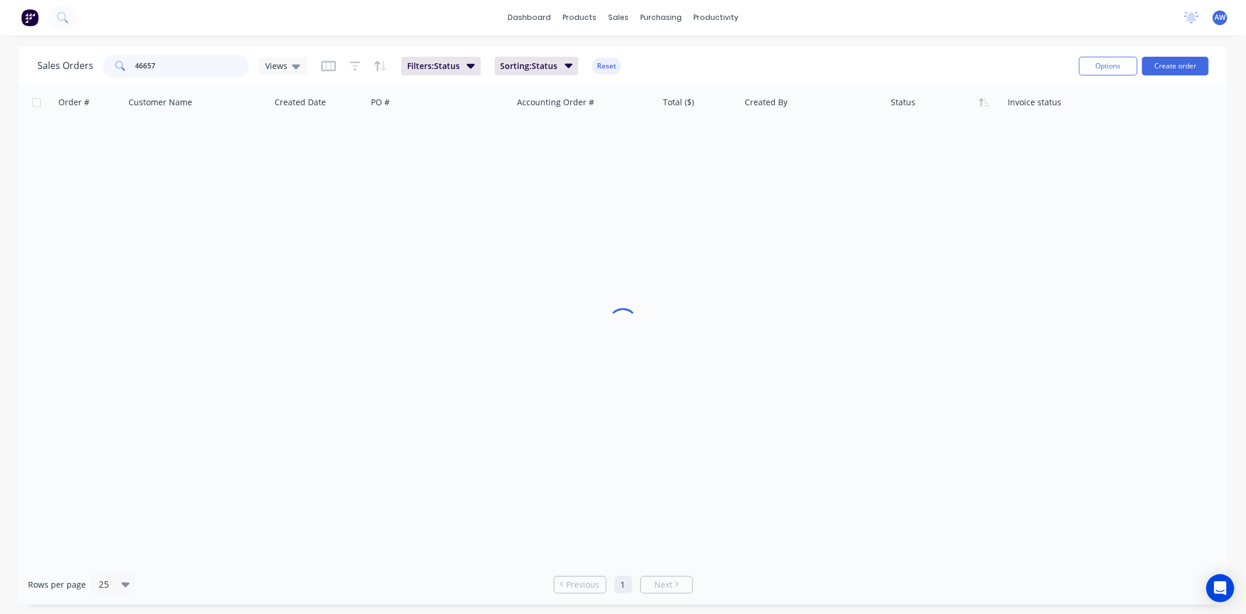
click at [162, 59] on input "46657" at bounding box center [193, 65] width 114 height 23
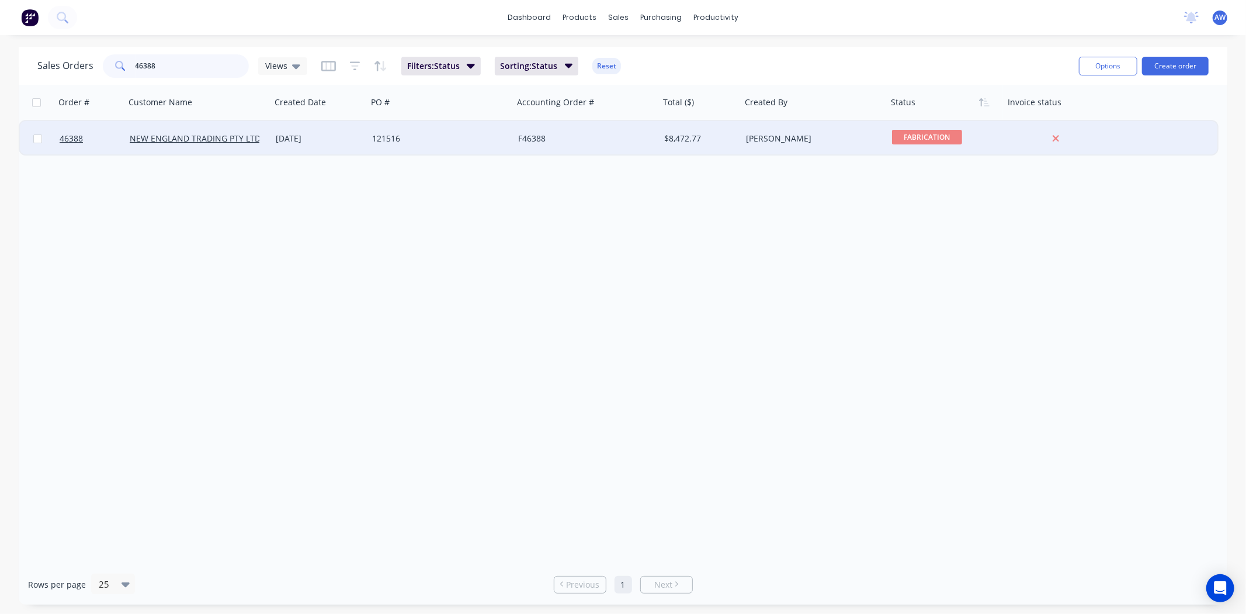
type input "46388"
click at [398, 133] on div "121516" at bounding box center [437, 139] width 130 height 12
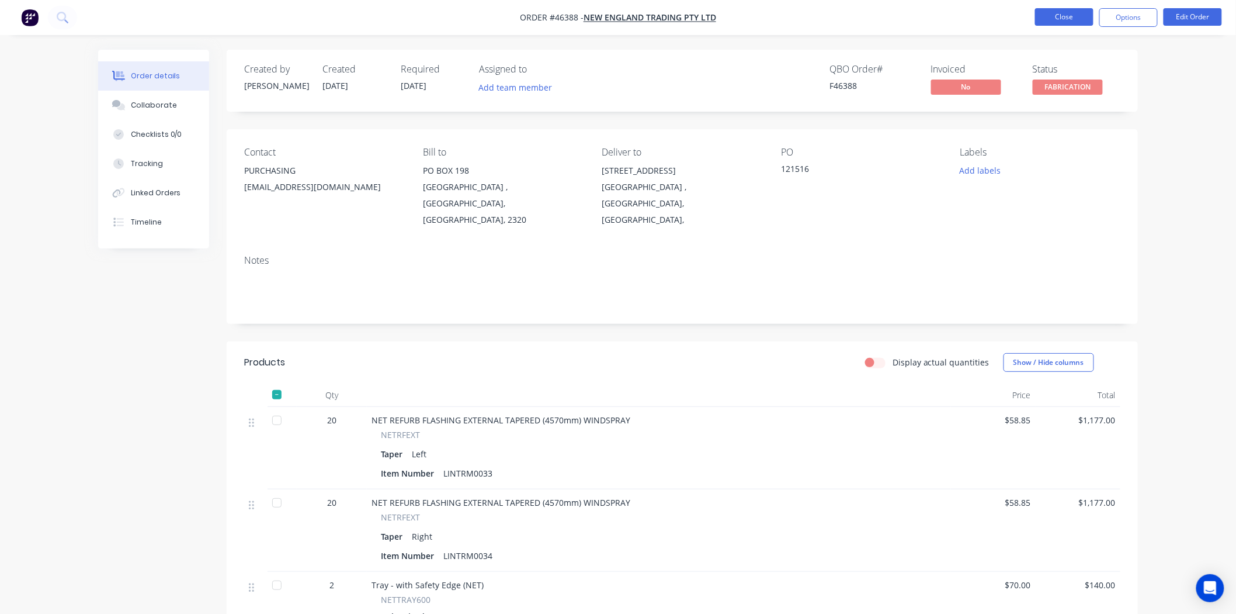
click at [1047, 12] on button "Close" at bounding box center [1064, 17] width 58 height 18
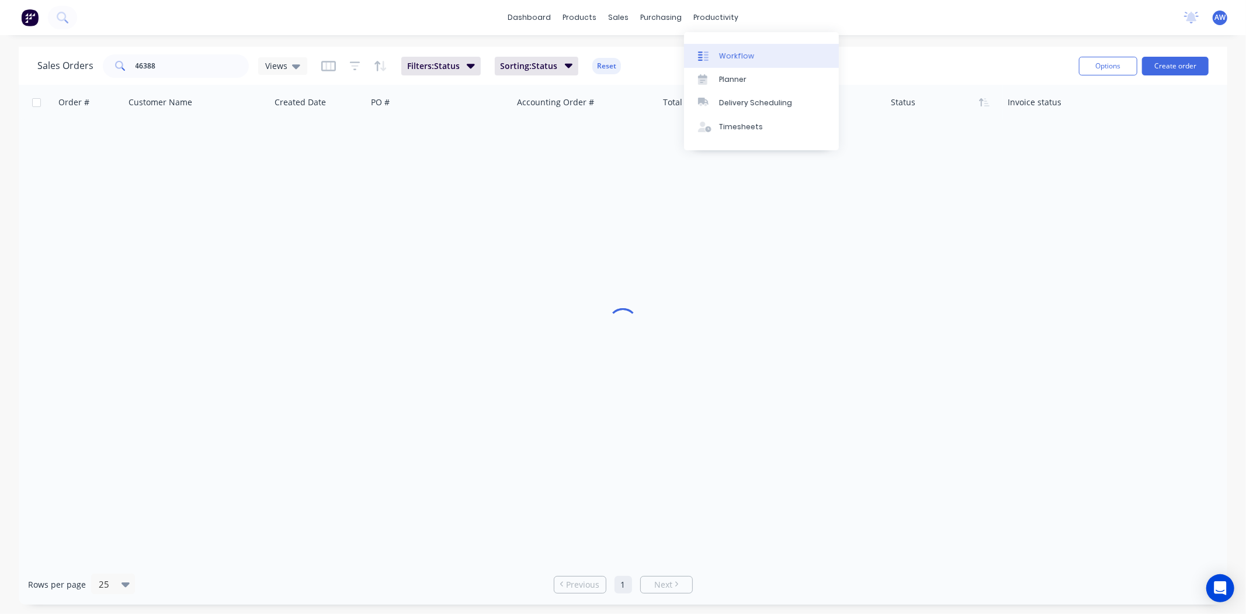
click at [733, 51] on div "Workflow" at bounding box center [736, 56] width 35 height 11
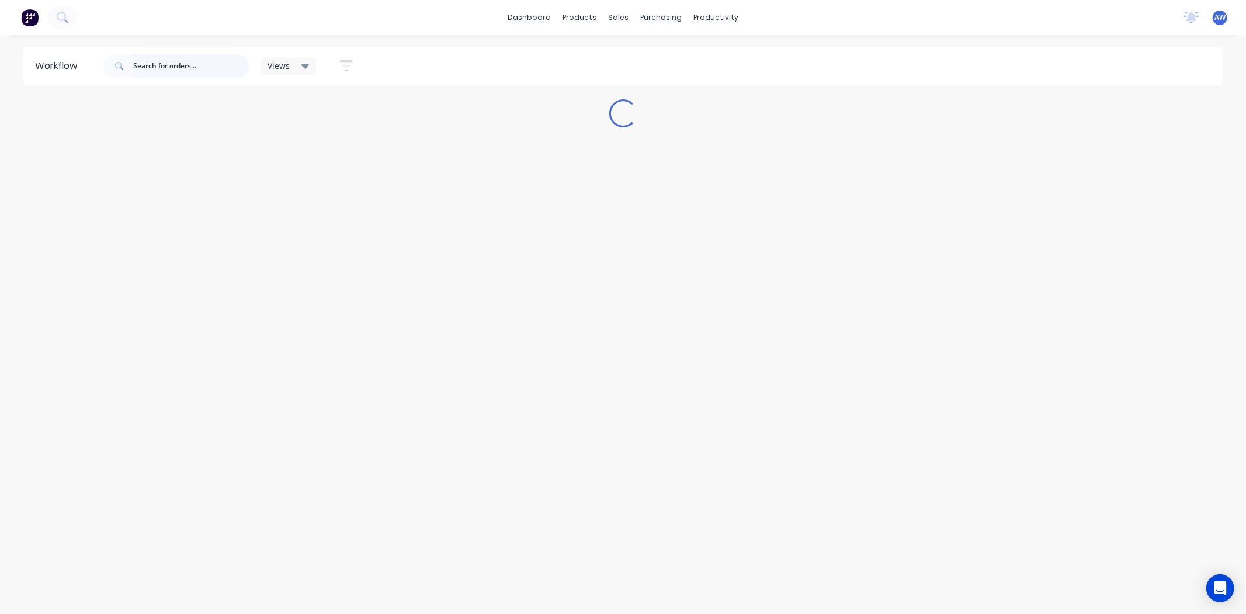
click at [178, 69] on input "text" at bounding box center [191, 65] width 116 height 23
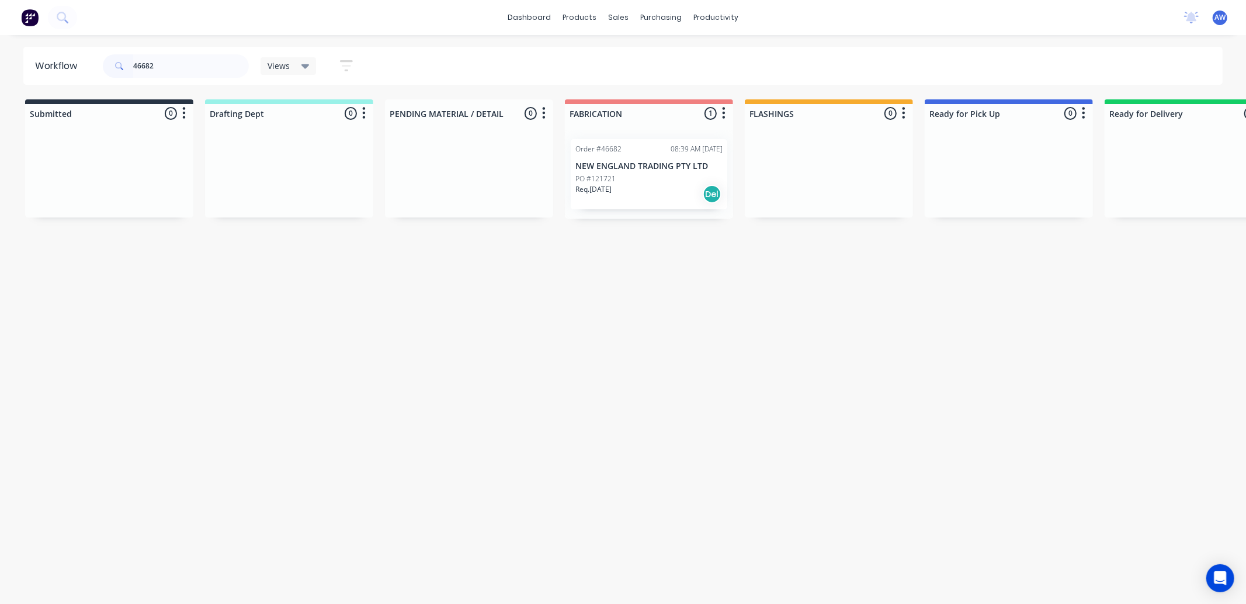
click at [612, 167] on p "NEW ENGLAND TRADING PTY LTD" at bounding box center [649, 166] width 147 height 10
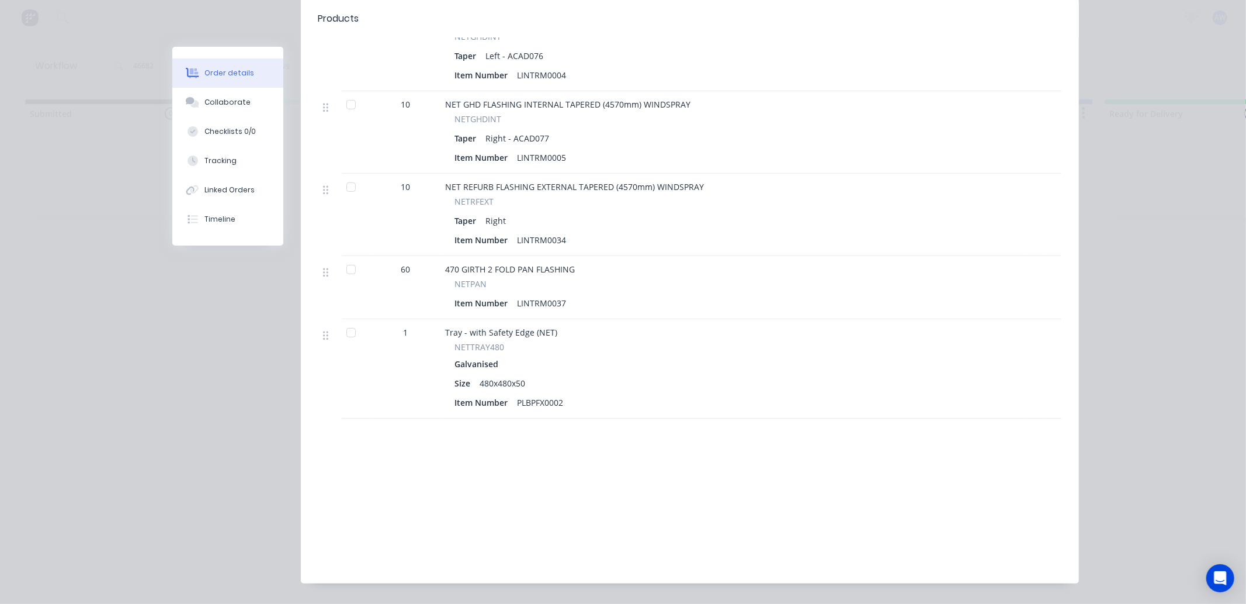
scroll to position [405, 0]
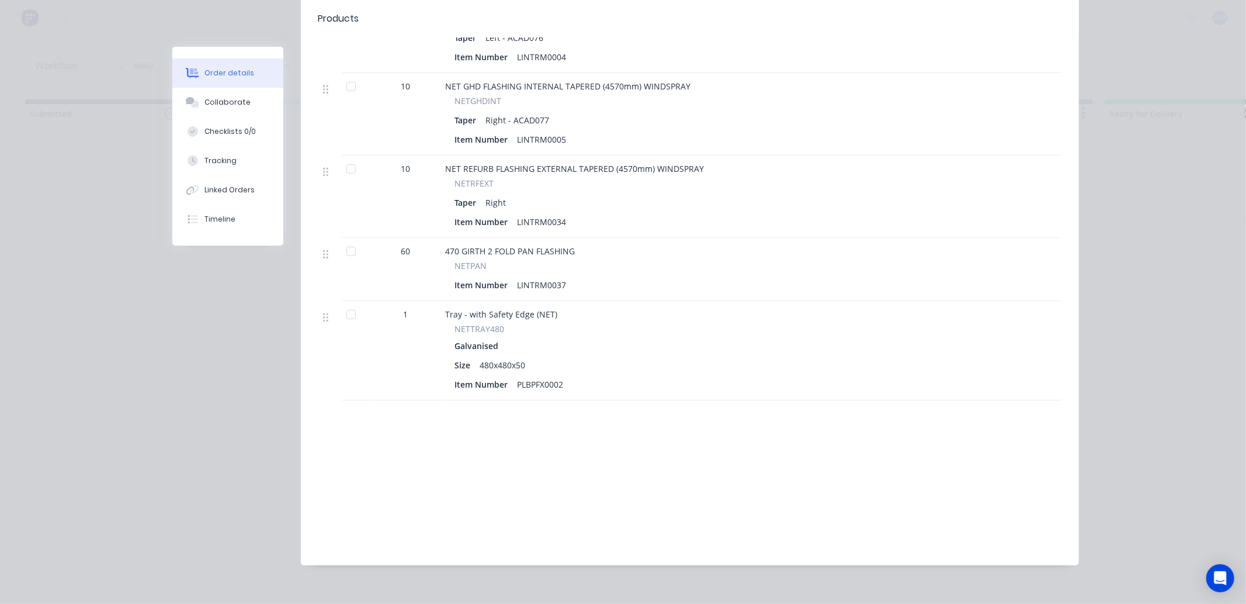
click at [342, 303] on div at bounding box center [351, 314] width 23 height 23
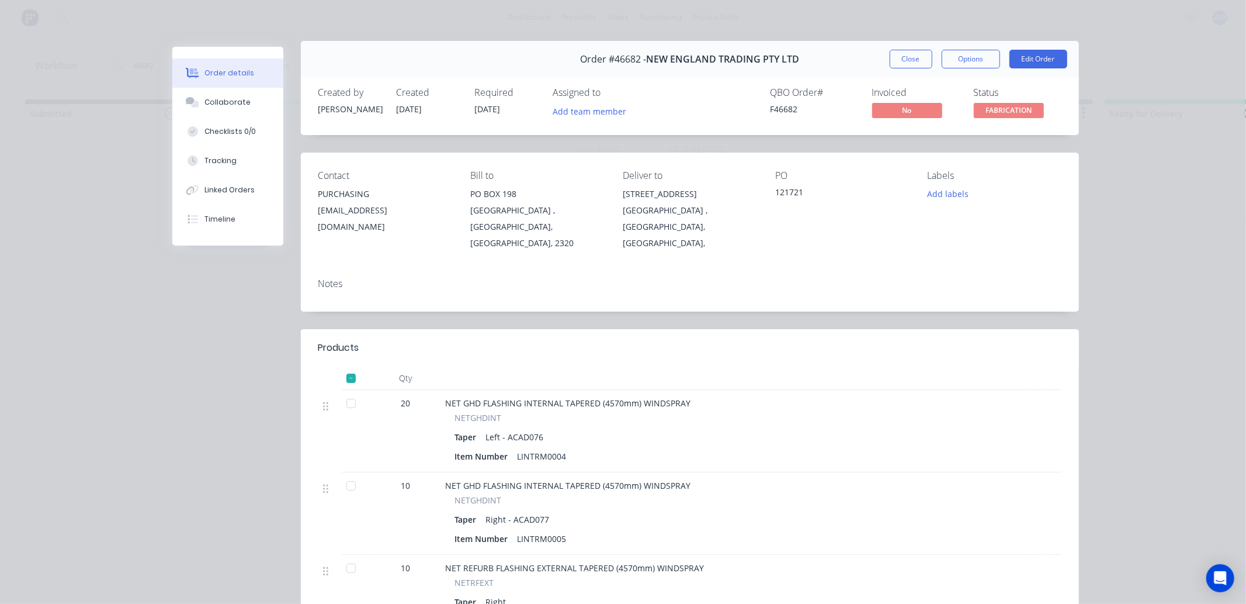
scroll to position [0, 0]
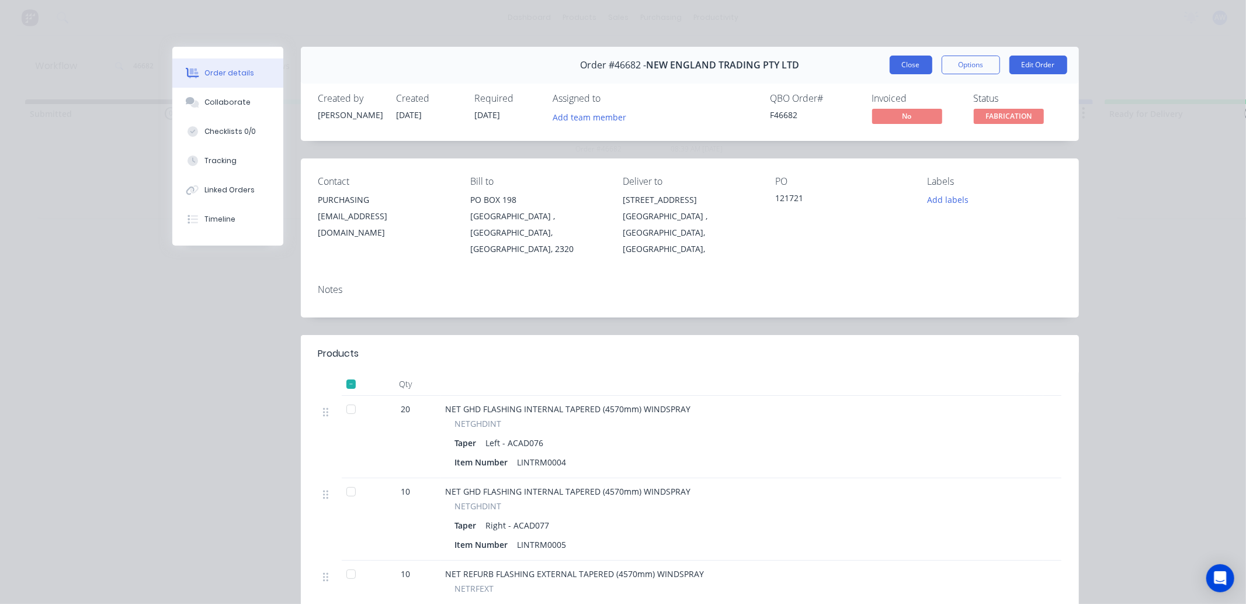
click at [906, 58] on button "Close" at bounding box center [911, 65] width 43 height 19
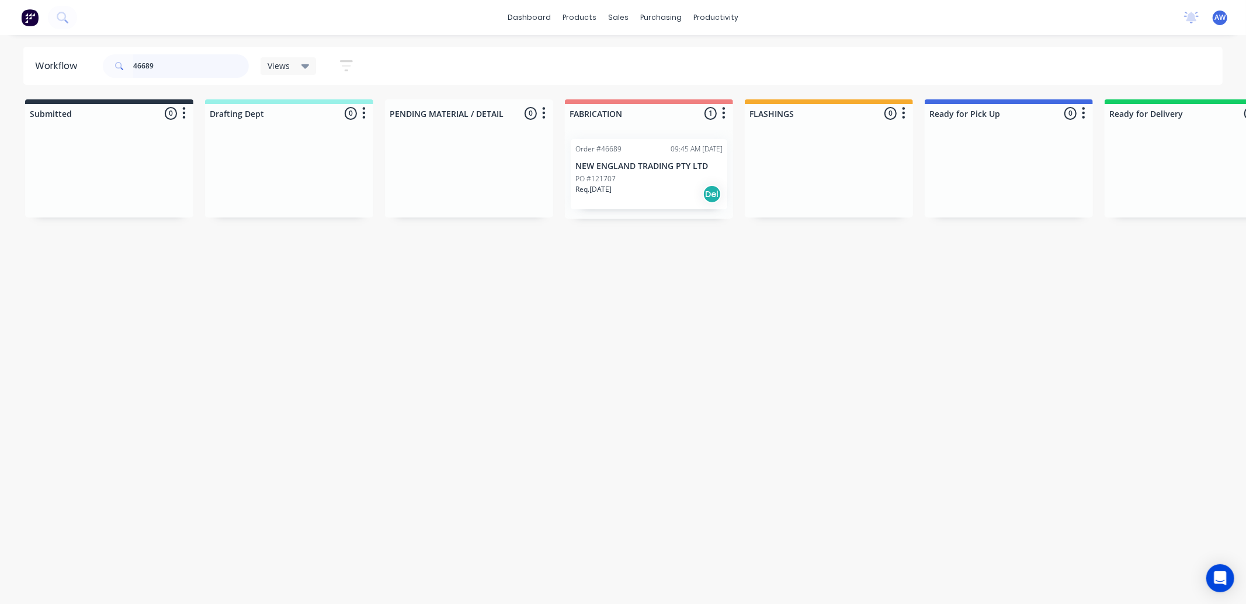
type input "46689"
click at [639, 192] on div "Req. [DATE] Del" at bounding box center [649, 194] width 147 height 20
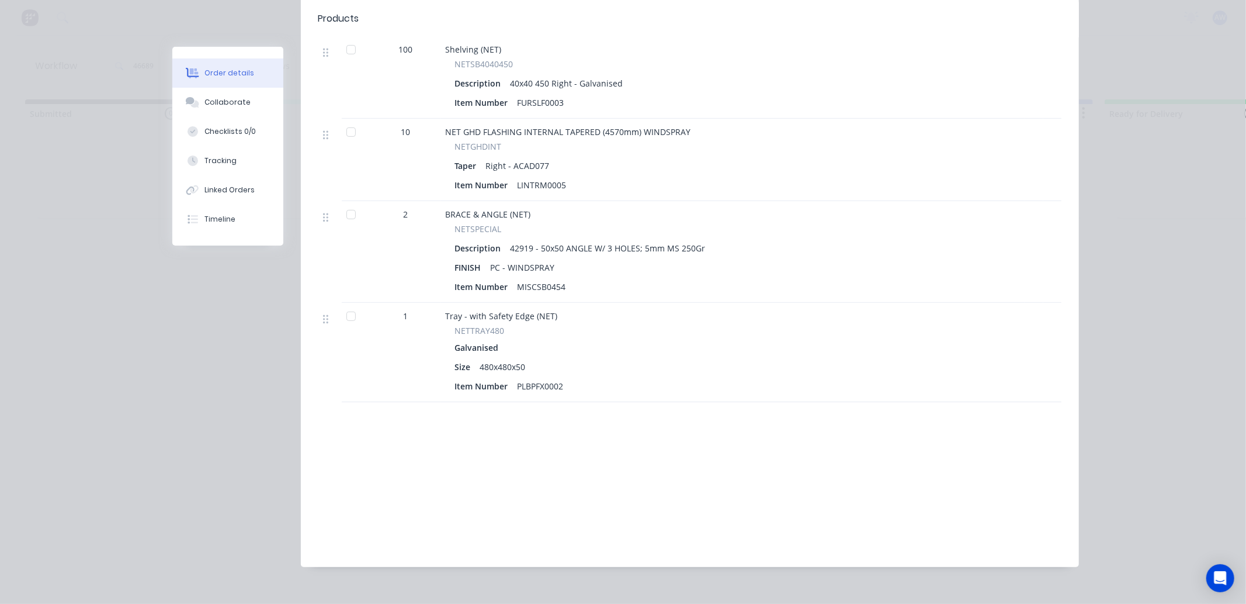
scroll to position [361, 0]
click at [347, 303] on div at bounding box center [351, 314] width 23 height 23
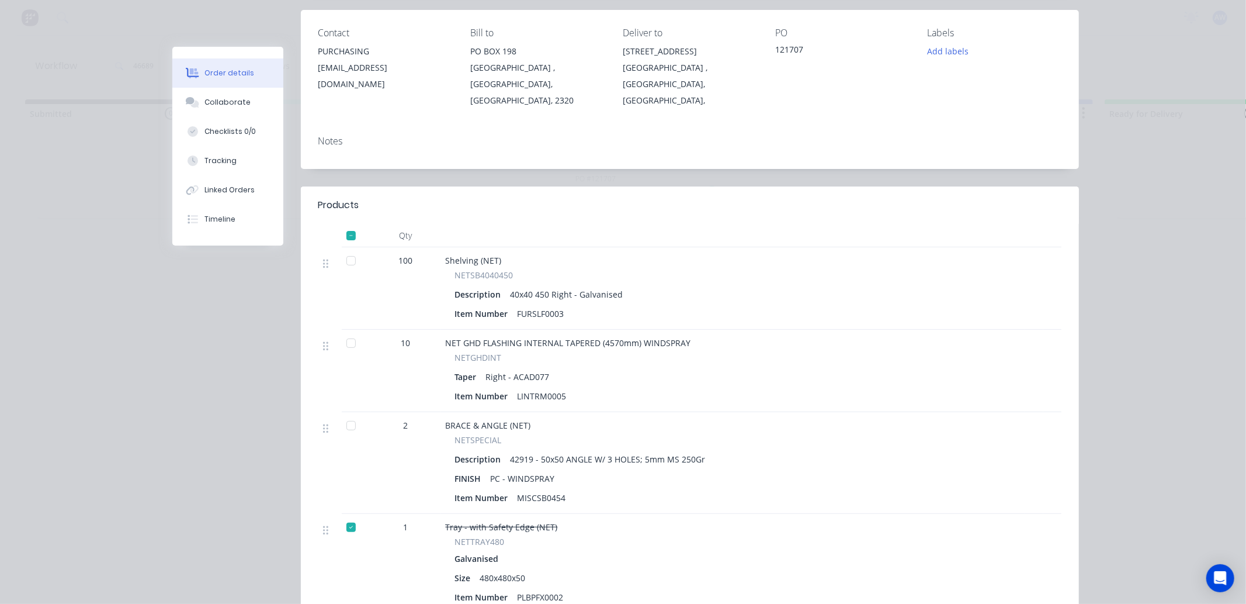
scroll to position [0, 0]
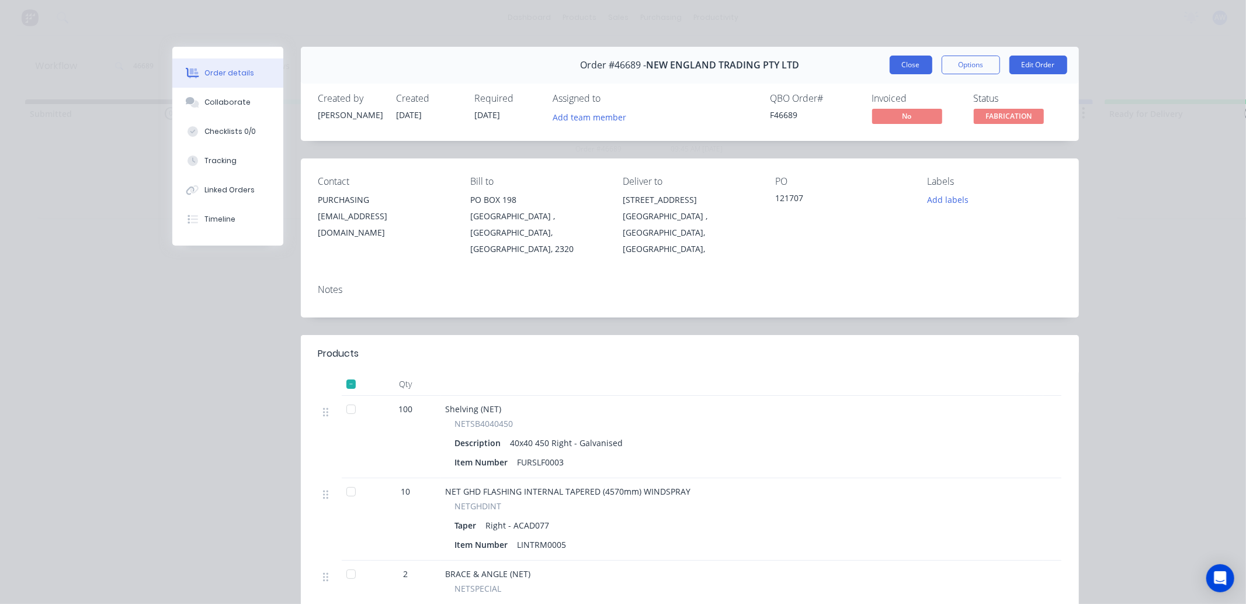
click at [909, 60] on button "Close" at bounding box center [911, 65] width 43 height 19
